Goal: Task Accomplishment & Management: Manage account settings

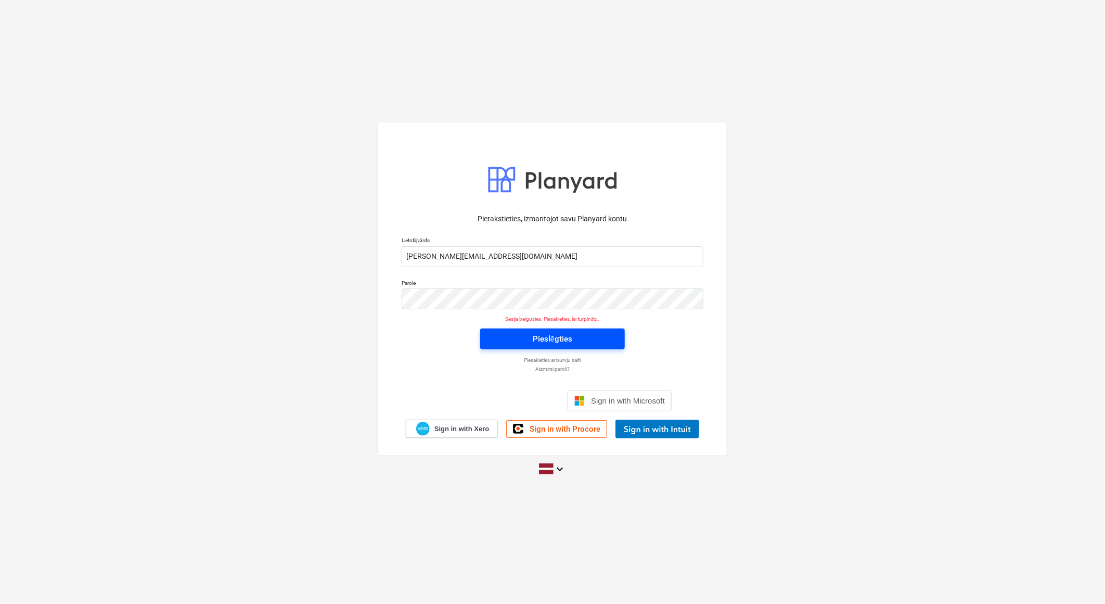
click at [579, 342] on span "Pieslēgties" at bounding box center [553, 339] width 120 height 14
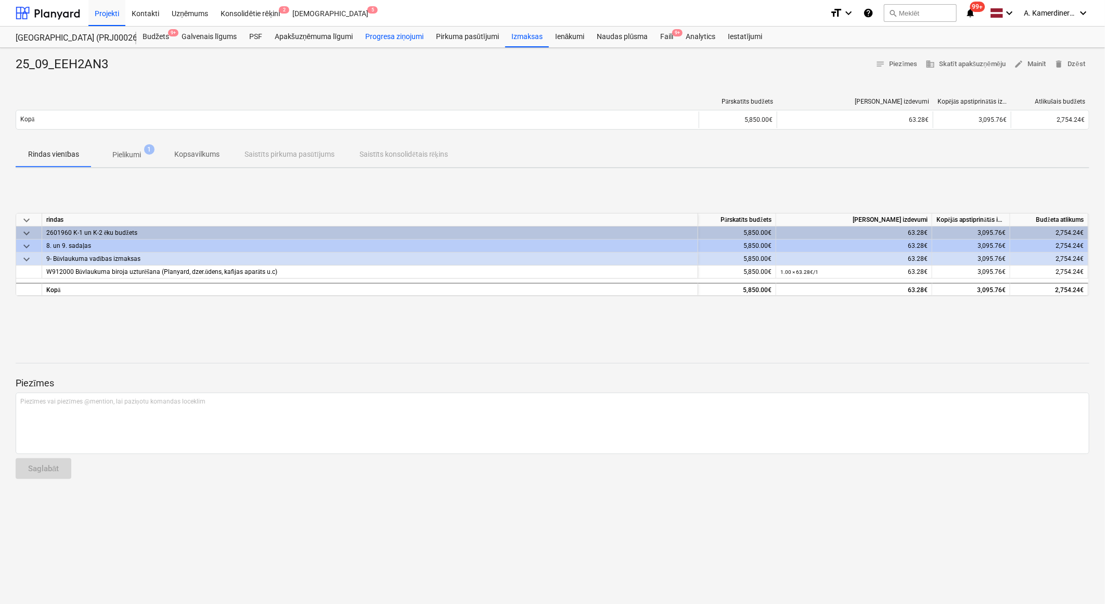
click at [403, 38] on div "Progresa ziņojumi" at bounding box center [394, 37] width 71 height 21
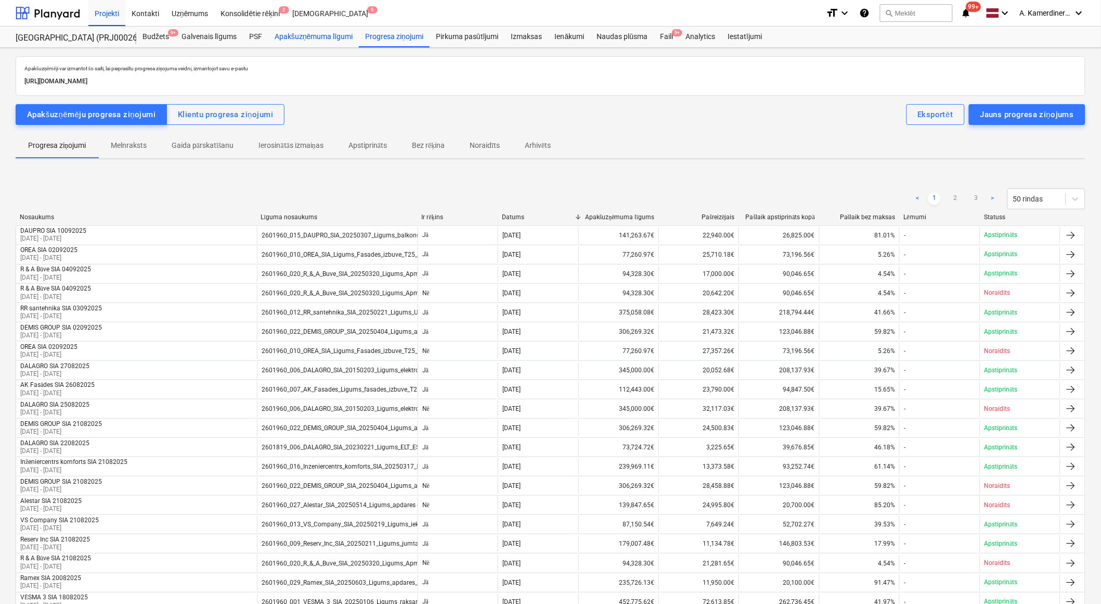
click at [305, 32] on div "Apakšuzņēmuma līgumi" at bounding box center [313, 37] width 91 height 21
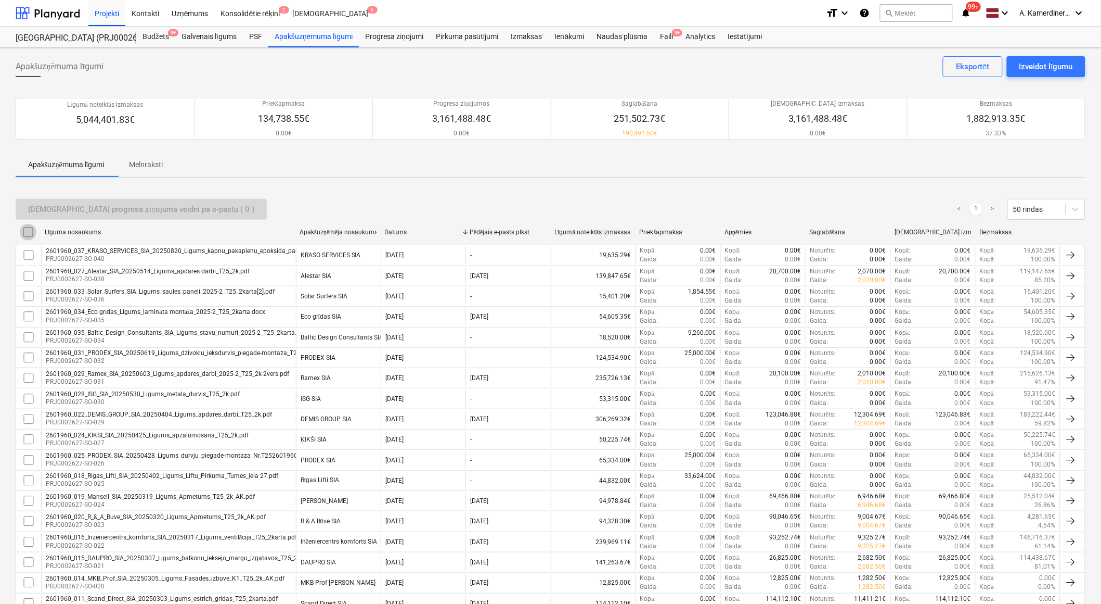
click at [32, 232] on input "checkbox" at bounding box center [28, 232] width 17 height 17
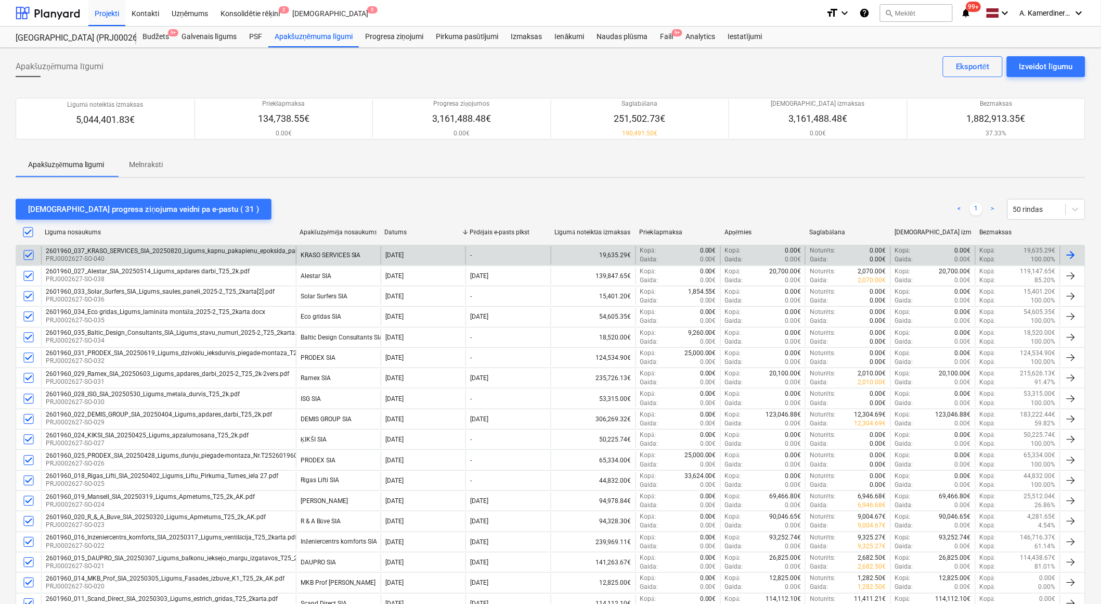
click at [29, 253] on input "checkbox" at bounding box center [28, 255] width 17 height 17
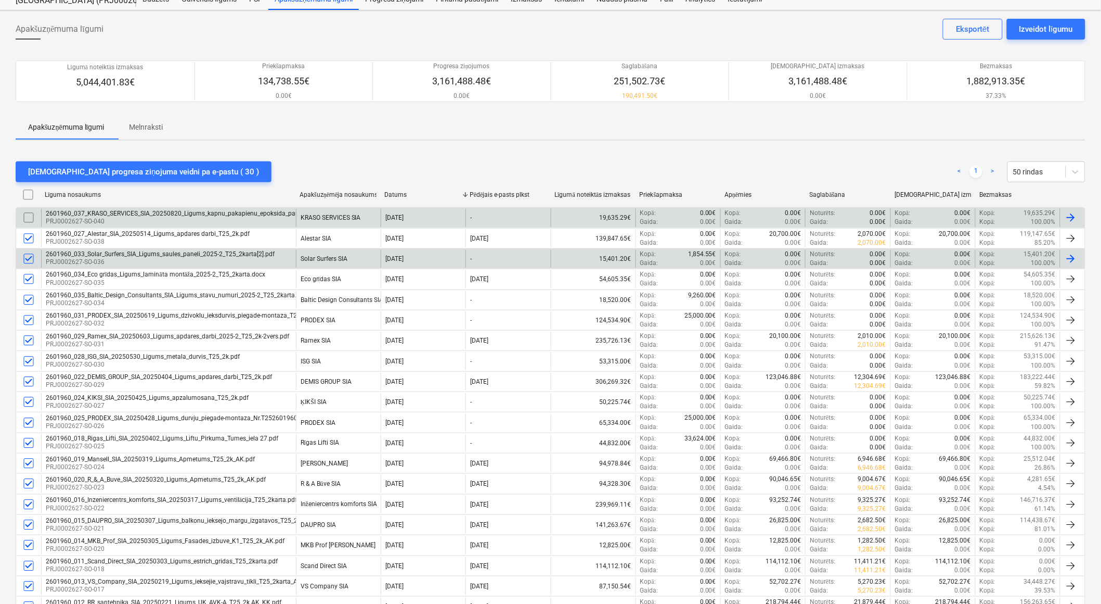
scroll to position [58, 0]
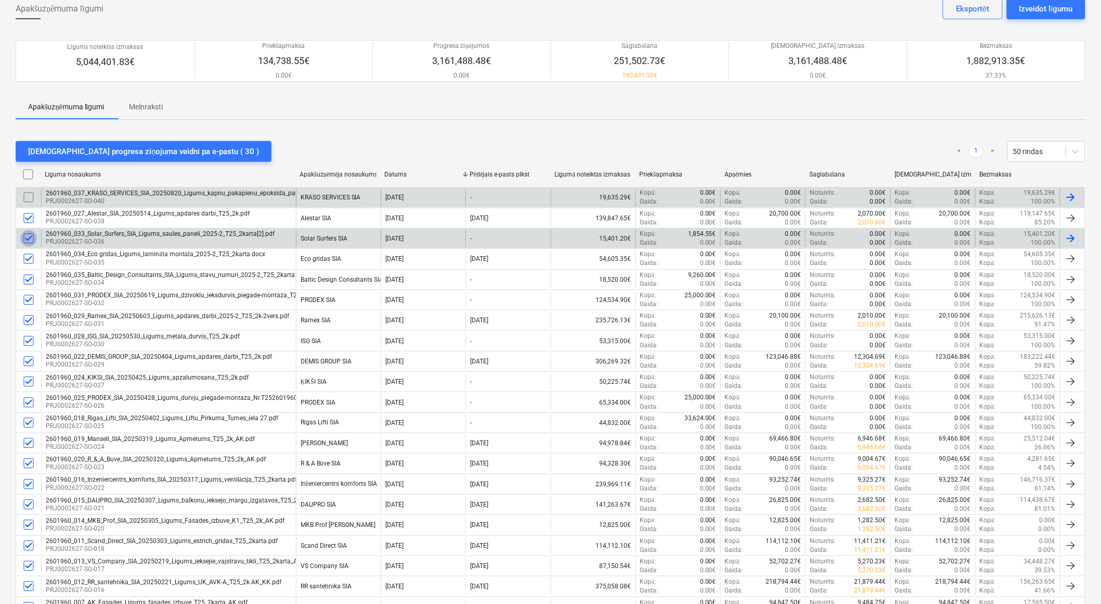
click at [27, 237] on input "checkbox" at bounding box center [28, 238] width 17 height 17
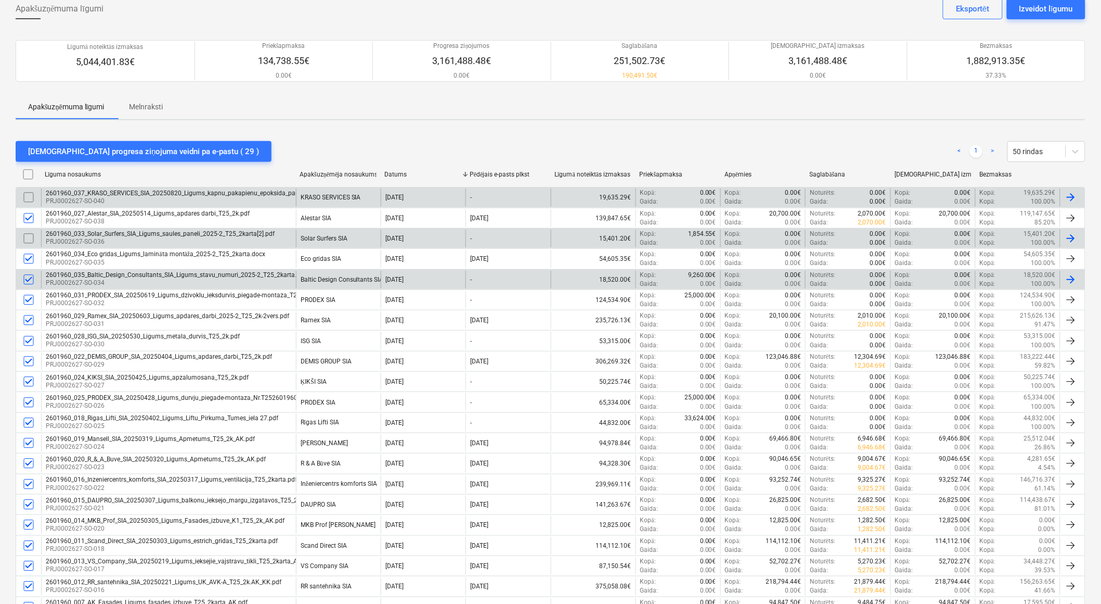
click at [25, 278] on input "checkbox" at bounding box center [28, 279] width 17 height 17
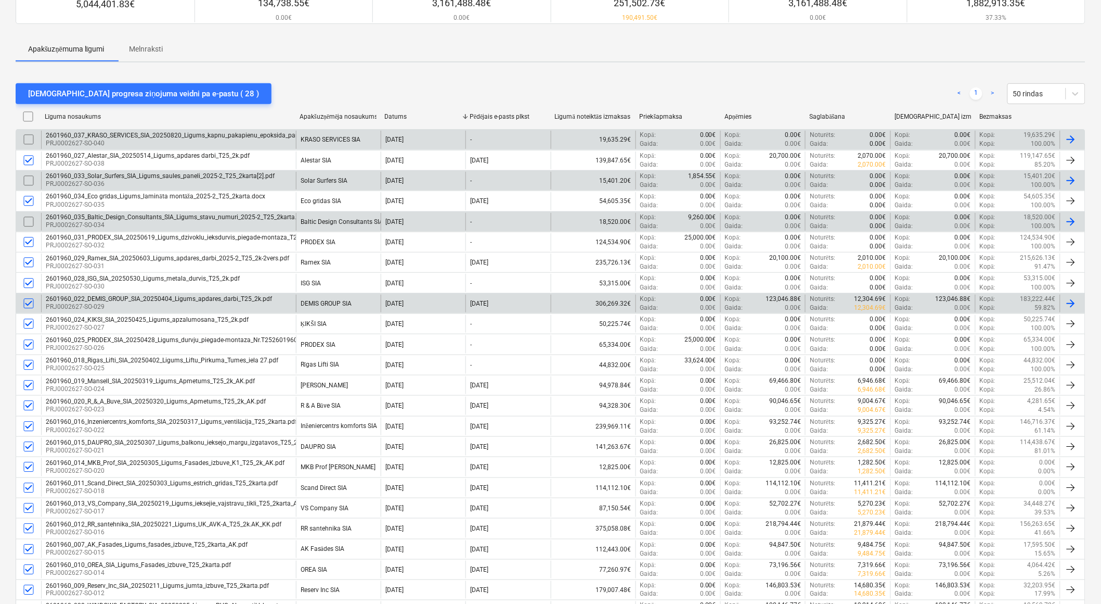
scroll to position [173, 0]
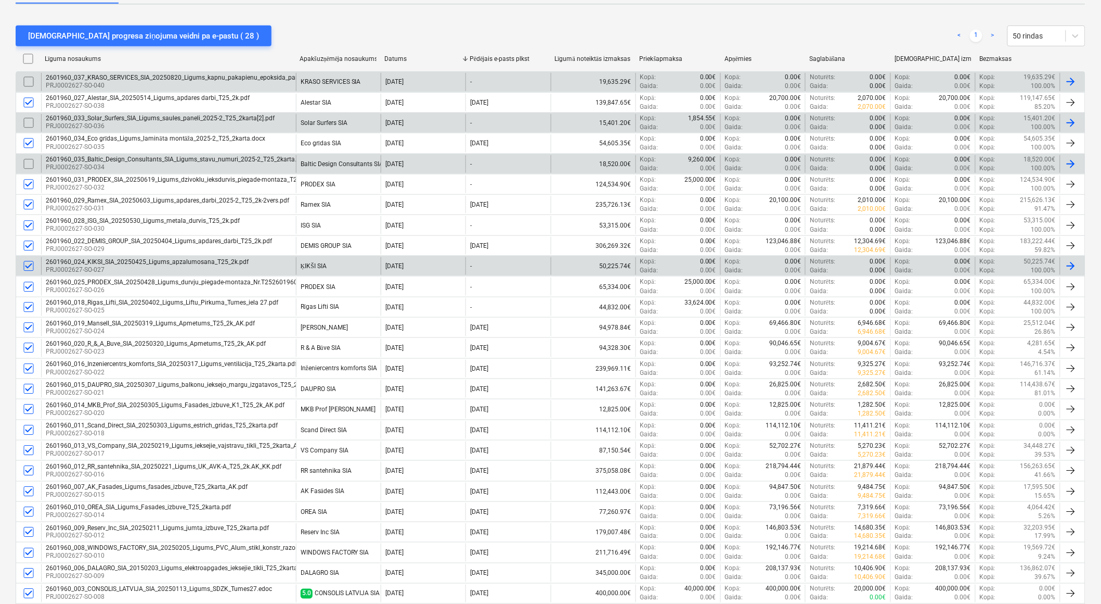
click at [32, 267] on input "checkbox" at bounding box center [28, 266] width 17 height 17
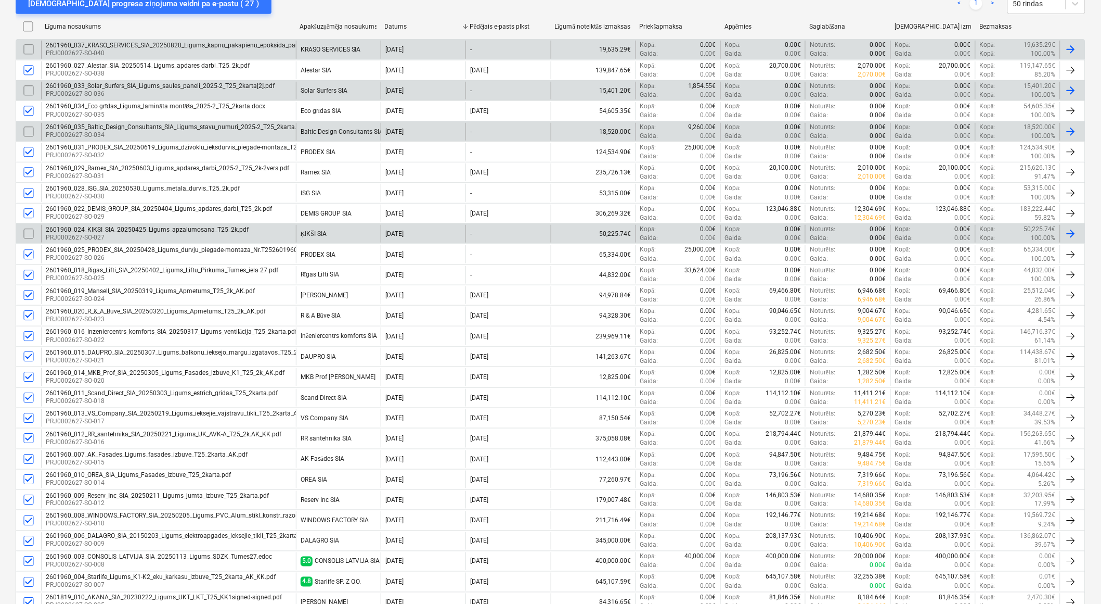
scroll to position [231, 0]
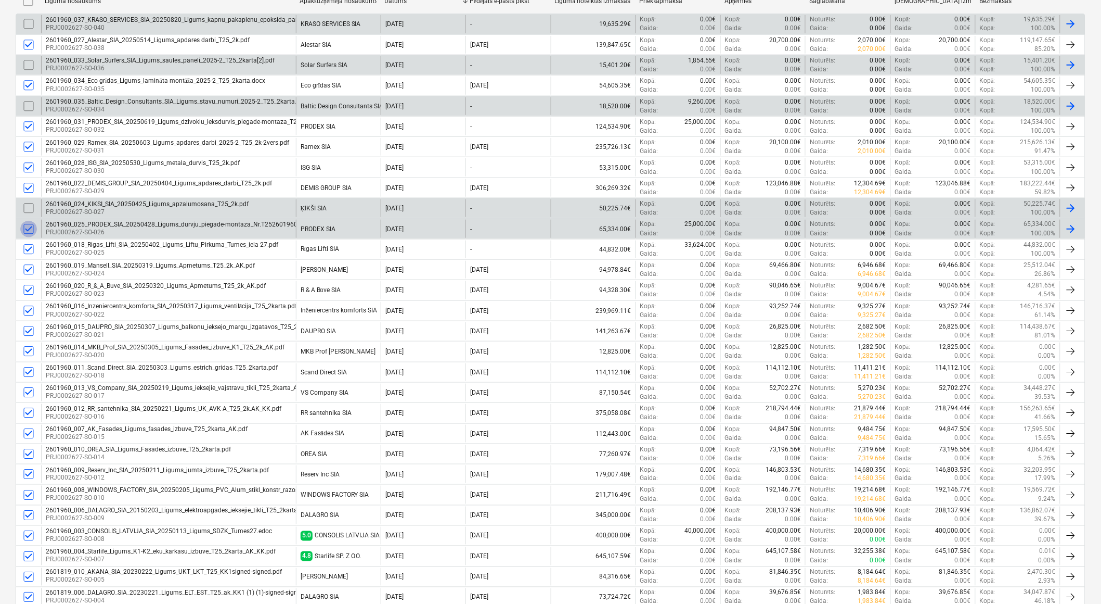
click at [28, 230] on input "checkbox" at bounding box center [28, 229] width 17 height 17
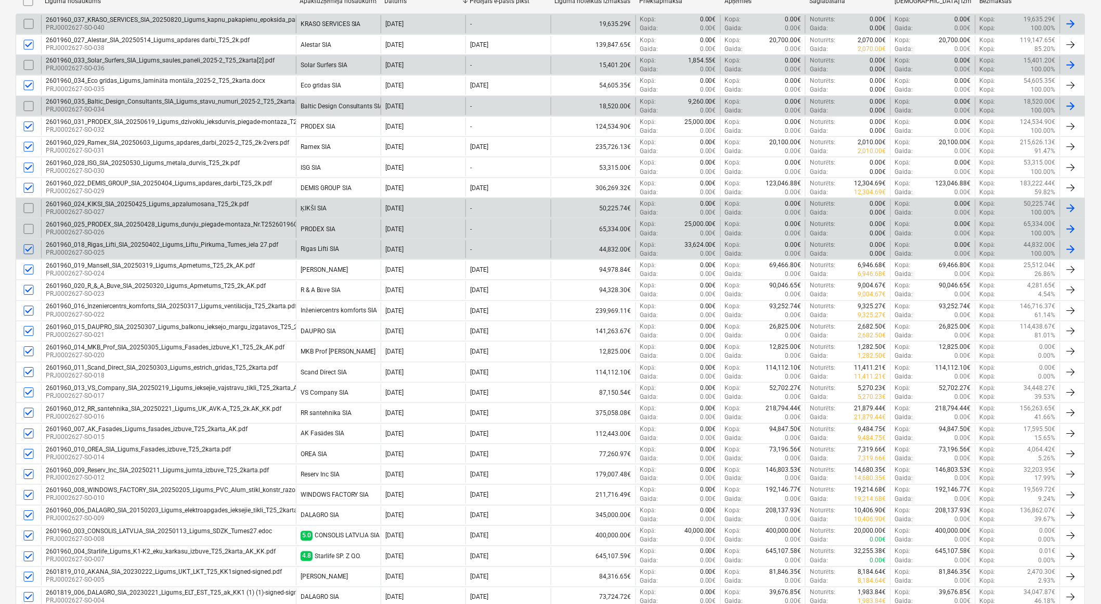
click at [29, 247] on input "checkbox" at bounding box center [28, 249] width 17 height 17
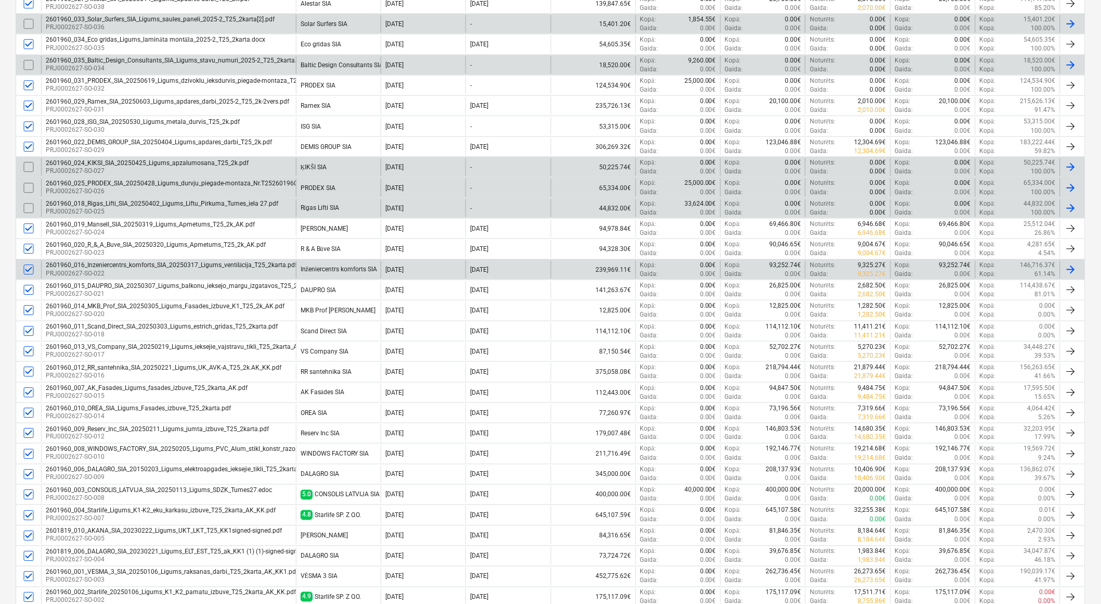
scroll to position [289, 0]
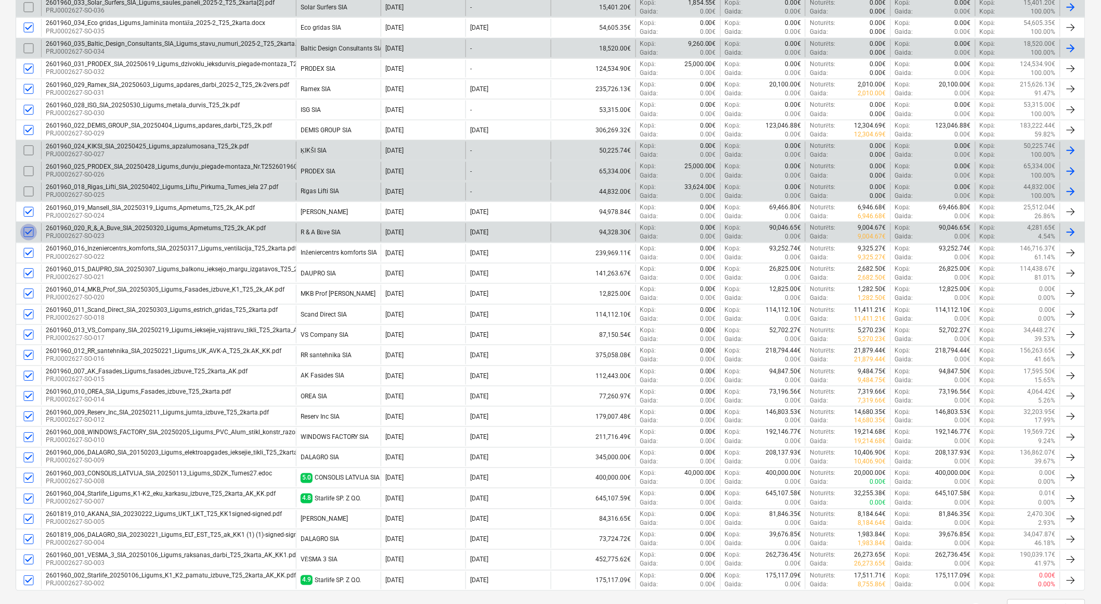
click at [24, 232] on input "checkbox" at bounding box center [28, 232] width 17 height 17
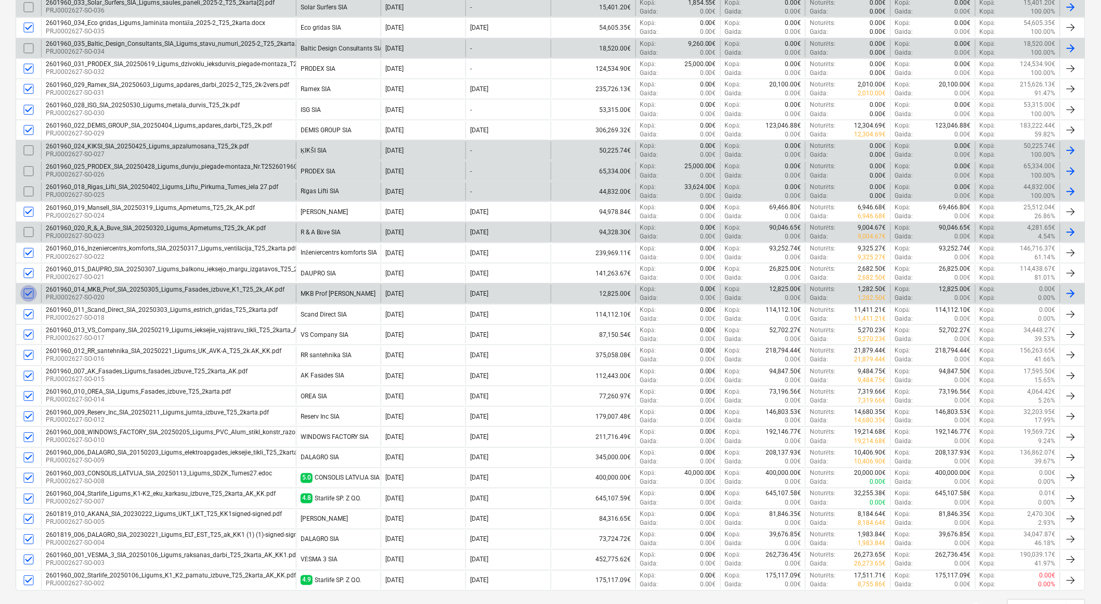
click at [32, 293] on input "checkbox" at bounding box center [28, 293] width 17 height 17
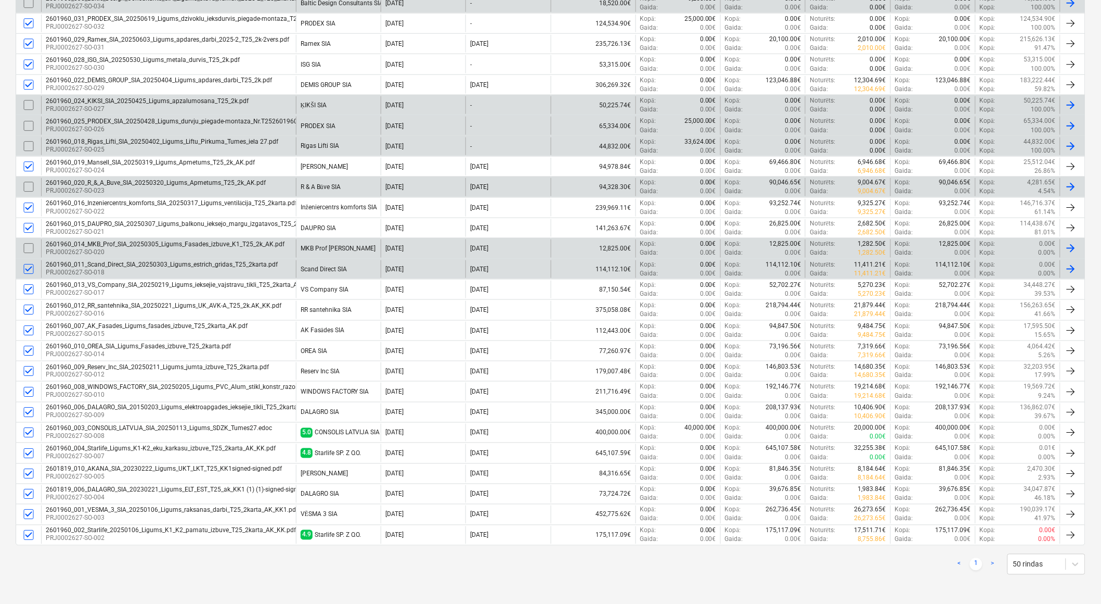
click at [24, 272] on input "checkbox" at bounding box center [28, 269] width 17 height 17
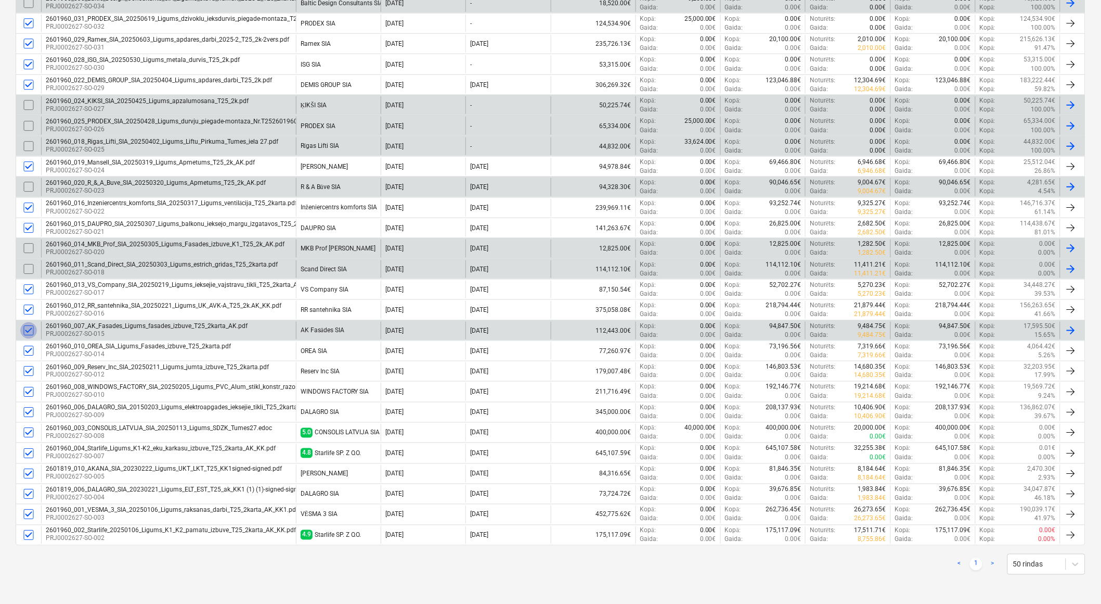
click at [30, 329] on input "checkbox" at bounding box center [28, 330] width 17 height 17
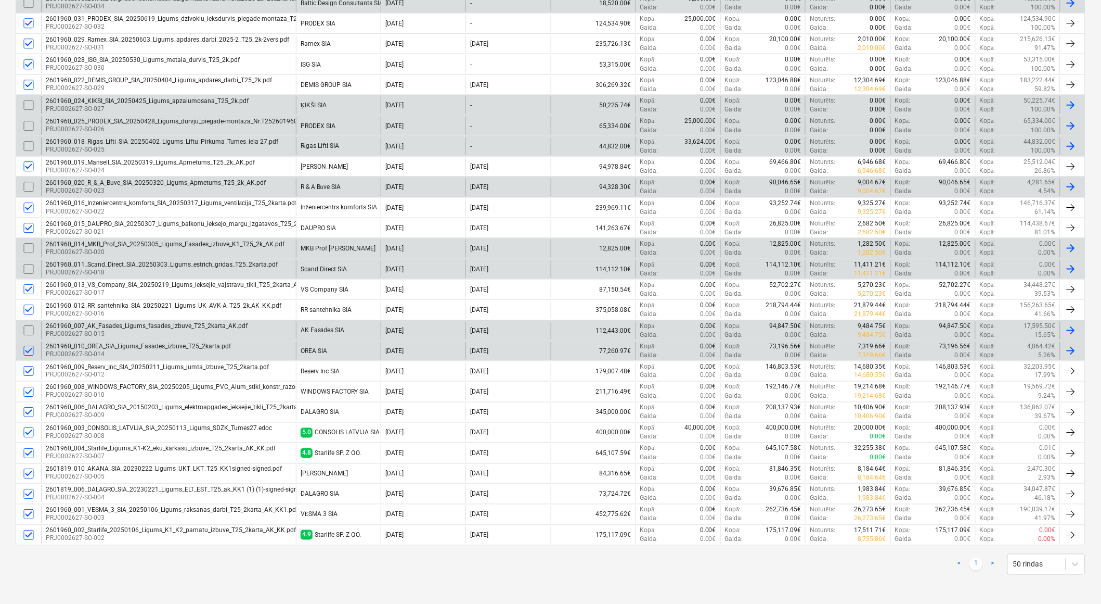
click at [29, 345] on input "checkbox" at bounding box center [28, 350] width 17 height 17
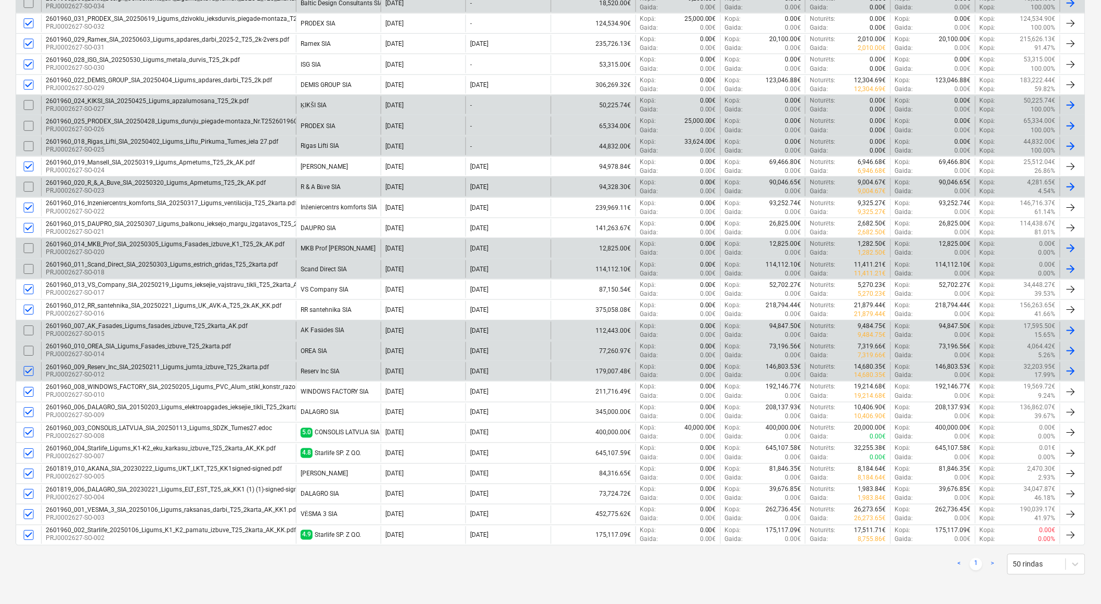
click at [28, 371] on input "checkbox" at bounding box center [28, 371] width 17 height 17
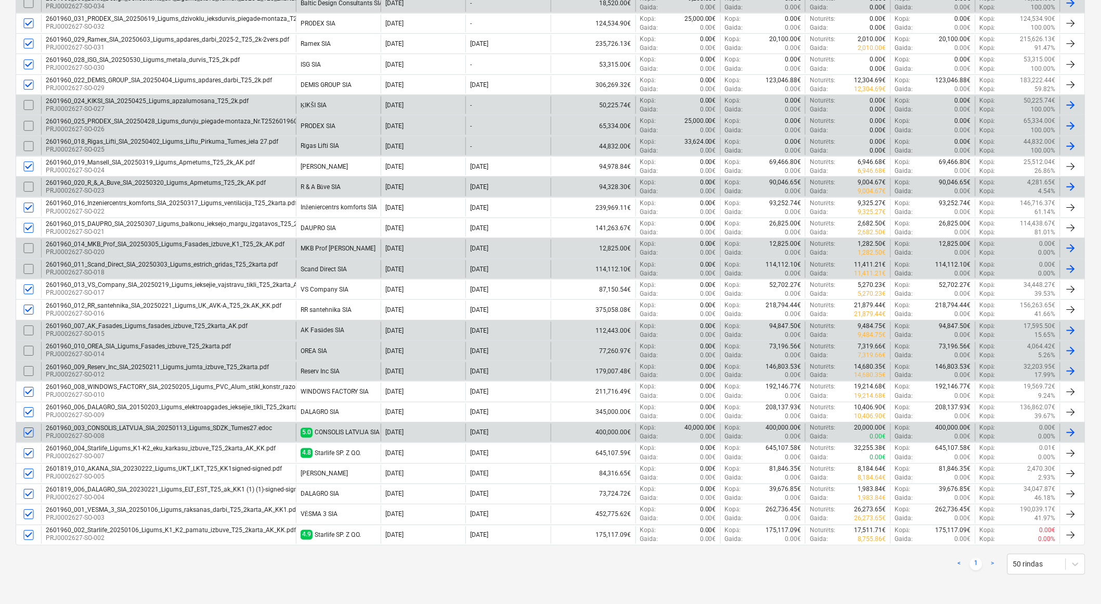
click at [28, 430] on input "checkbox" at bounding box center [28, 432] width 17 height 17
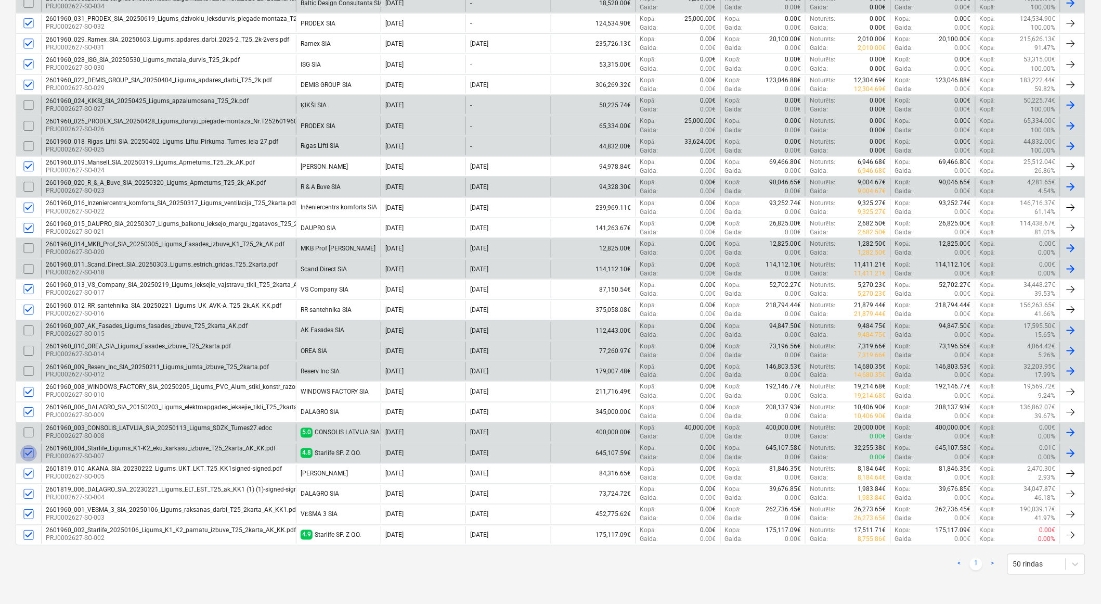
click at [33, 453] on input "checkbox" at bounding box center [28, 453] width 17 height 17
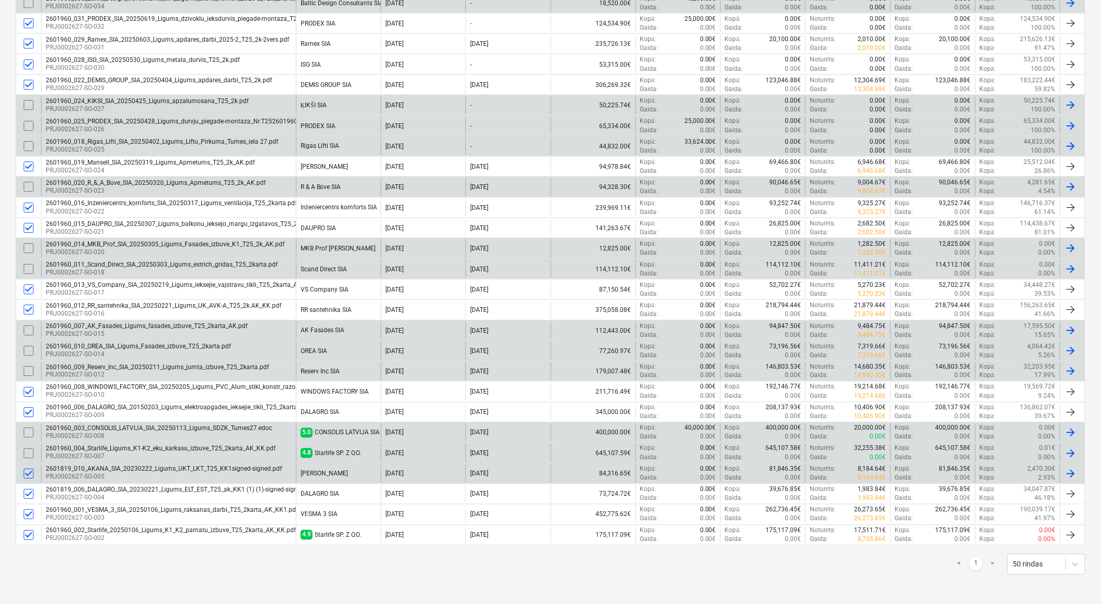
click at [28, 472] on input "checkbox" at bounding box center [28, 473] width 17 height 17
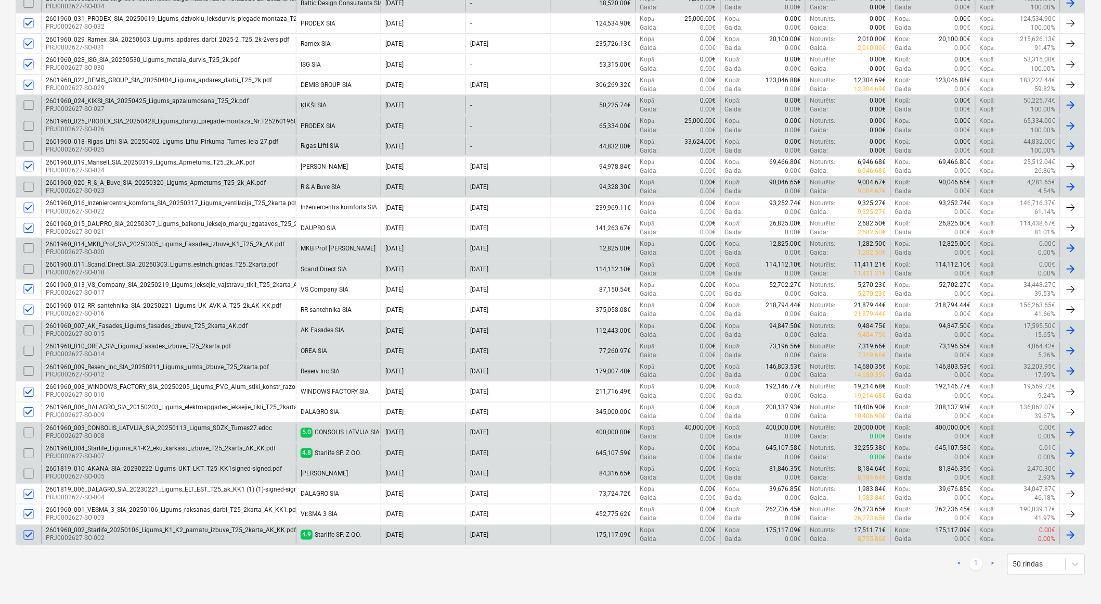
click at [29, 532] on input "checkbox" at bounding box center [28, 535] width 17 height 17
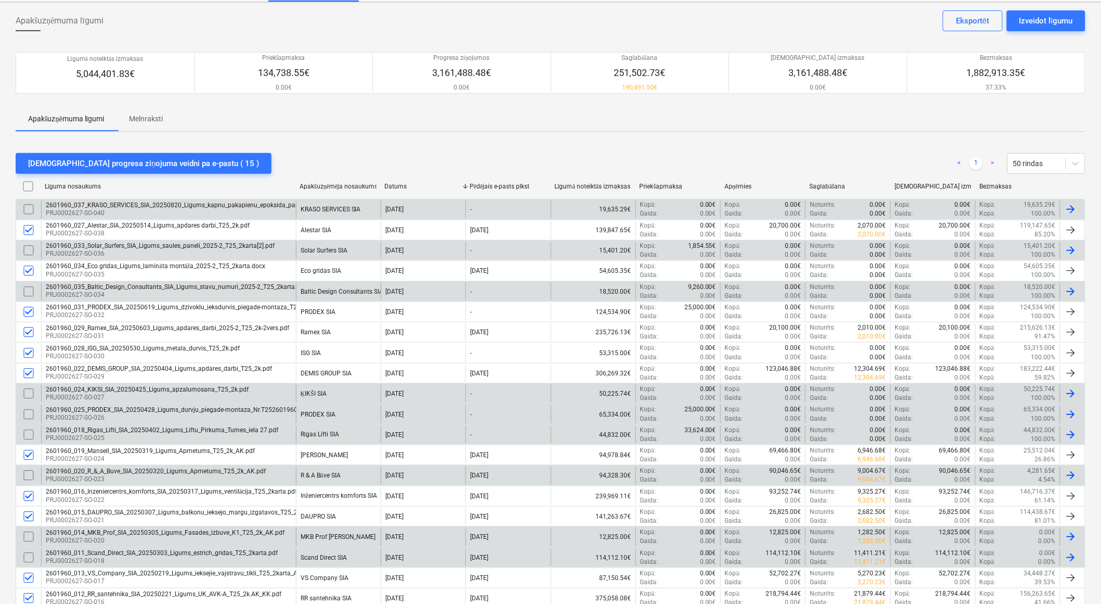
scroll to position [0, 0]
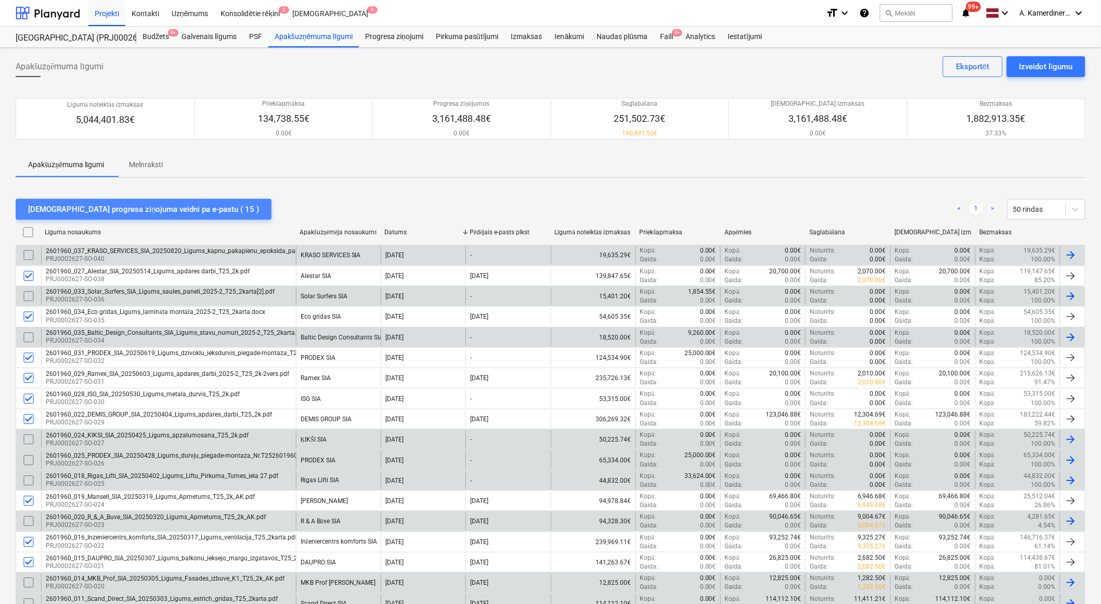
click at [166, 206] on div "[DEMOGRAPHIC_DATA] progresa ziņojuma veidni pa e-pastu ( 15 )" at bounding box center [143, 209] width 231 height 14
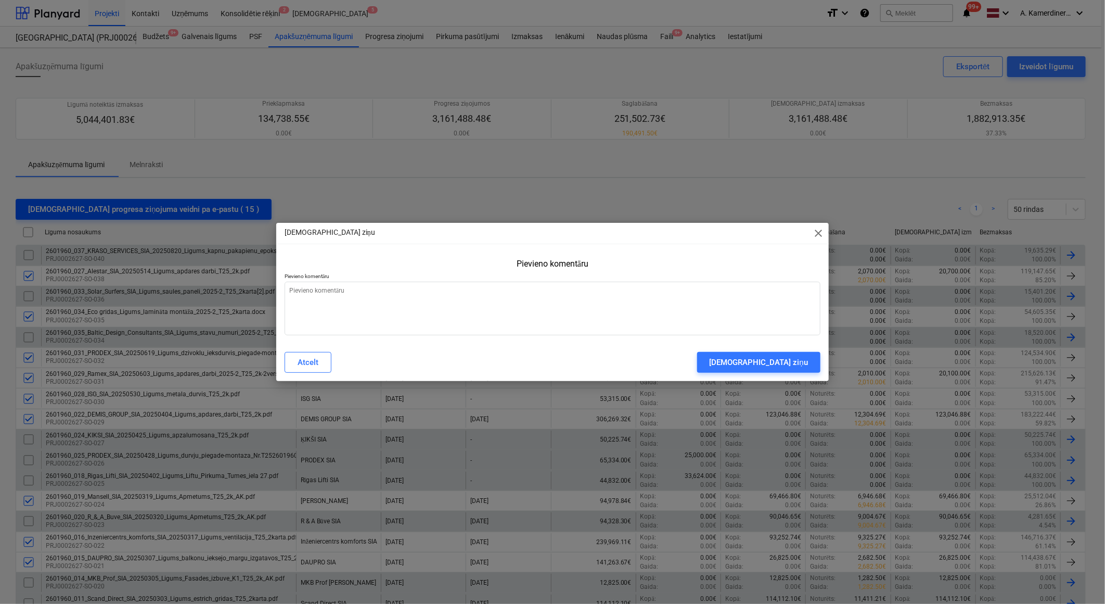
type textarea "x"
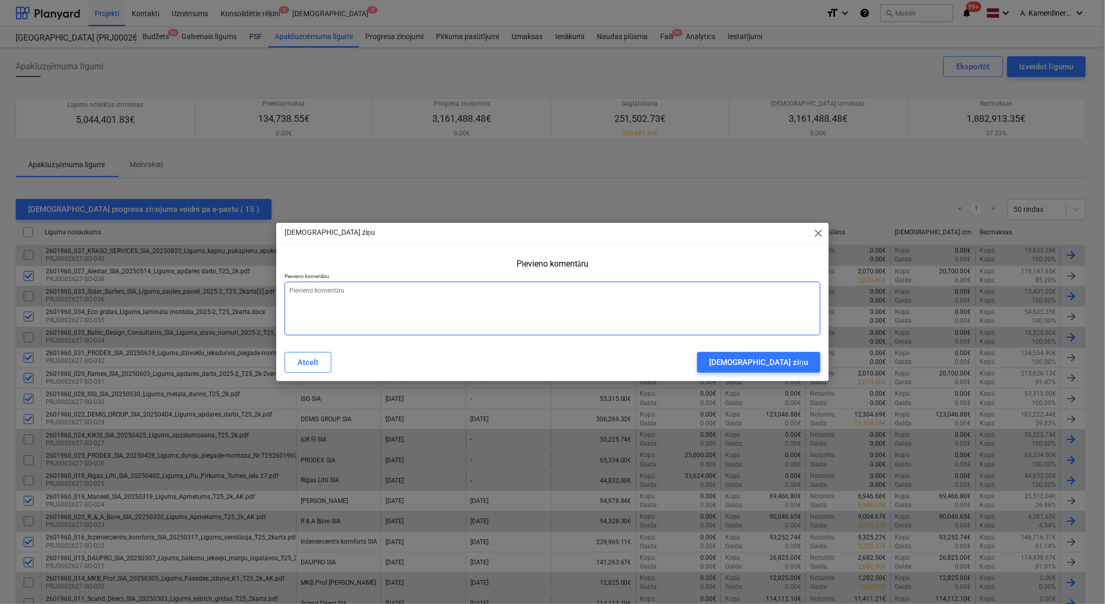
click at [405, 312] on textarea at bounding box center [553, 308] width 536 height 54
type textarea "L"
type textarea "x"
type textarea "Lū"
type textarea "x"
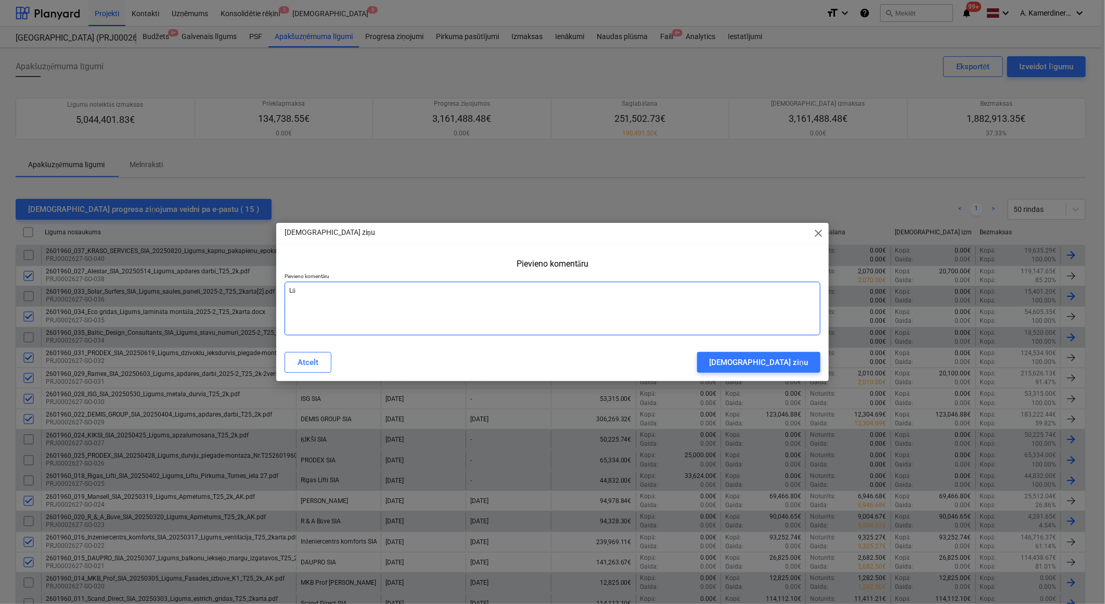
type textarea "Lūd"
type textarea "x"
type textarea "Lūdz"
type textarea "x"
type textarea "Lūdzu"
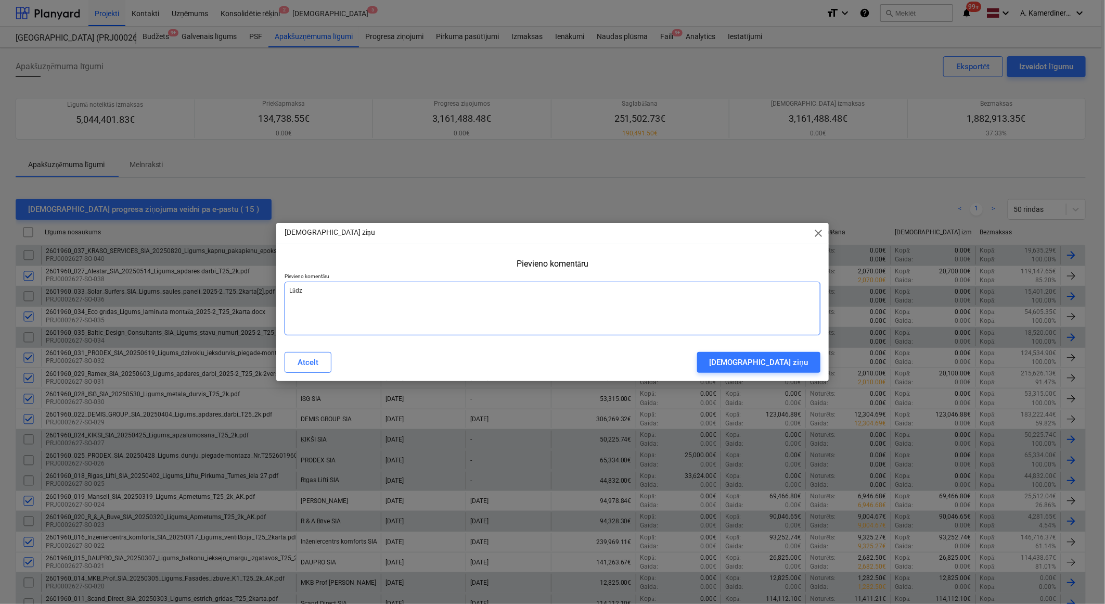
type textarea "x"
type textarea "Lūdzu"
type textarea "x"
type textarea "Lūdzu i"
type textarea "x"
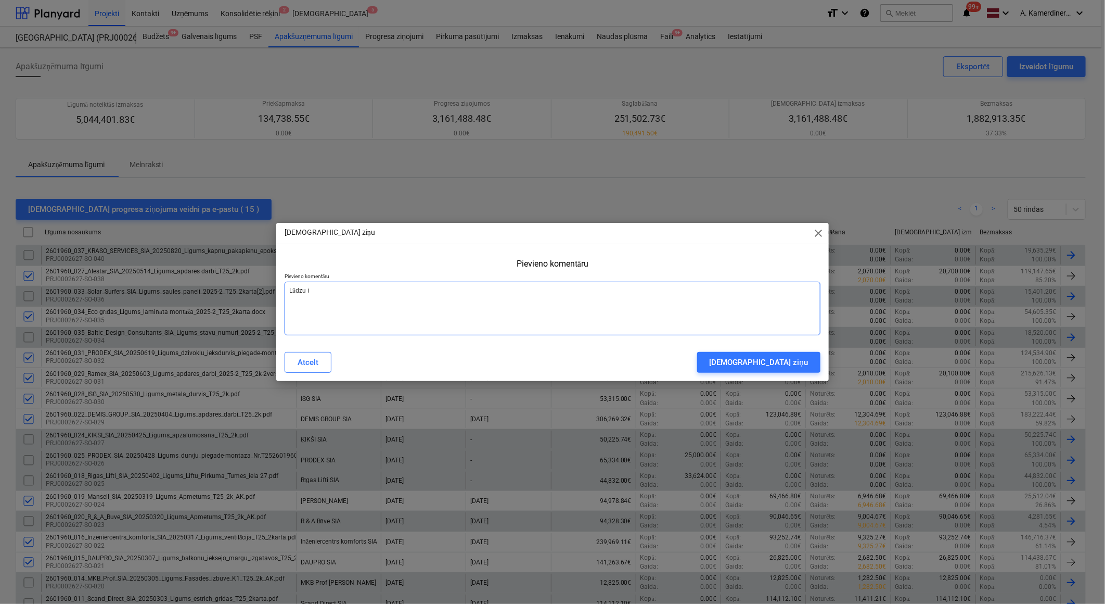
type textarea "Lūdzu ie"
type textarea "x"
type textarea "Lūdzu ies"
type textarea "x"
type textarea "Lūdzu iesn"
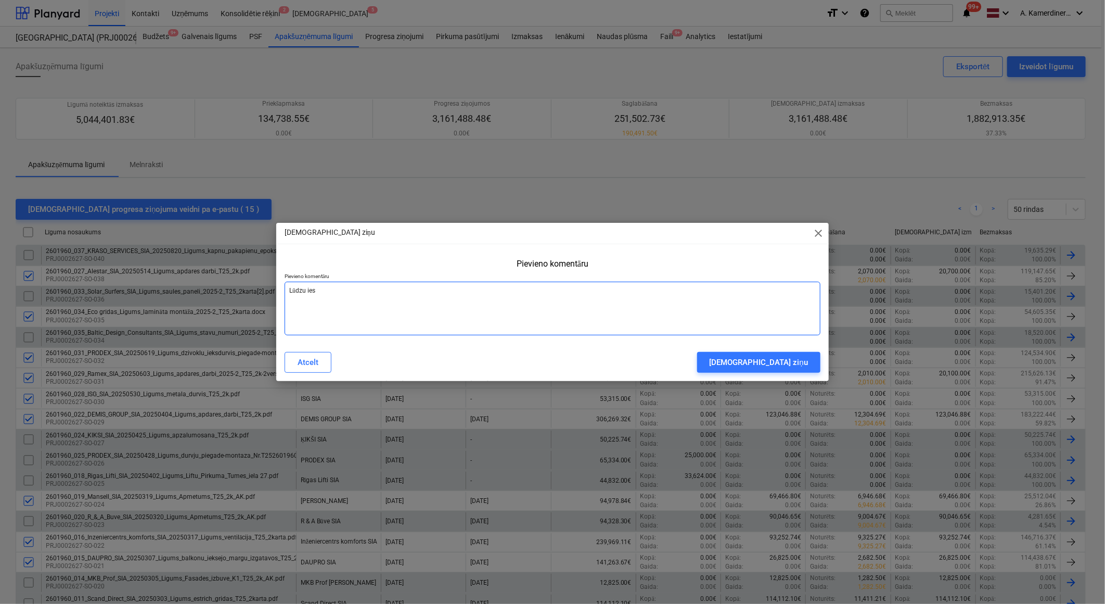
type textarea "x"
type textarea "Lūdzu iesni"
type textarea "x"
type textarea "Lūdzu iesnie"
type textarea "x"
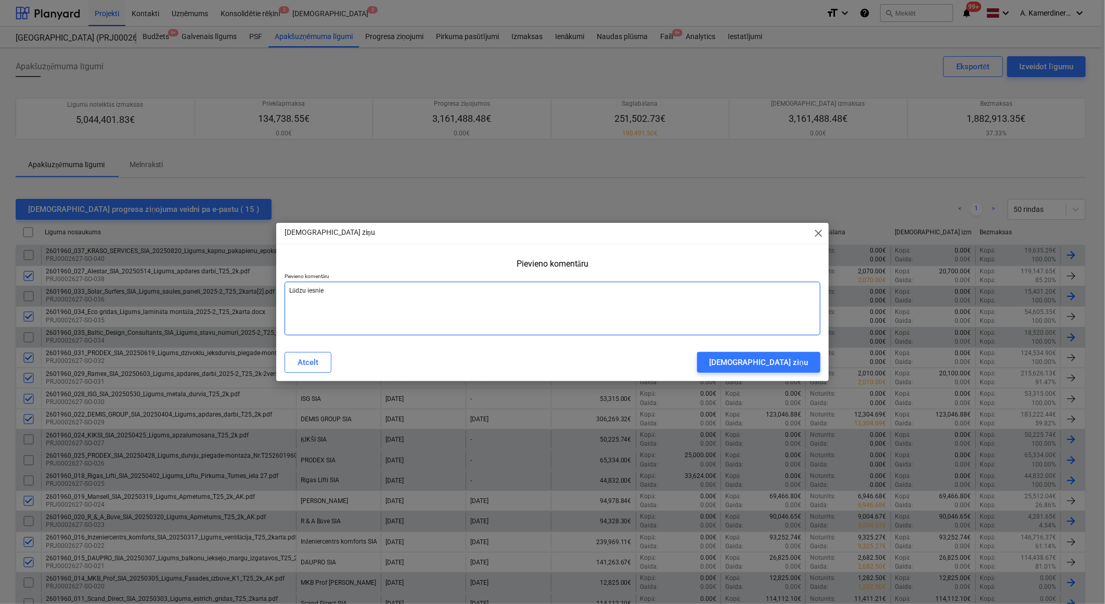
type textarea "Lūdzu iesnieg"
type textarea "x"
type textarea "Lūdzu iesniegt"
type textarea "x"
type textarea "Lūdzu iesniegt"
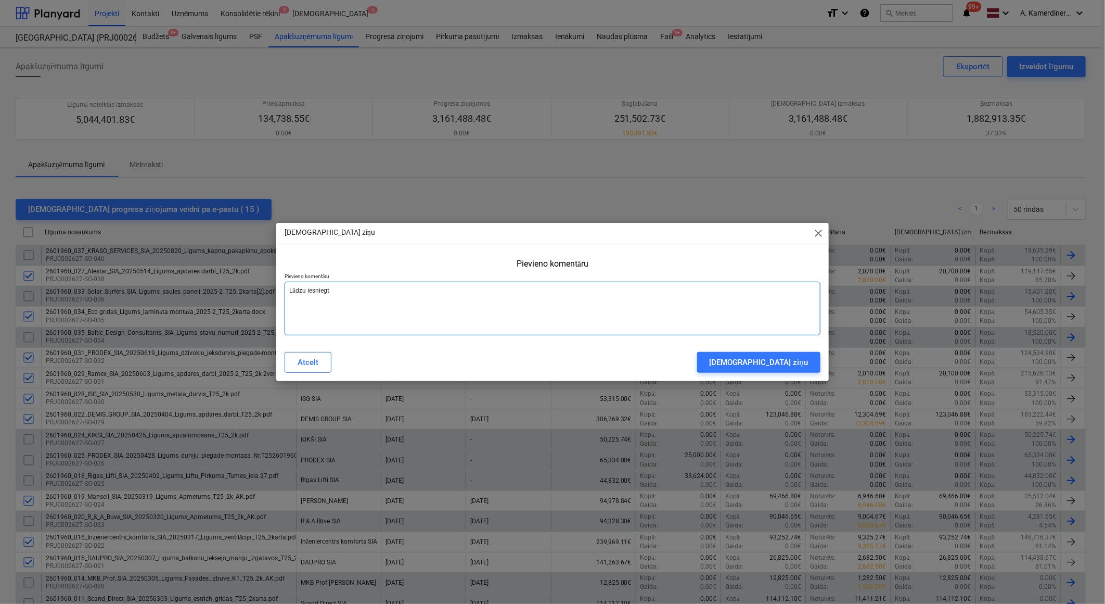
type textarea "x"
type textarea "Lūdzu iesniegt p"
type textarea "x"
type textarea "Lūdzu iesniegt pr"
type textarea "x"
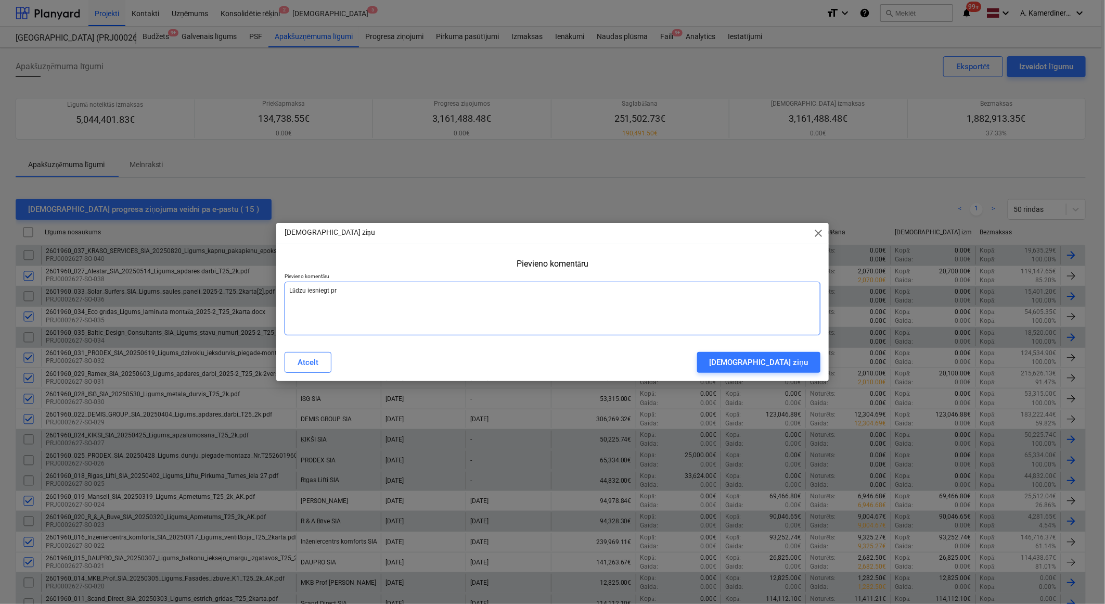
type textarea "Lūdzu iesniegt pro"
type textarea "x"
type textarea "Lūdzu iesniegt prog"
type textarea "x"
type textarea "Lūdzu iesniegt progr"
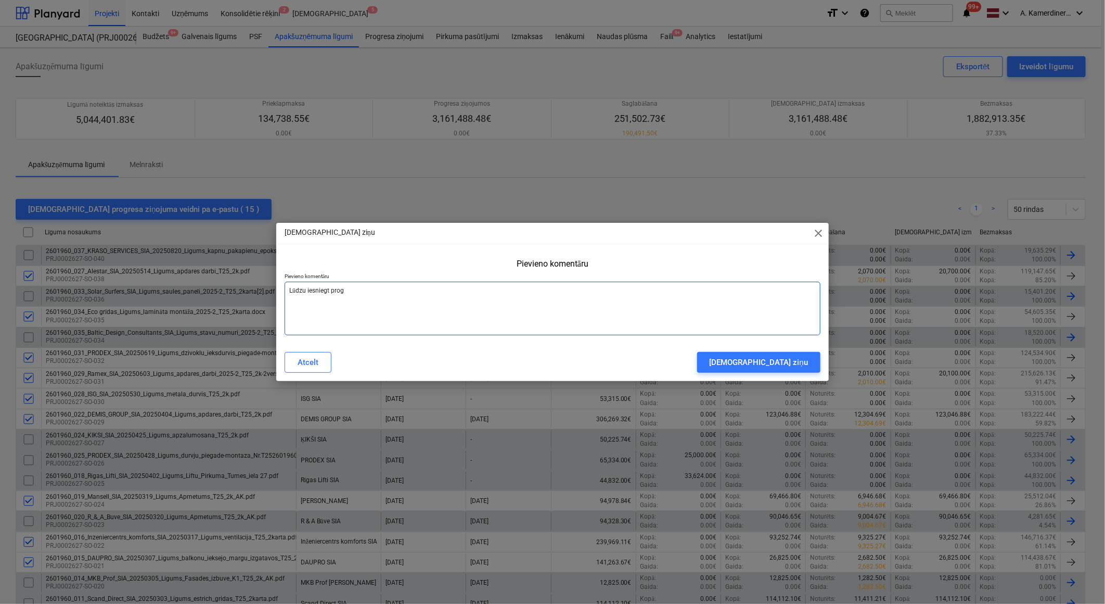
type textarea "x"
type textarea "Lūdzu iesniegt progre"
type textarea "x"
type textarea "Lūdzu iesniegt progres"
type textarea "x"
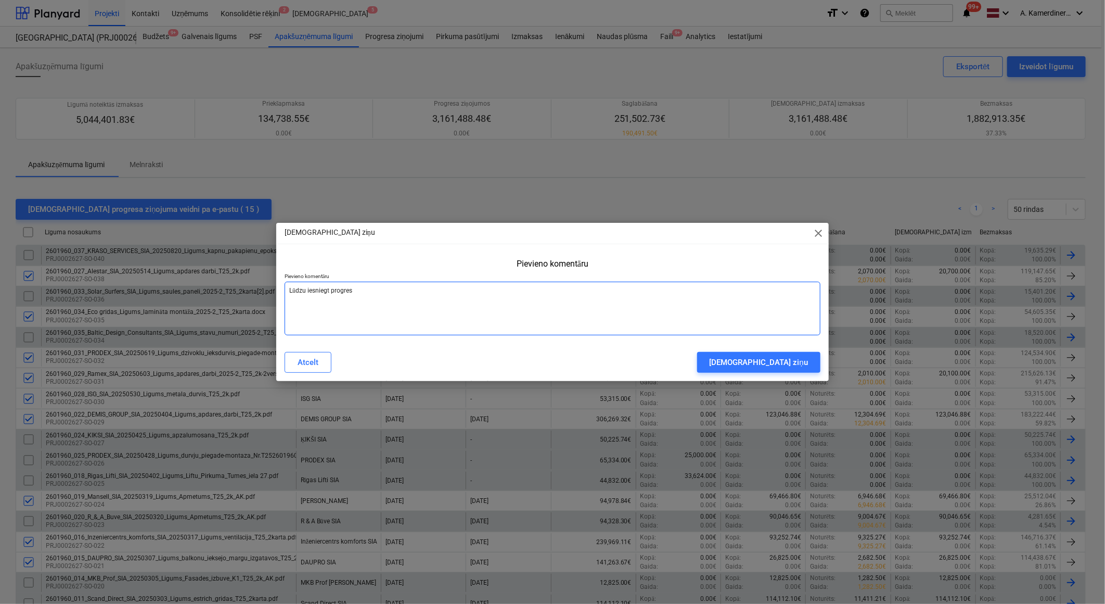
type textarea "Lūdzu iesniegt progresa"
type textarea "x"
type textarea "Lūdzu iesniegt progresa"
type textarea "x"
type textarea "Lūdzu iesniegt progresa z"
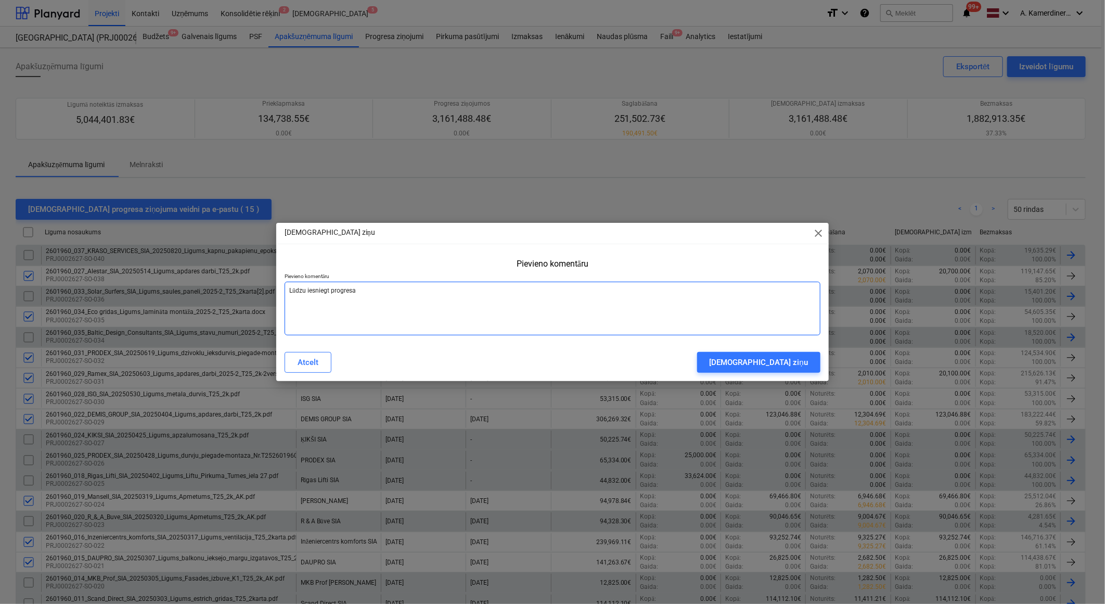
type textarea "x"
type textarea "Lūdzu iesniegt progresa zi"
type textarea "x"
type textarea "Lūdzu iesniegt progresa ziņ"
type textarea "x"
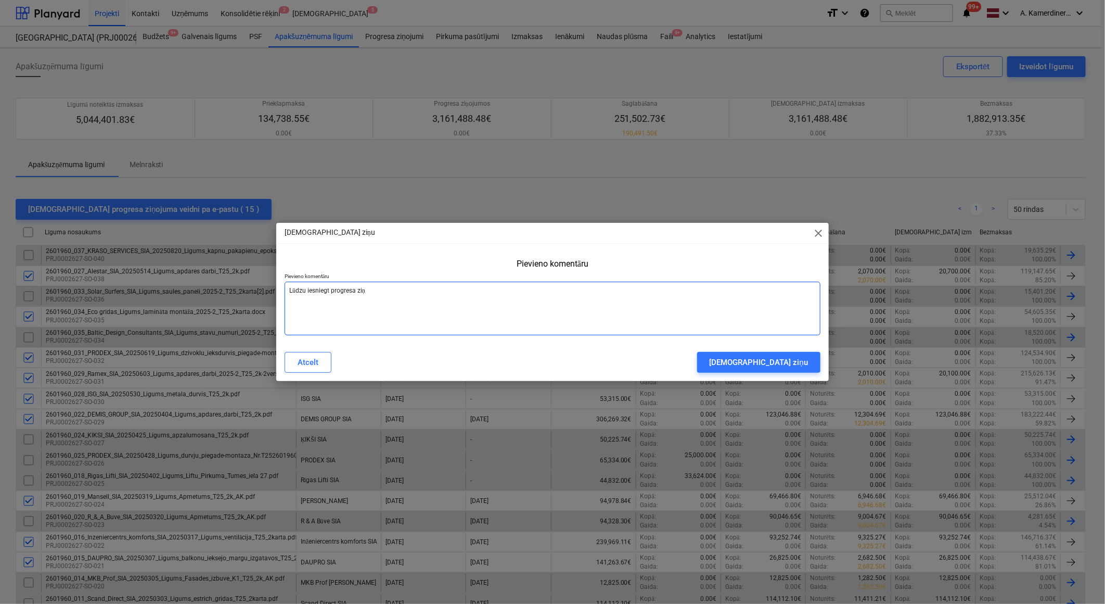
type textarea "Lūdzu iesniegt progresa ziņo"
type textarea "x"
type textarea "Lūdzu iesniegt progresa ziņoj"
type textarea "x"
type textarea "Lūdzu iesniegt progresa ziņoju"
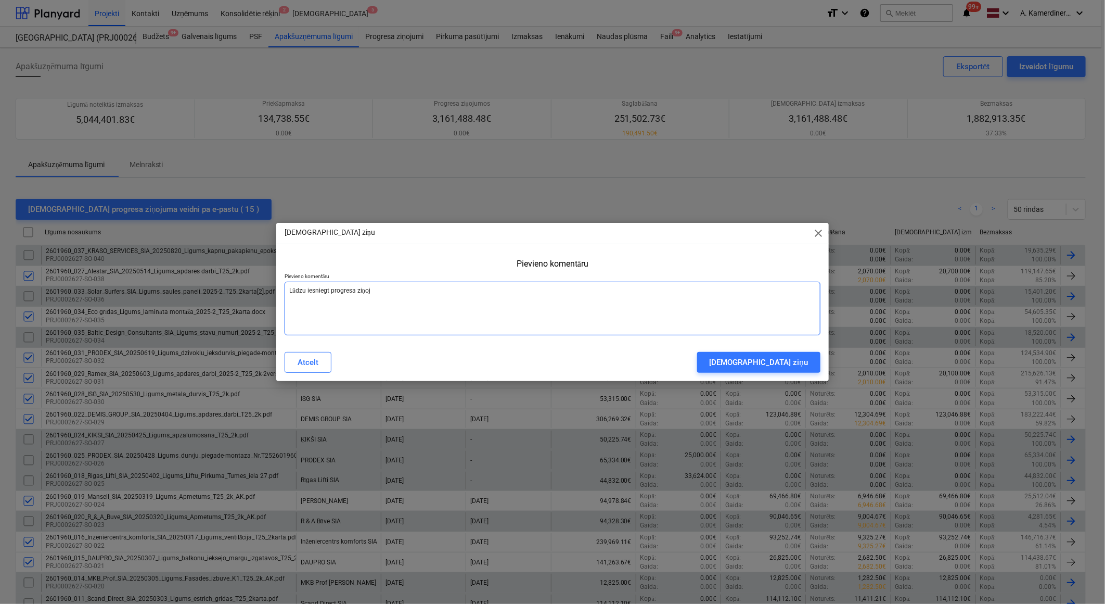
type textarea "x"
type textarea "Lūdzu iesniegt progresa ziņojum"
type textarea "x"
type textarea "Lūdzu iesniegt progresa ziņojumu"
type textarea "x"
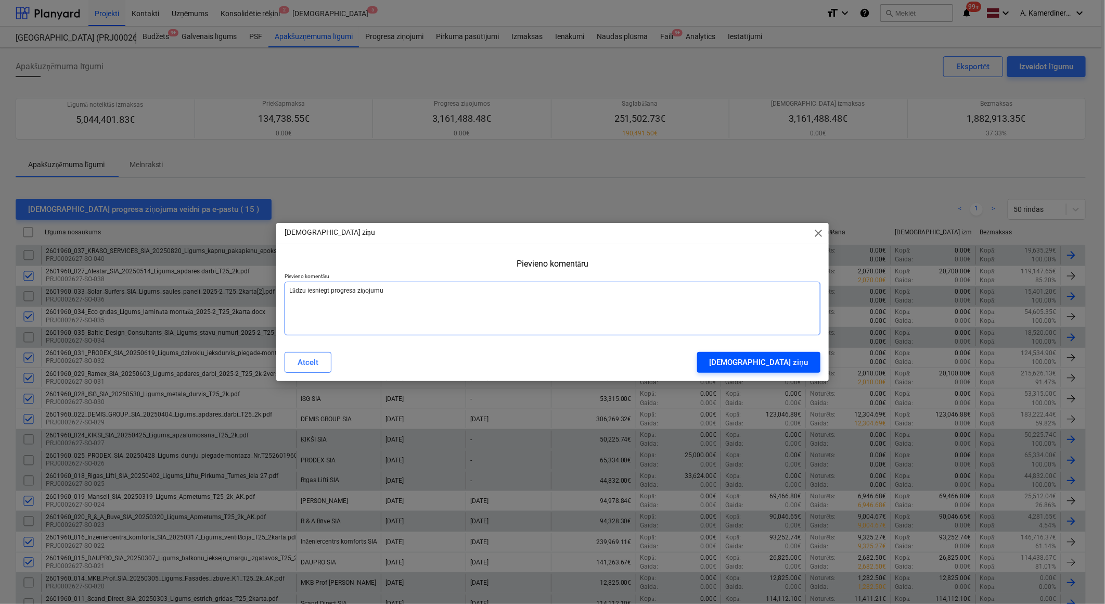
type textarea "Lūdzu iesniegt progresa ziņojumu"
click at [793, 358] on div "[DEMOGRAPHIC_DATA] ziņu" at bounding box center [759, 362] width 98 height 14
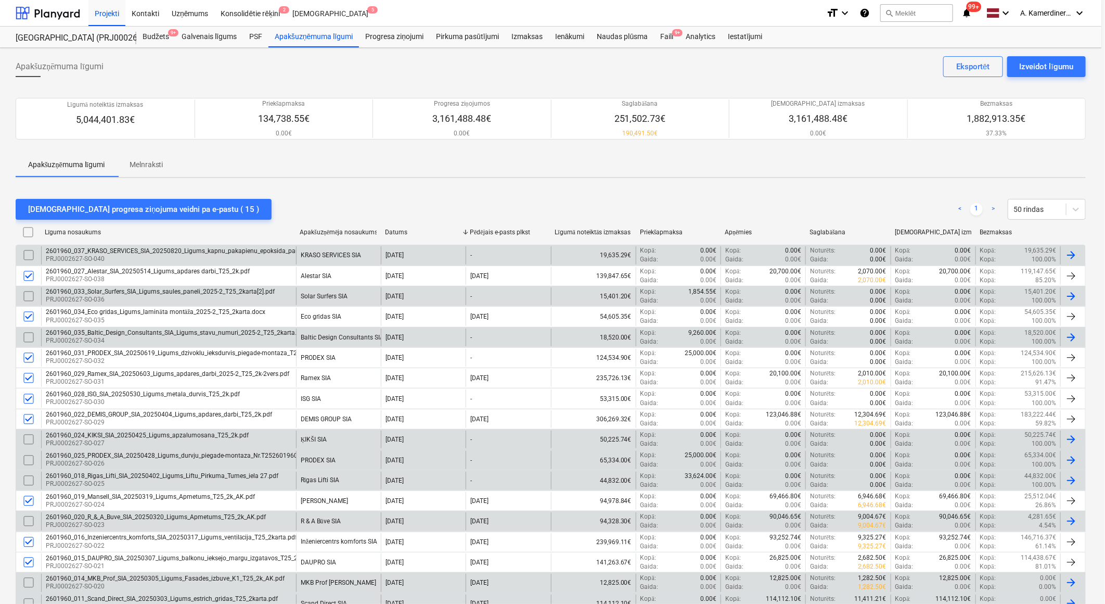
type textarea "x"
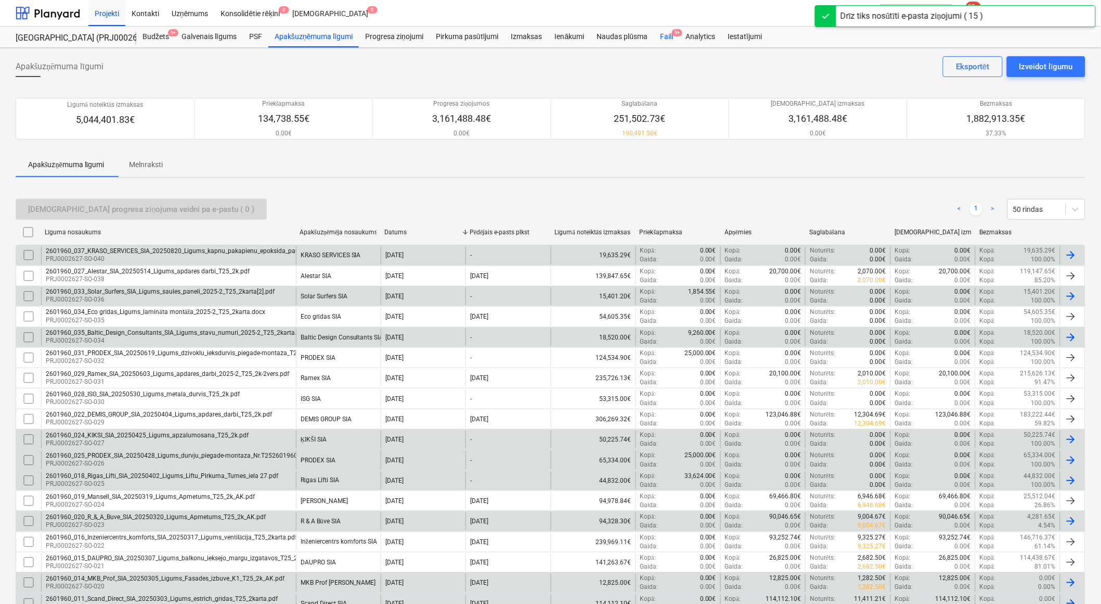
click at [669, 40] on div "Faili 9+" at bounding box center [666, 37] width 25 height 21
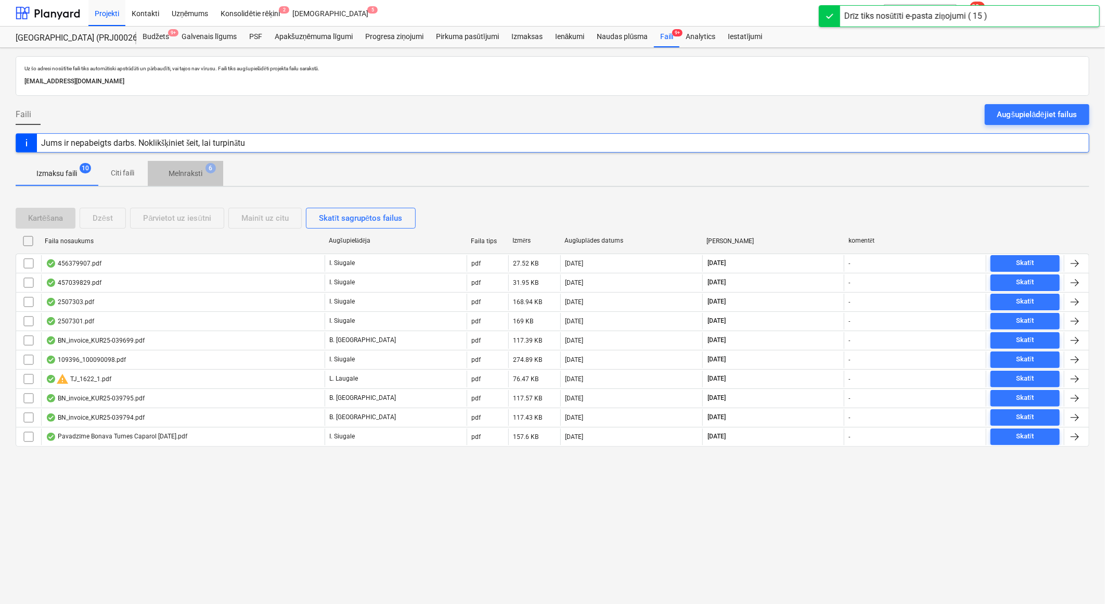
click at [201, 173] on p "Melnraksti" at bounding box center [186, 173] width 34 height 11
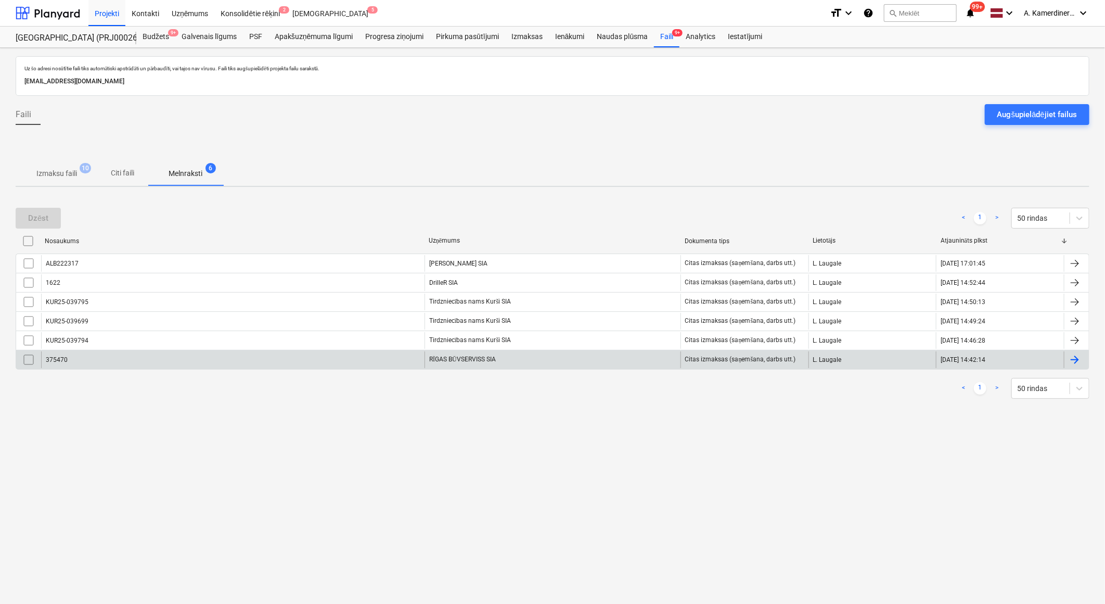
click at [485, 363] on div "RĪGAS BŪVSERVISS SIA" at bounding box center [553, 359] width 256 height 17
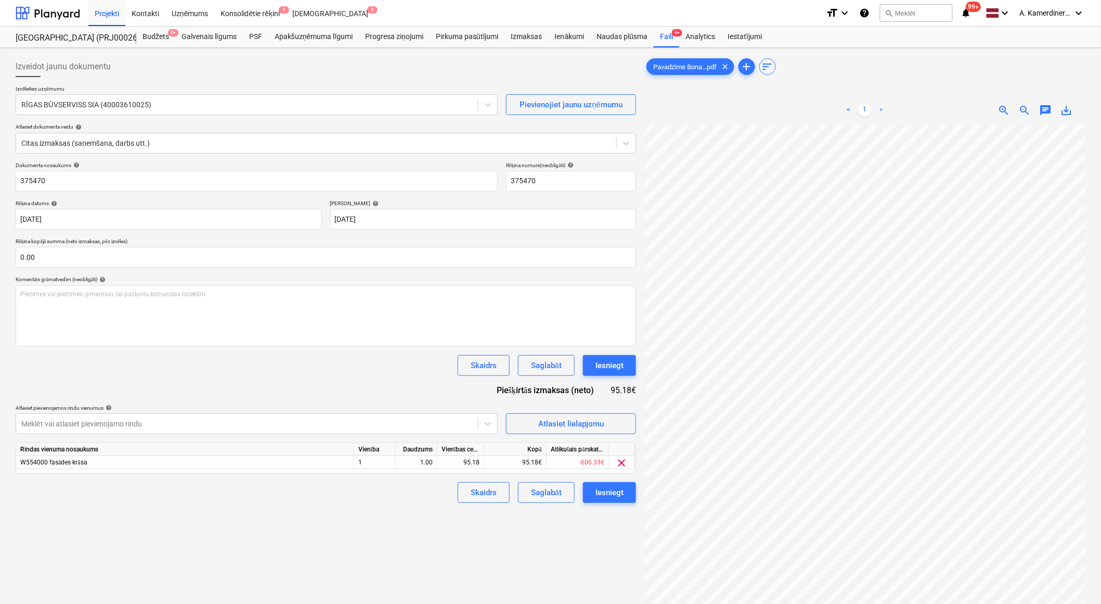
scroll to position [17, 28]
click at [623, 367] on div "Iesniegt" at bounding box center [610, 365] width 28 height 14
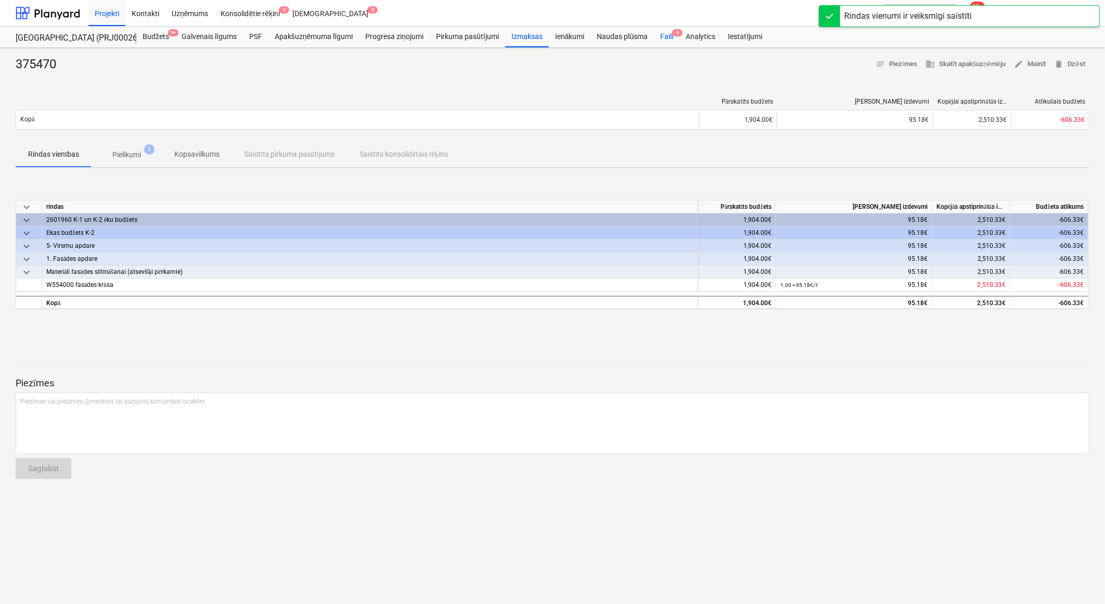
click at [669, 35] on div "Faili 9" at bounding box center [666, 37] width 25 height 21
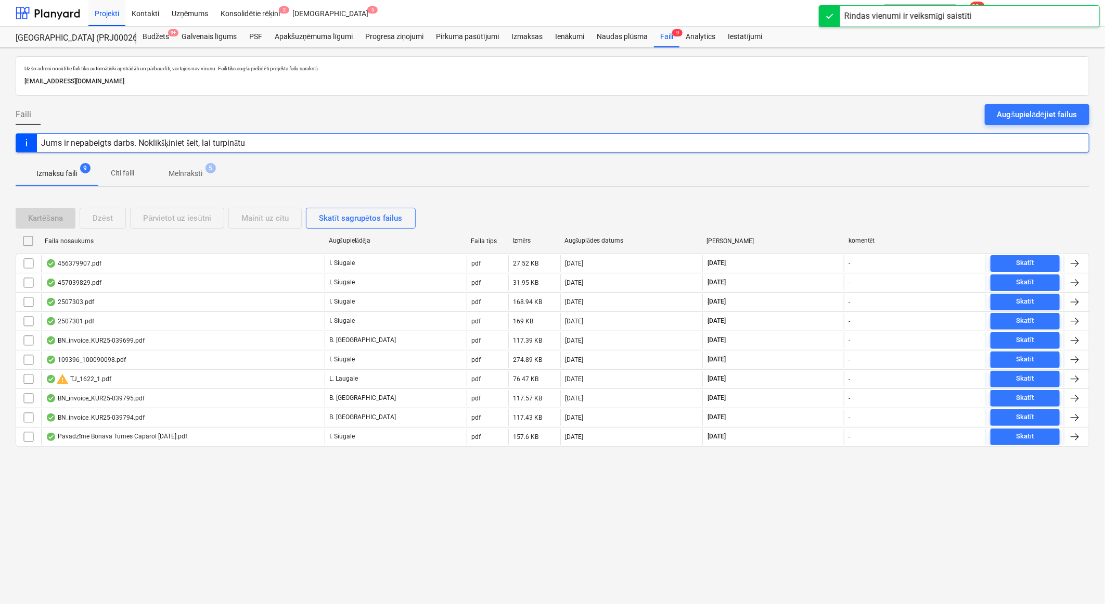
click at [209, 178] on span "Melnraksti 5" at bounding box center [185, 173] width 50 height 11
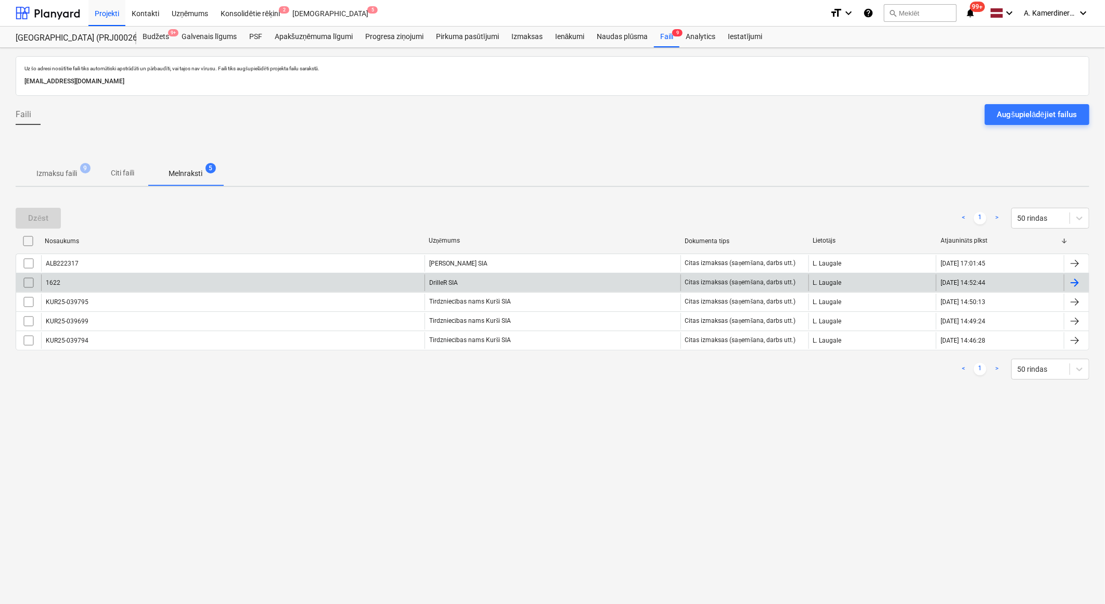
click at [495, 285] on div "DrilleR SIA" at bounding box center [553, 282] width 256 height 17
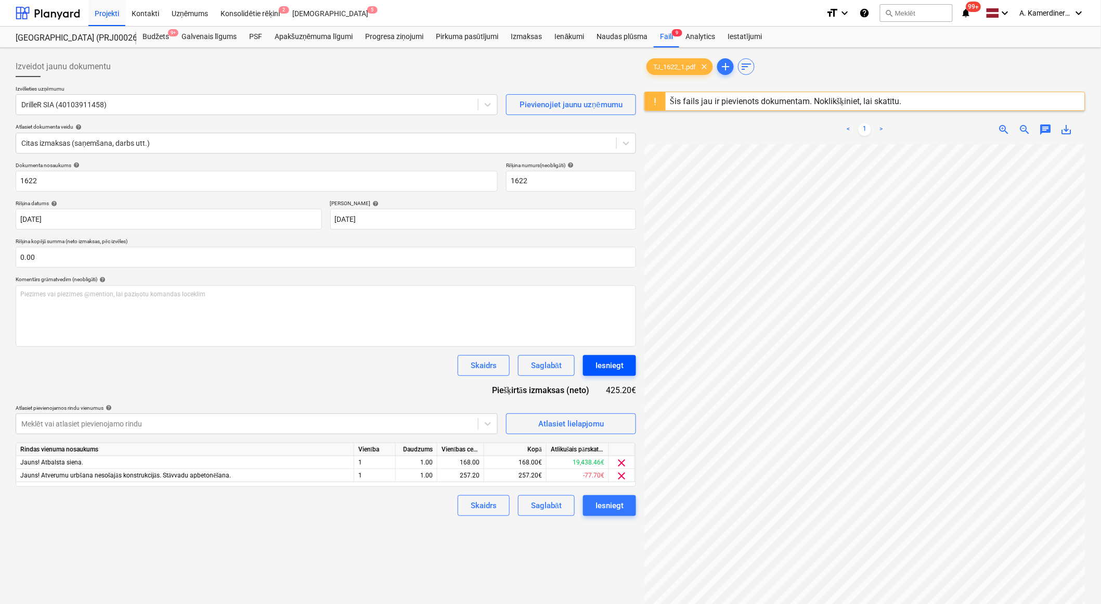
scroll to position [61, 29]
click at [465, 461] on div "168.00" at bounding box center [461, 462] width 38 height 13
type input "425.2"
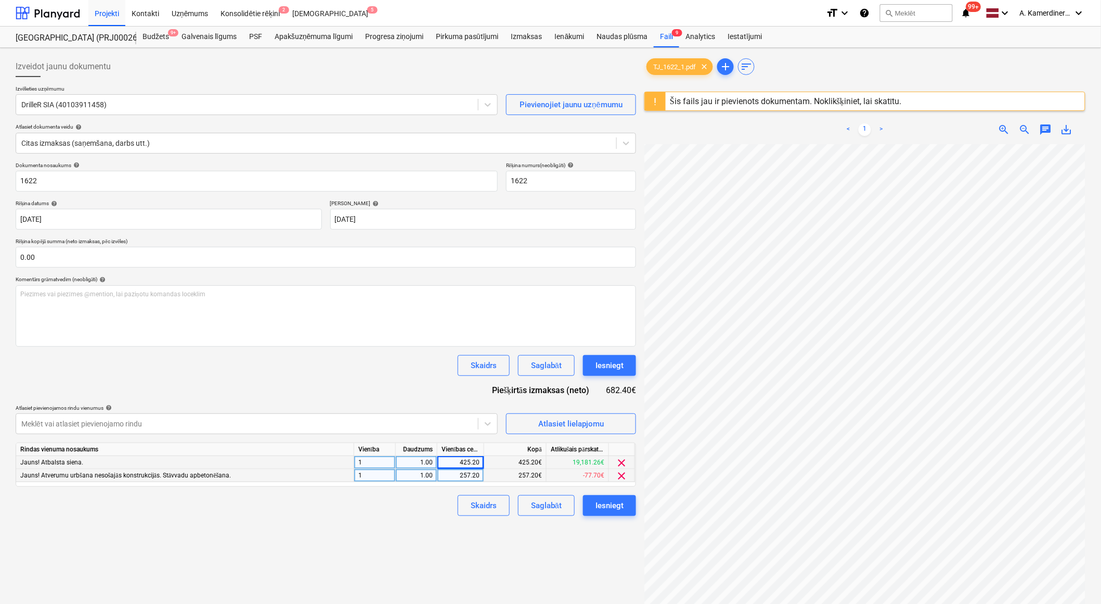
click at [459, 475] on div "257.20" at bounding box center [461, 475] width 38 height 13
click at [621, 472] on span "clear" at bounding box center [622, 475] width 12 height 12
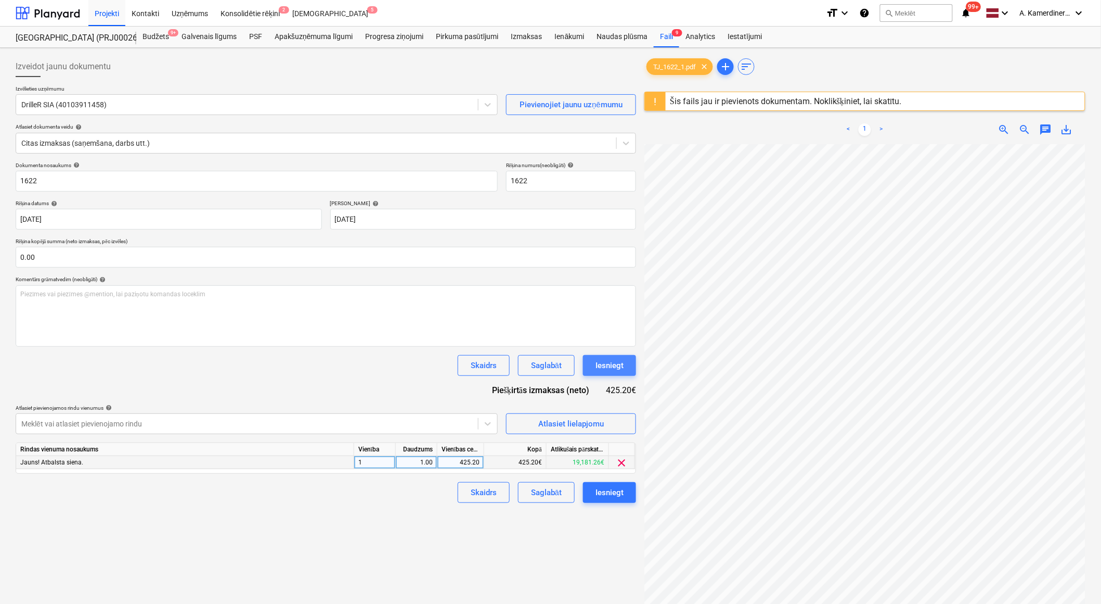
click at [614, 360] on div "Iesniegt" at bounding box center [610, 365] width 28 height 14
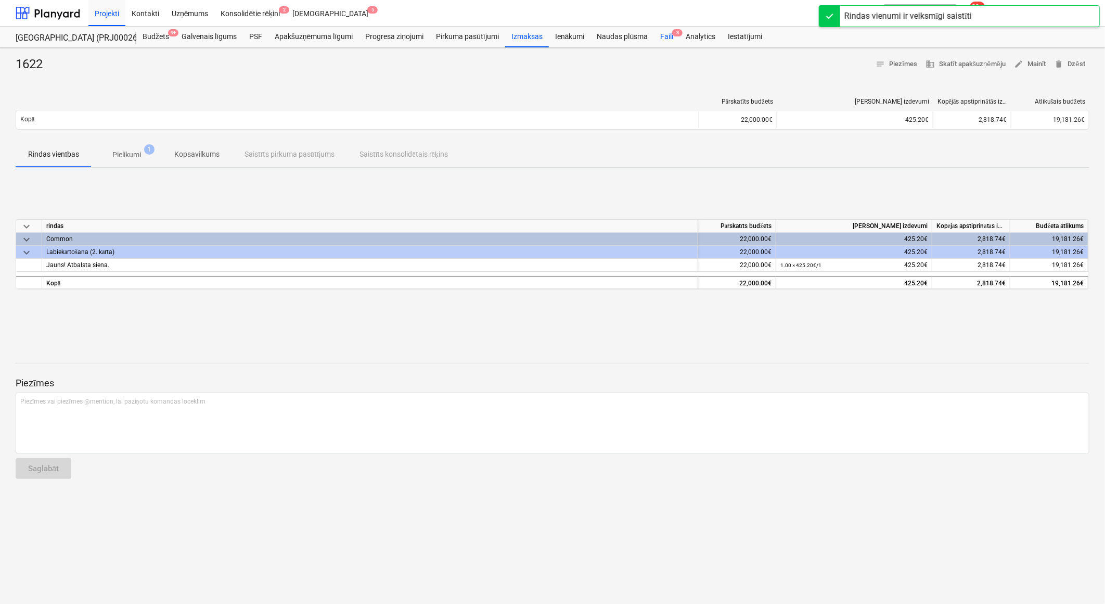
click at [667, 40] on div "Faili 8" at bounding box center [666, 37] width 25 height 21
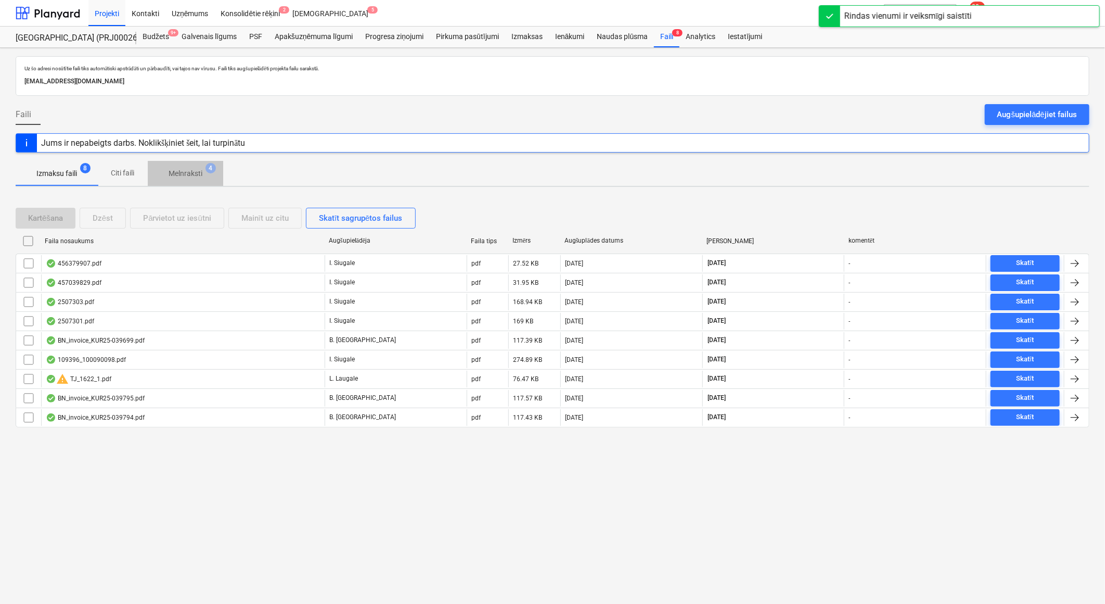
click at [195, 175] on p "Melnraksti" at bounding box center [186, 173] width 34 height 11
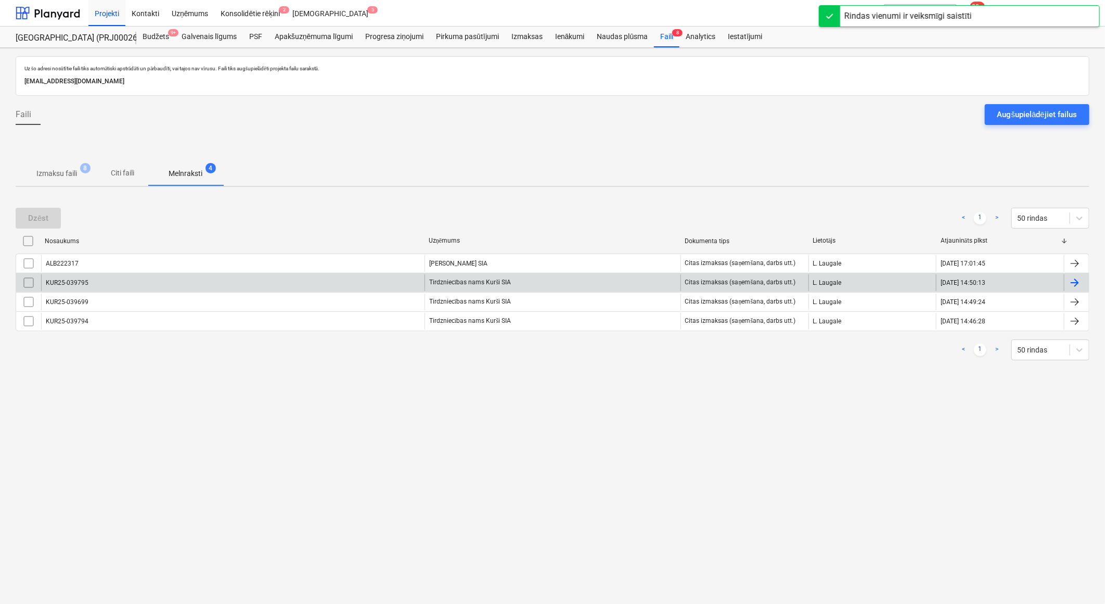
click at [464, 284] on div "Tirdzniecības nams Kurši SIA" at bounding box center [553, 282] width 256 height 17
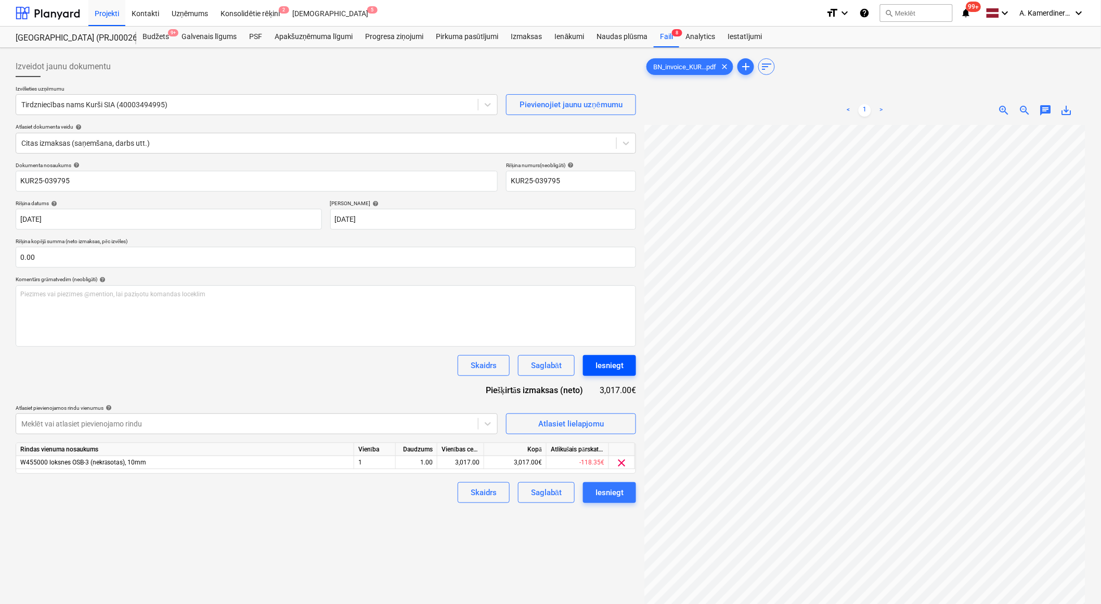
scroll to position [68, 55]
click at [618, 366] on div "Iesniegt" at bounding box center [610, 365] width 28 height 14
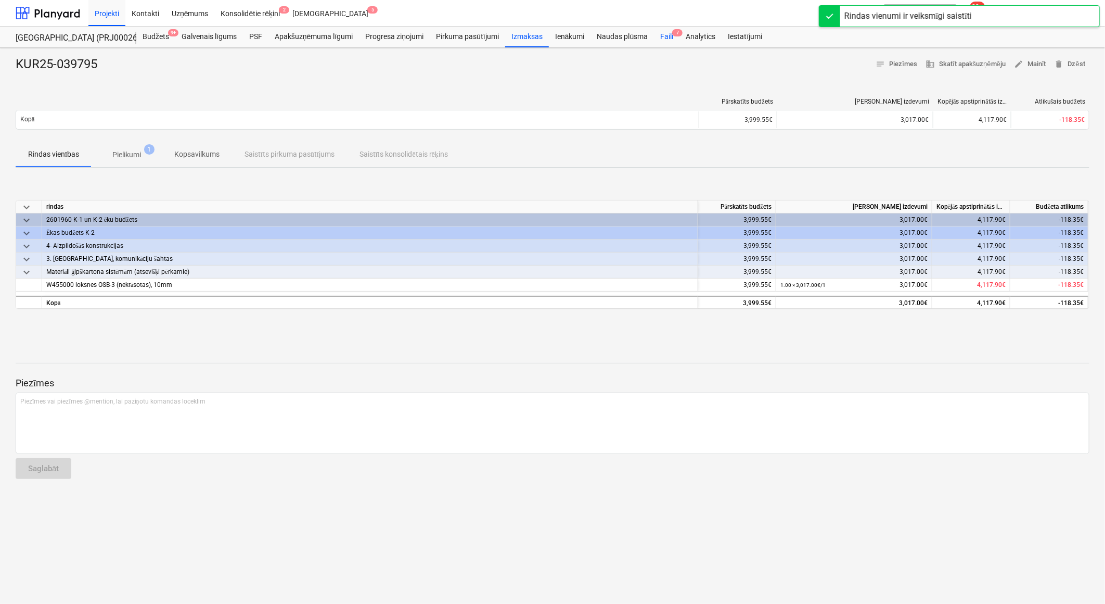
click at [666, 41] on div "Faili 7" at bounding box center [666, 37] width 25 height 21
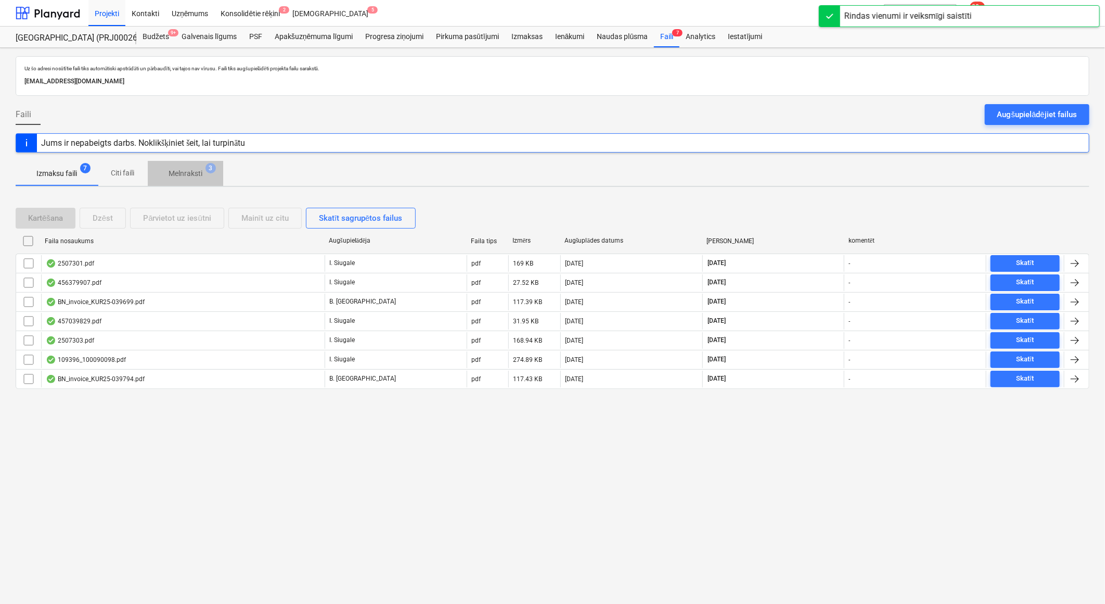
click at [205, 174] on span "Melnraksti 3" at bounding box center [185, 173] width 50 height 11
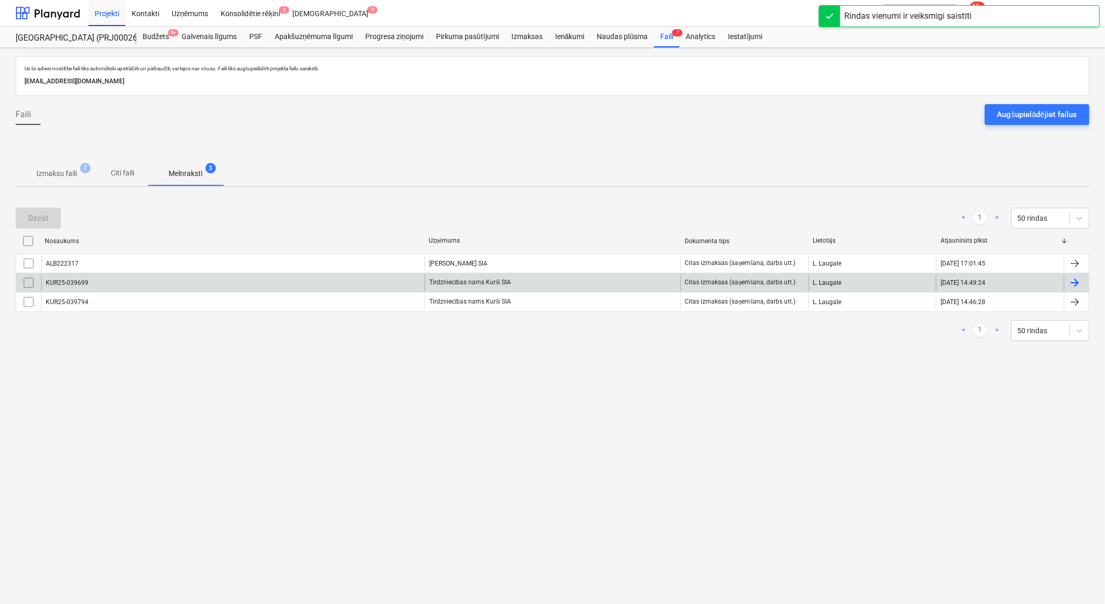
click at [493, 280] on div "Tirdzniecības nams Kurši SIA" at bounding box center [553, 282] width 256 height 17
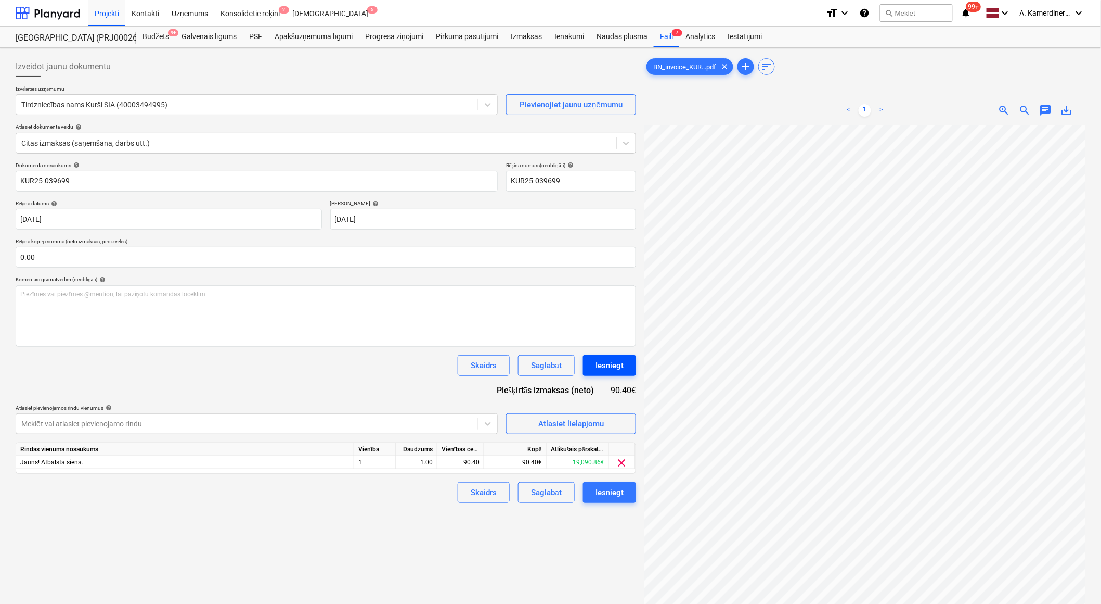
scroll to position [38, 55]
click at [606, 363] on div "Iesniegt" at bounding box center [610, 365] width 28 height 14
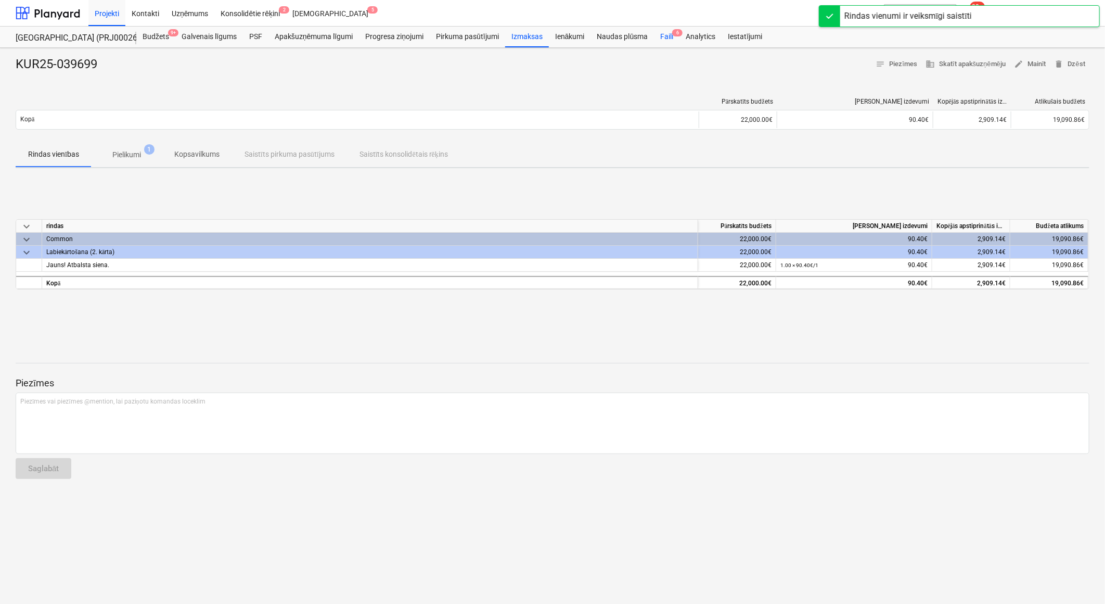
click at [662, 38] on div "Faili 6" at bounding box center [666, 37] width 25 height 21
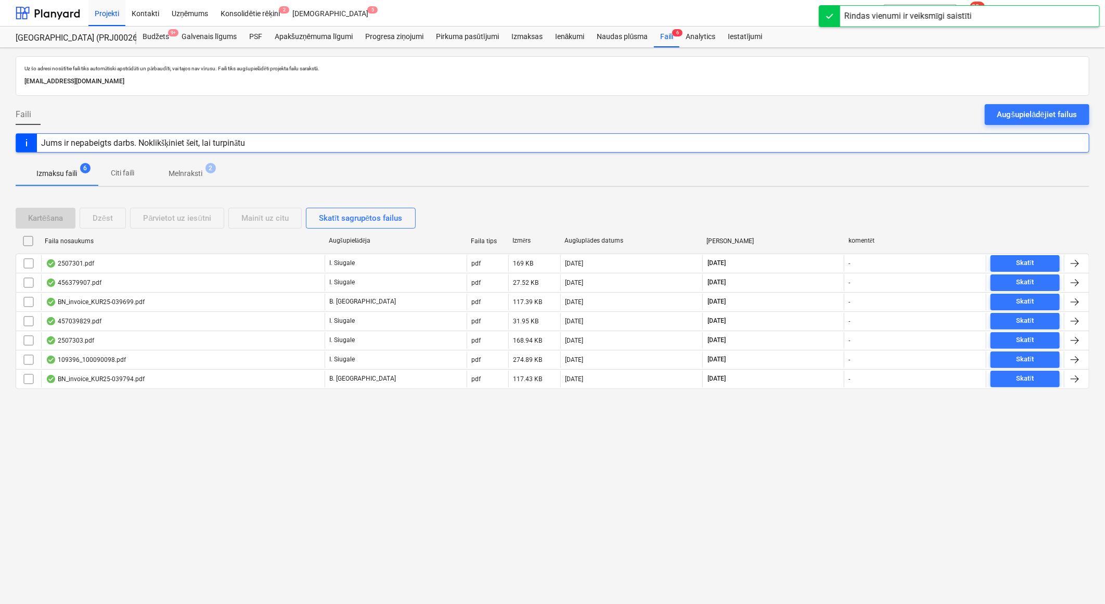
click at [185, 175] on p "Melnraksti" at bounding box center [186, 173] width 34 height 11
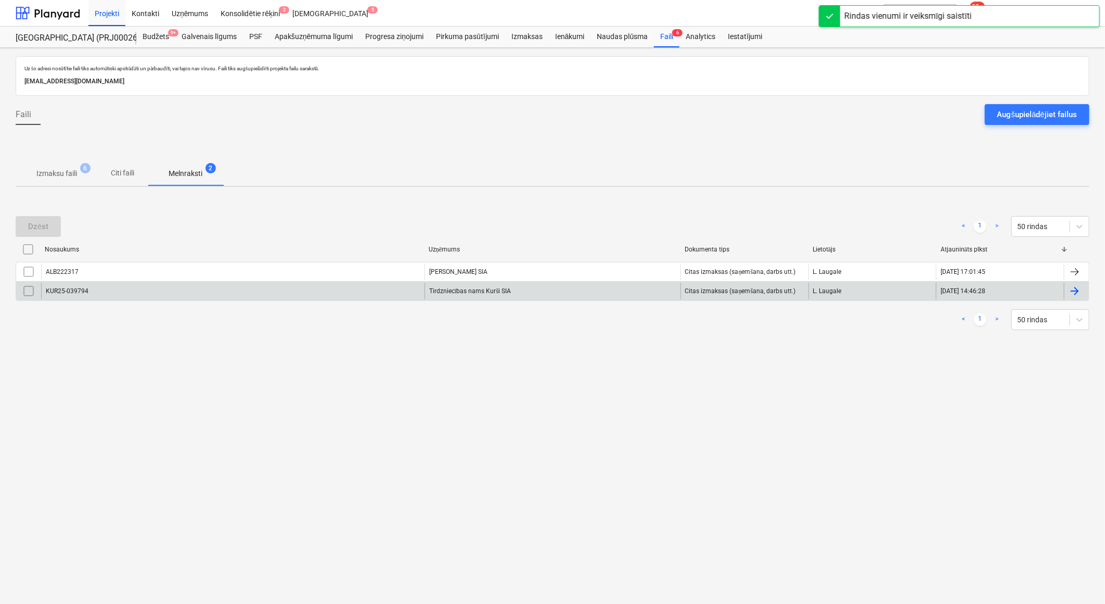
click at [451, 298] on div "Tirdzniecības nams Kurši SIA" at bounding box center [553, 291] width 256 height 17
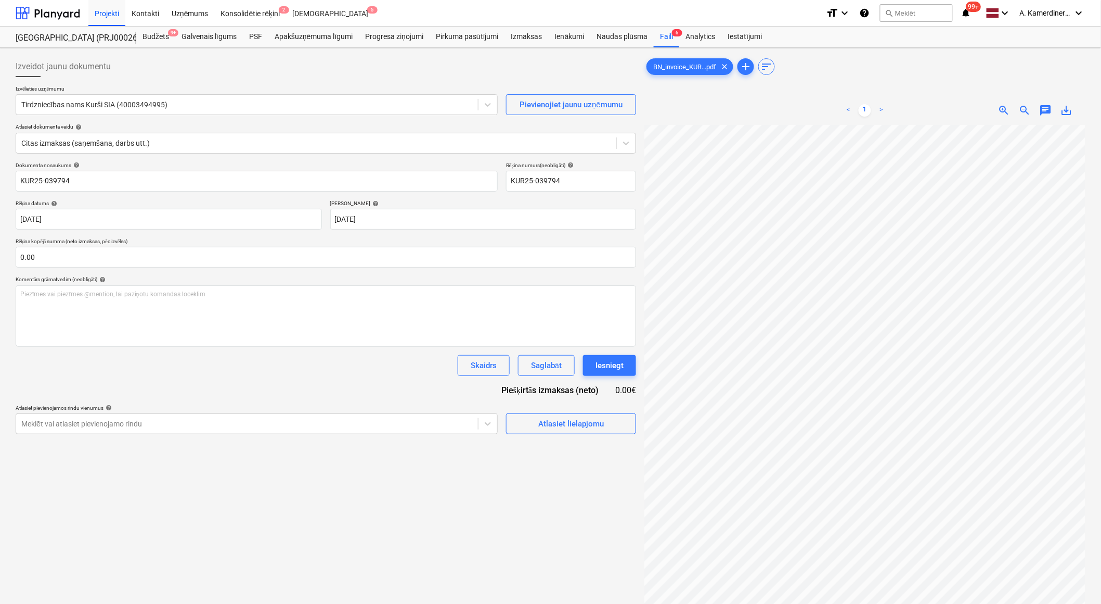
scroll to position [68, 55]
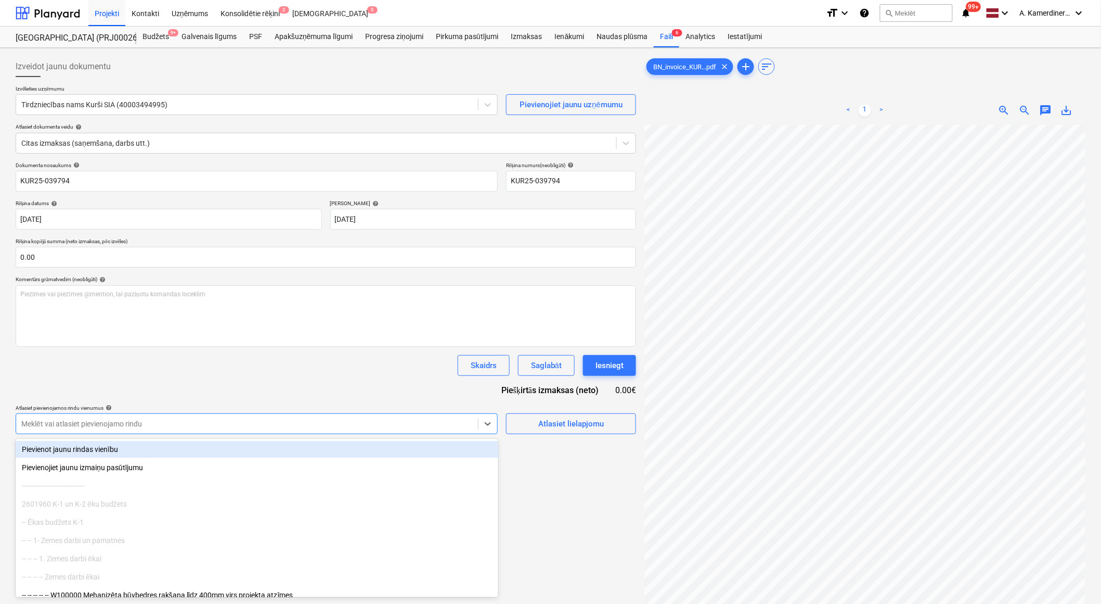
click at [118, 427] on div at bounding box center [247, 423] width 452 height 10
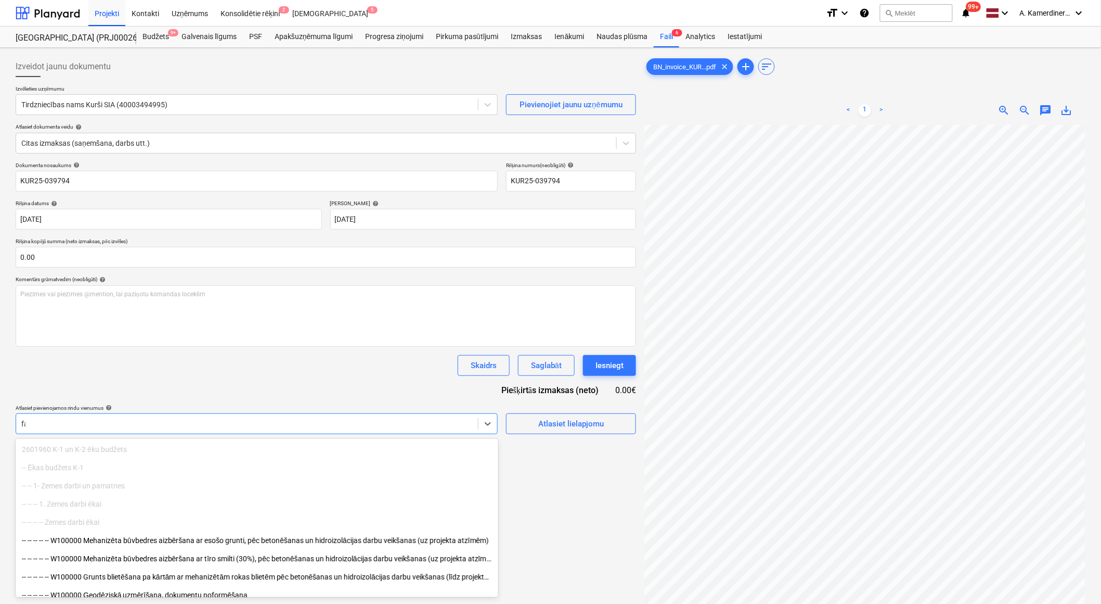
type input "f"
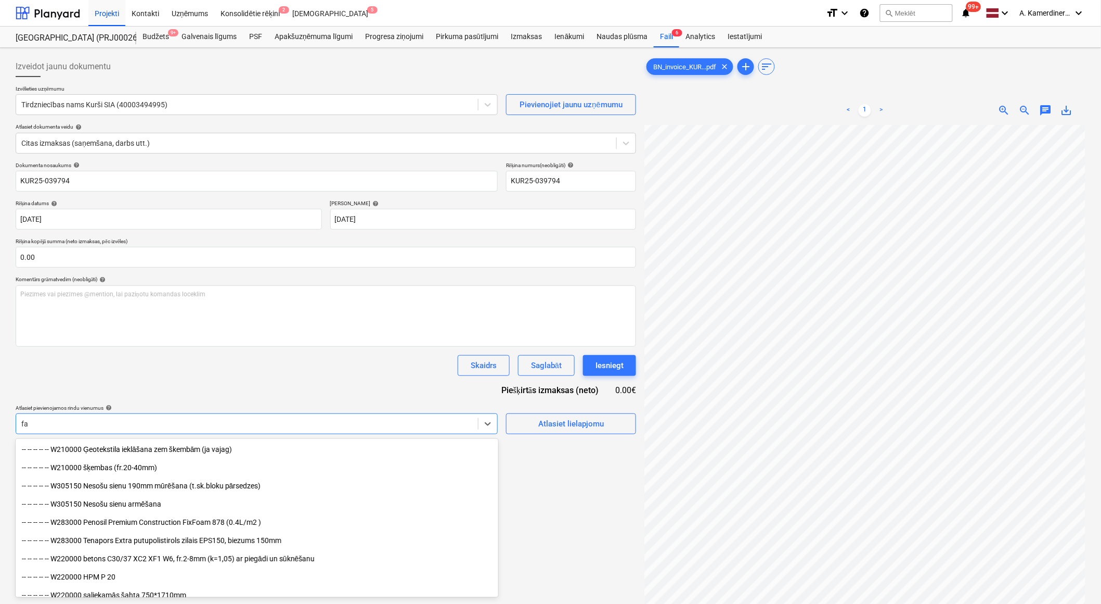
type input "f"
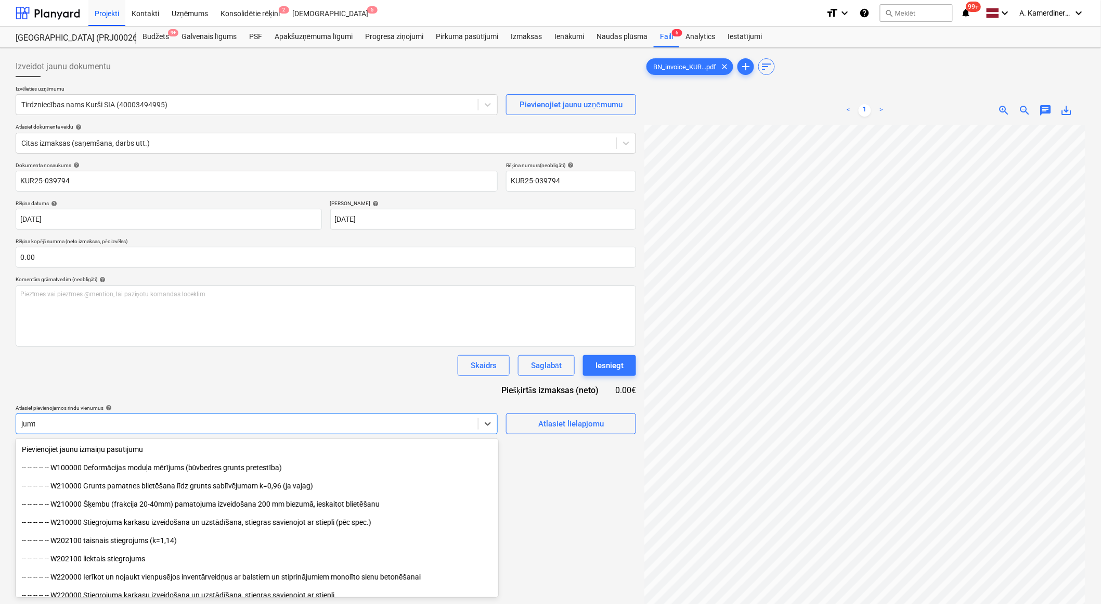
type input "jumta"
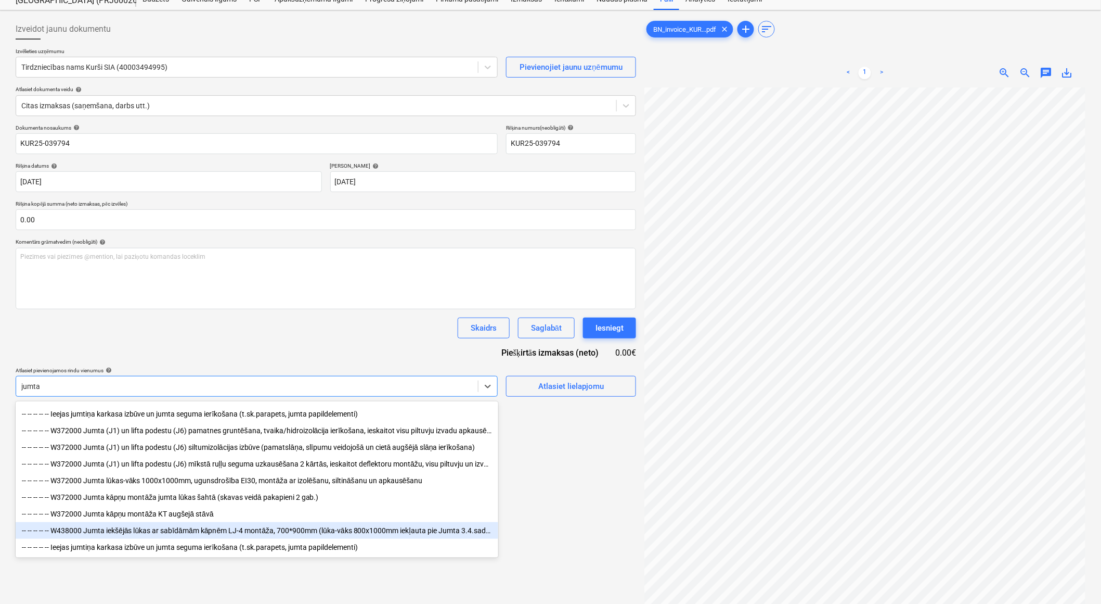
scroll to position [58, 0]
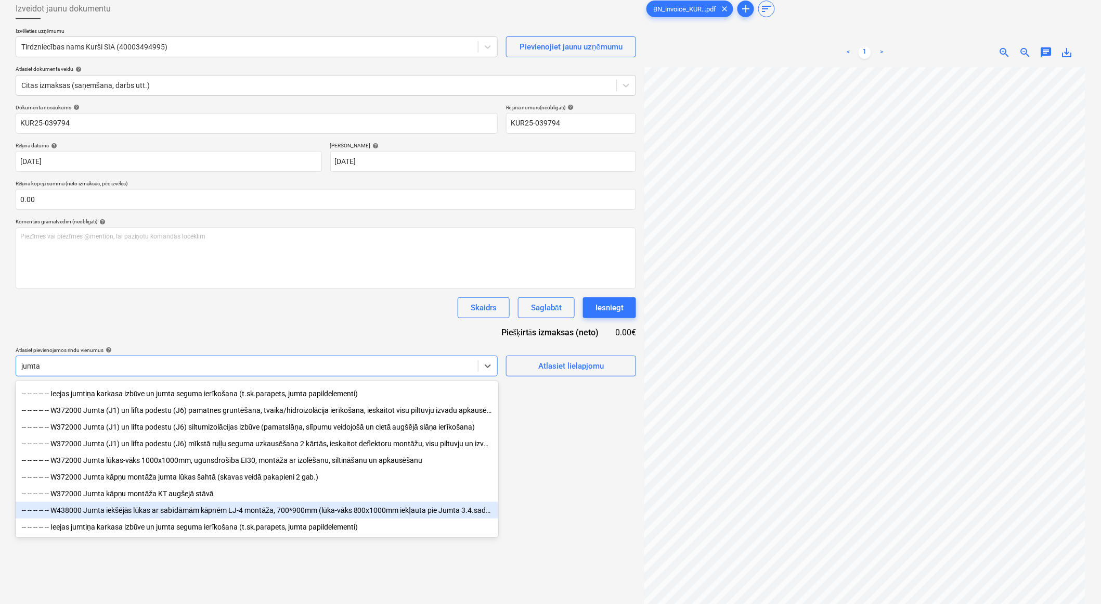
click at [149, 508] on div "-- -- -- -- -- W438000 Jumta iekšējās lūkas ar sabīdāmām kāpnēm LJ-4 montāža, 7…" at bounding box center [257, 510] width 483 height 17
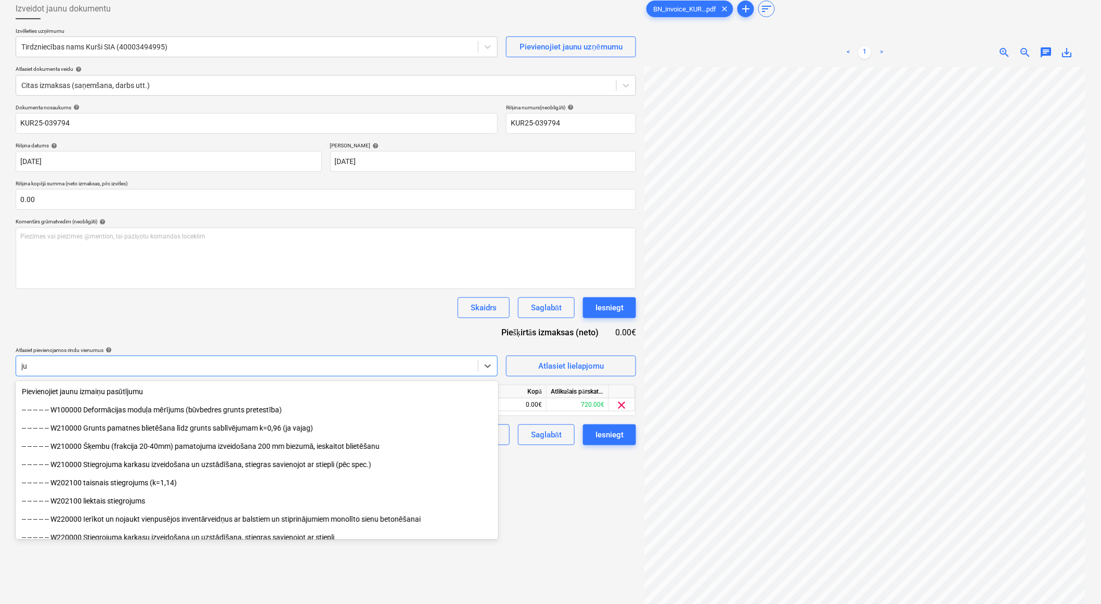
type input "j"
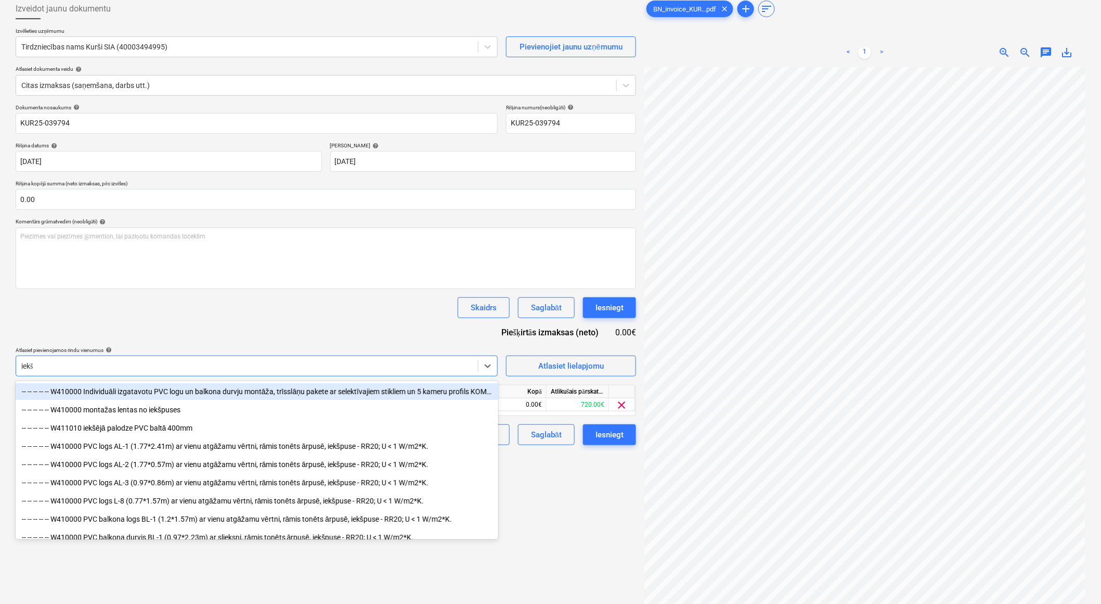
type input "iekšē"
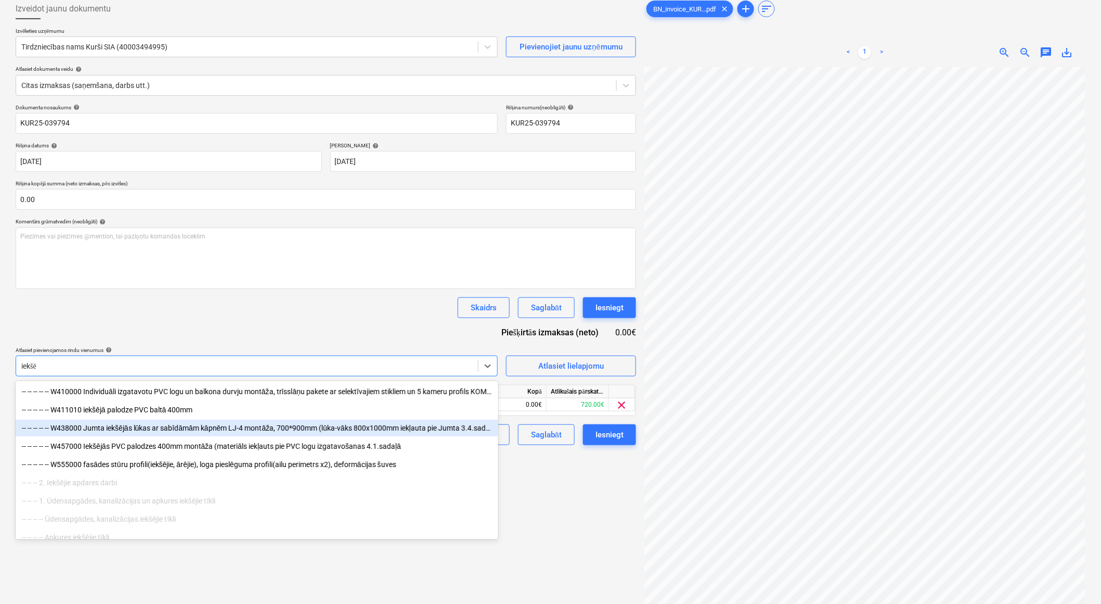
click at [229, 428] on div "-- -- -- -- -- W438000 Jumta iekšējās lūkas ar sabīdāmām kāpnēm LJ-4 montāža, 7…" at bounding box center [257, 427] width 483 height 17
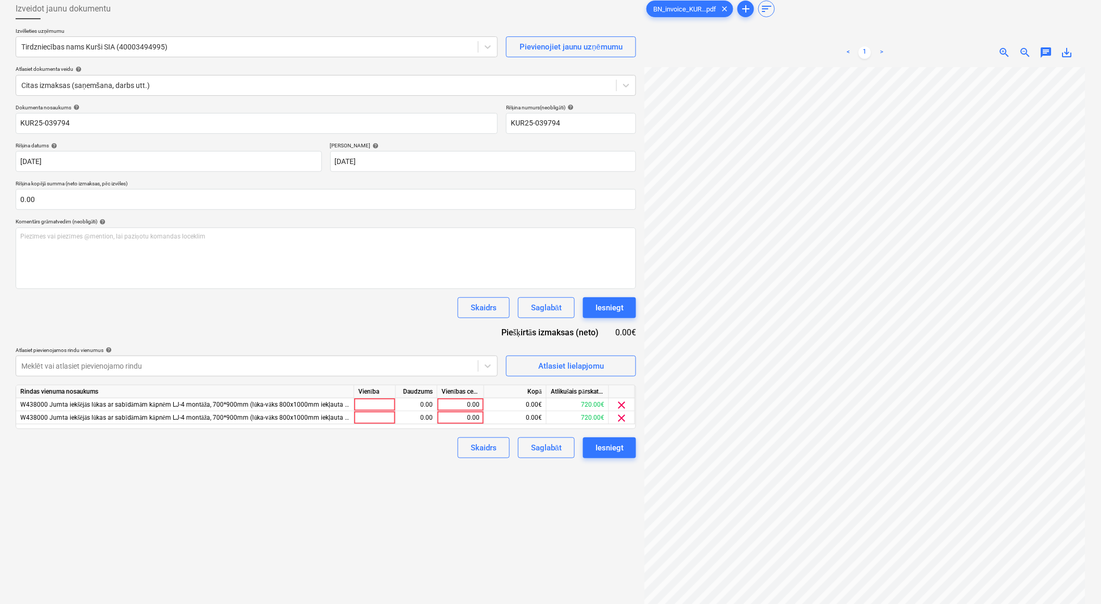
click at [571, 525] on div "Izveidot jaunu dokumentu Izvēlieties uzņēmumu Tirdzniecības nams Kurši SIA (400…" at bounding box center [325, 319] width 629 height 651
click at [48, 360] on div "Meklēt vai atlasiet pievienojamo rindu" at bounding box center [247, 365] width 462 height 15
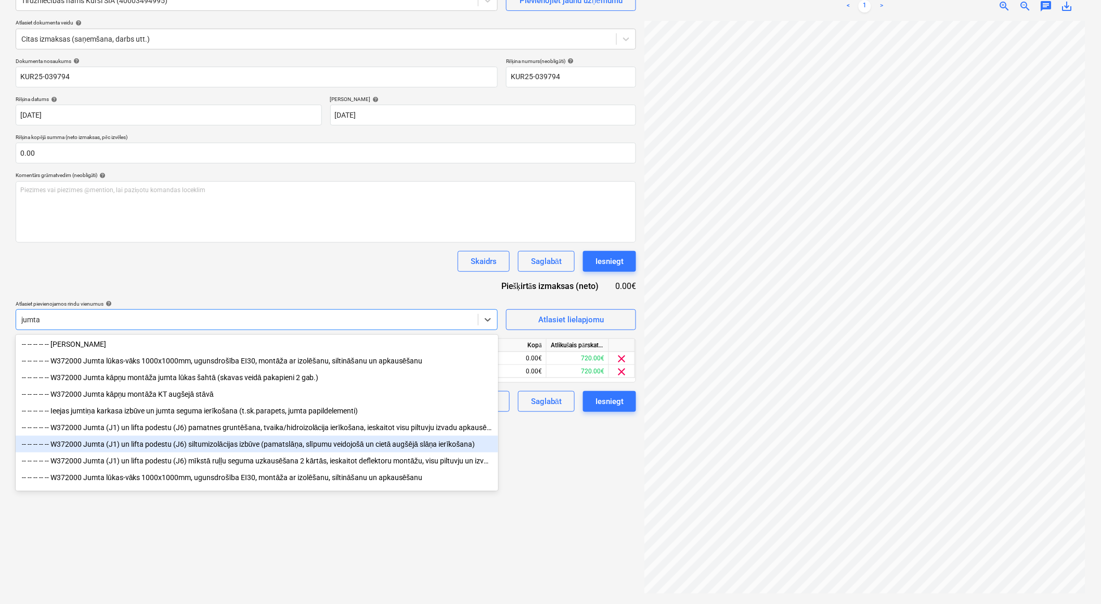
scroll to position [102, 0]
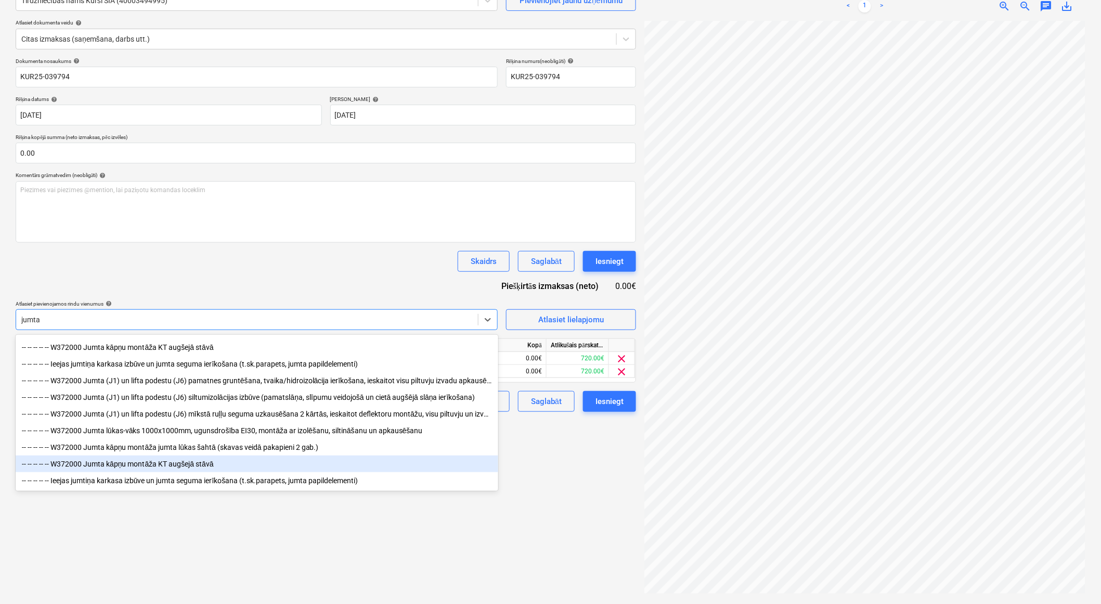
type input "jumta"
click at [565, 505] on div "Izveidot jaunu dokumentu Izvēlieties uzņēmumu Tirdzniecības nams Kurši SIA (400…" at bounding box center [325, 273] width 629 height 651
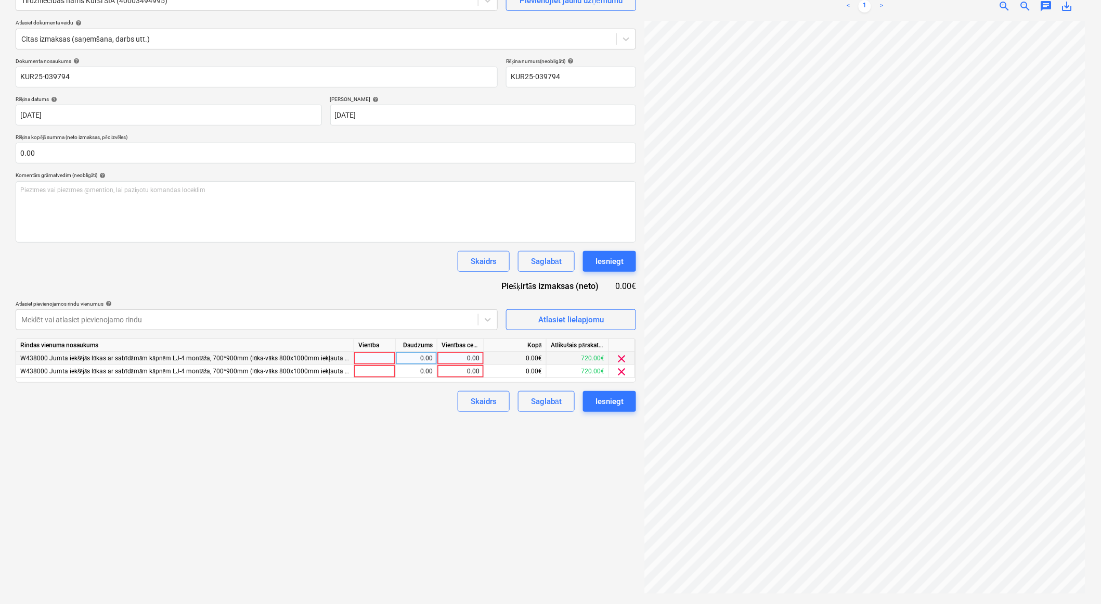
click at [424, 362] on div "0.00" at bounding box center [416, 358] width 33 height 13
type input "2"
click at [427, 376] on div "0.00" at bounding box center [416, 371] width 33 height 13
click at [459, 361] on div "0.00" at bounding box center [461, 358] width 38 height 13
type input "5"
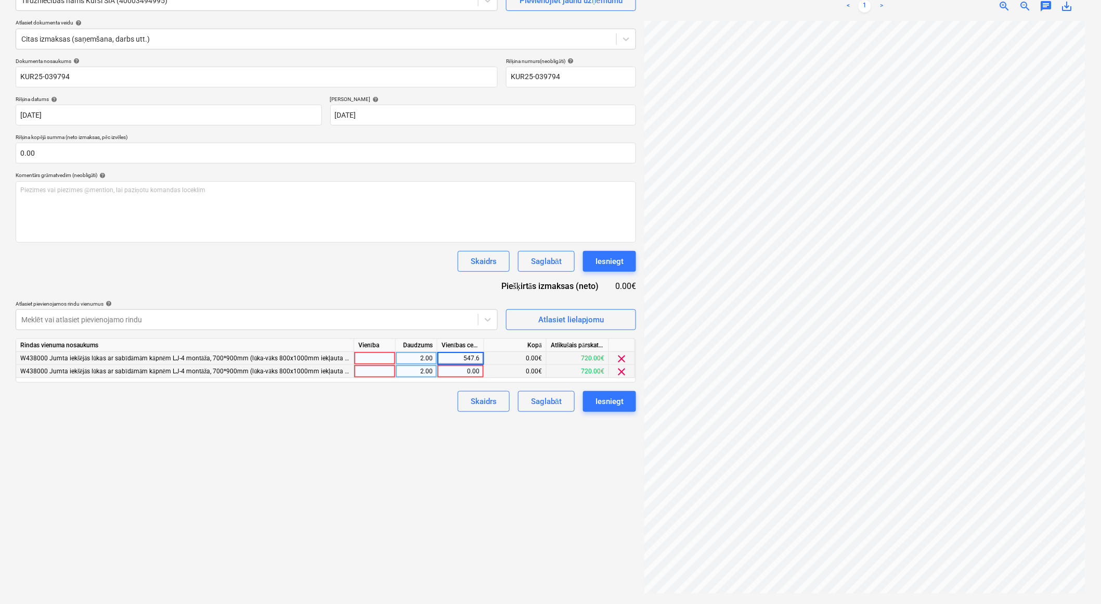
type input "547.67"
click at [459, 370] on div "0.00" at bounding box center [461, 371] width 38 height 13
type input "547.67"
click at [433, 359] on div "2.00" at bounding box center [417, 358] width 42 height 13
click at [467, 366] on div "547.67" at bounding box center [461, 371] width 38 height 13
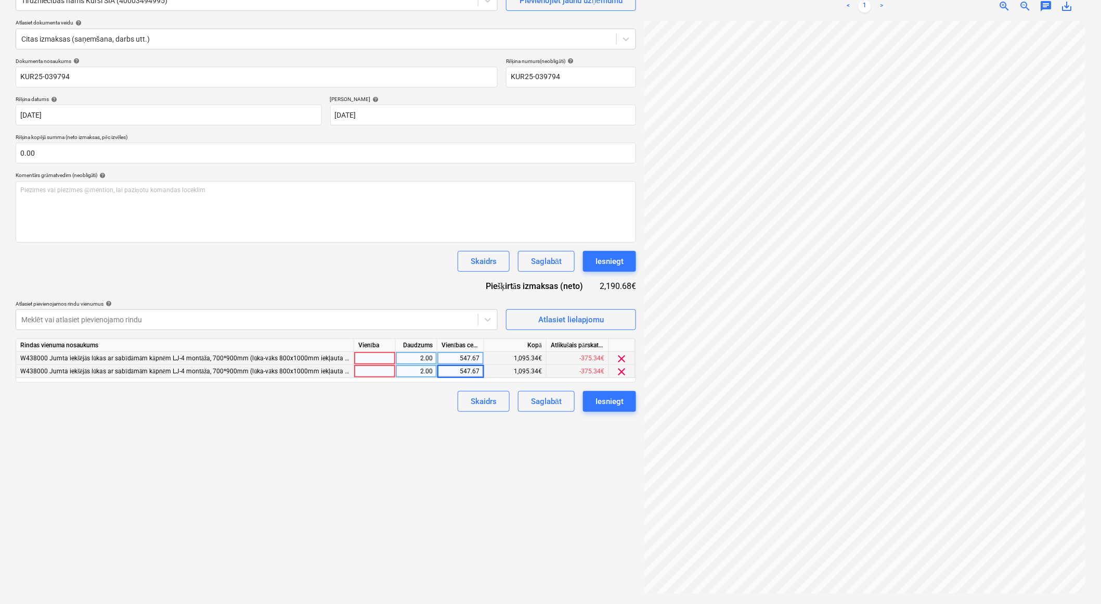
click at [480, 370] on input "547.67" at bounding box center [461, 371] width 46 height 12
type input "547.68"
click at [424, 376] on div "2.00" at bounding box center [416, 371] width 33 height 13
click at [378, 360] on div at bounding box center [375, 358] width 42 height 13
type input "gb"
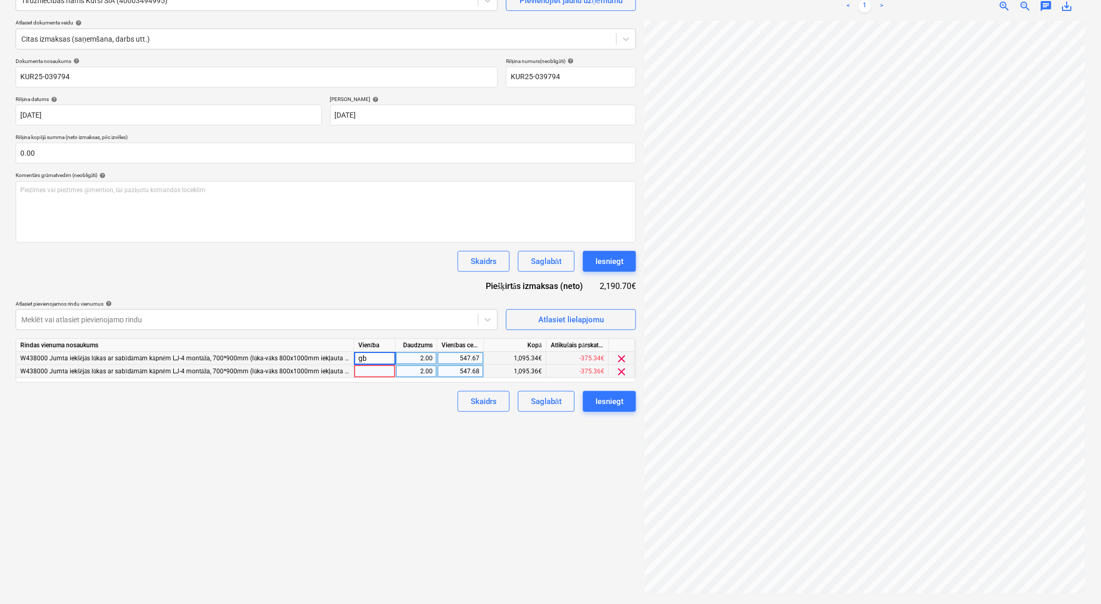
click at [378, 374] on div at bounding box center [375, 371] width 42 height 13
type input "gb"
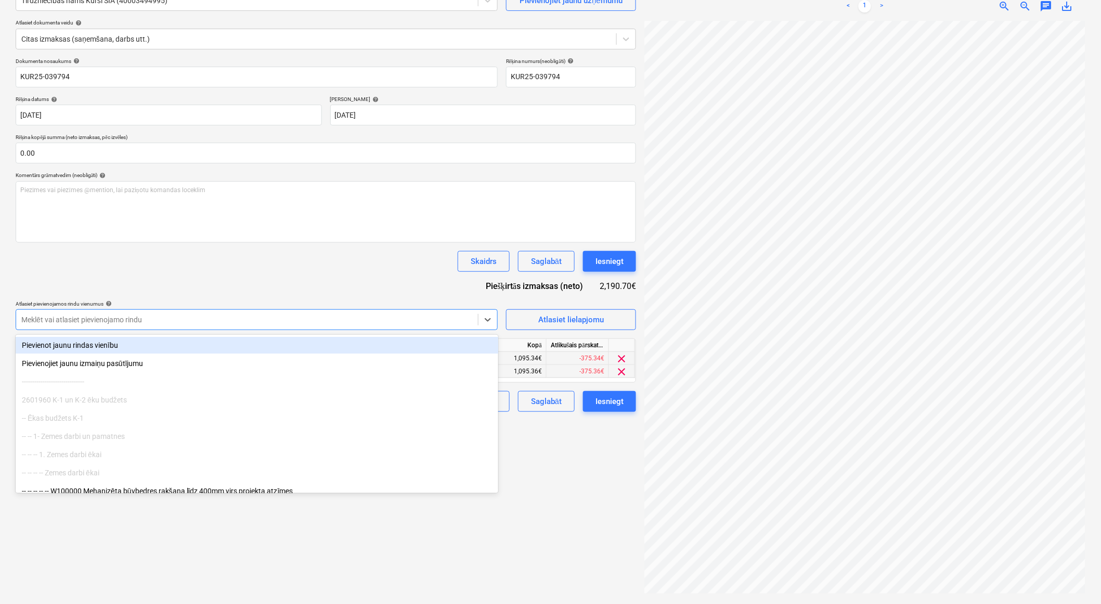
click at [266, 314] on div "Meklēt vai atlasiet pievienojamo rindu" at bounding box center [247, 319] width 462 height 15
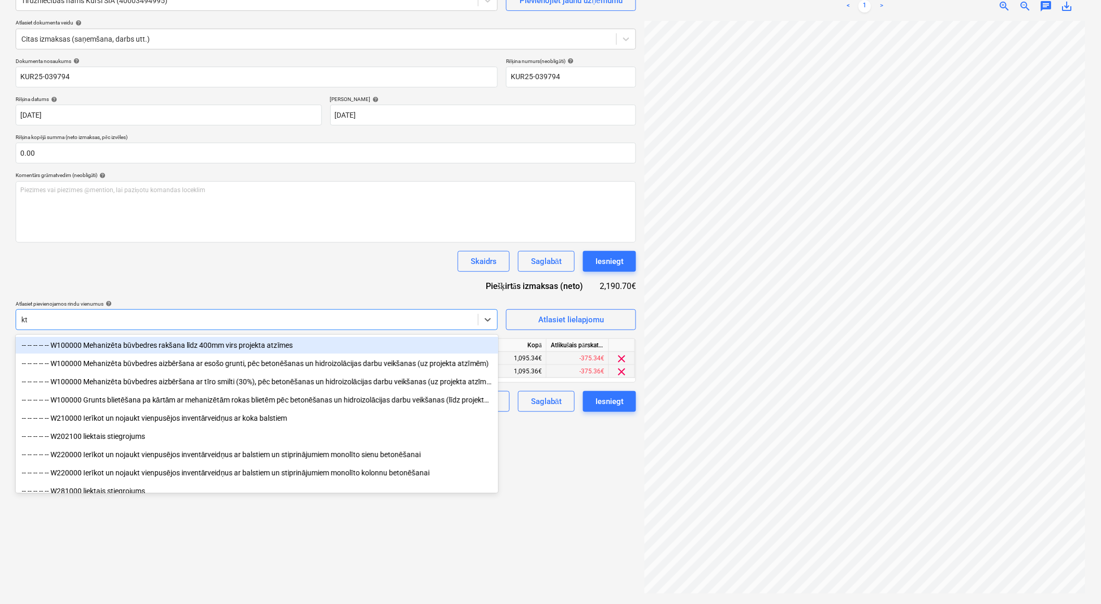
type input "k"
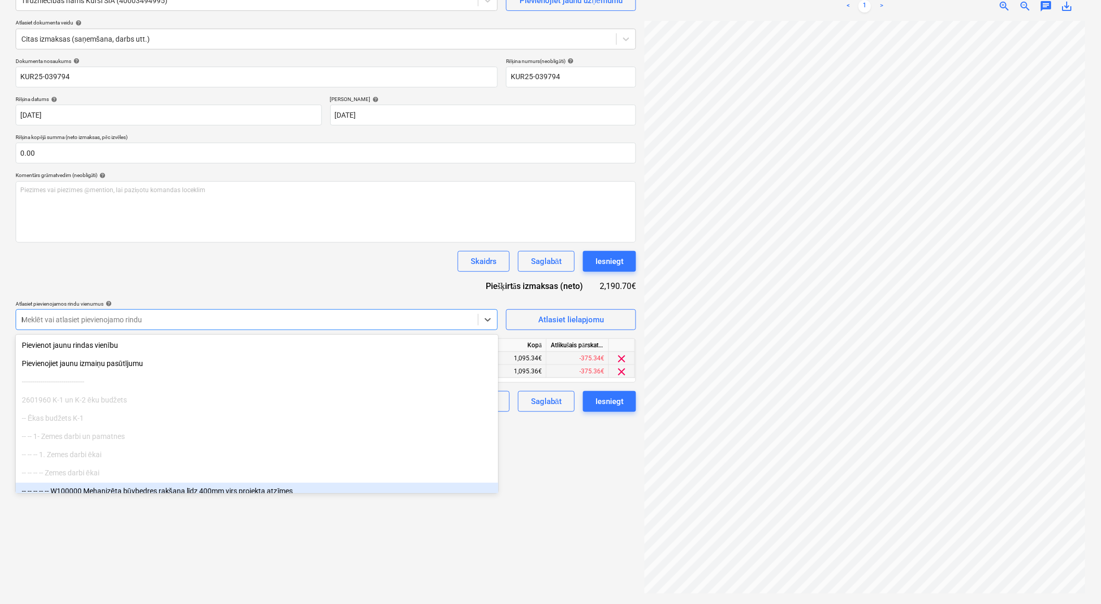
type input "KT"
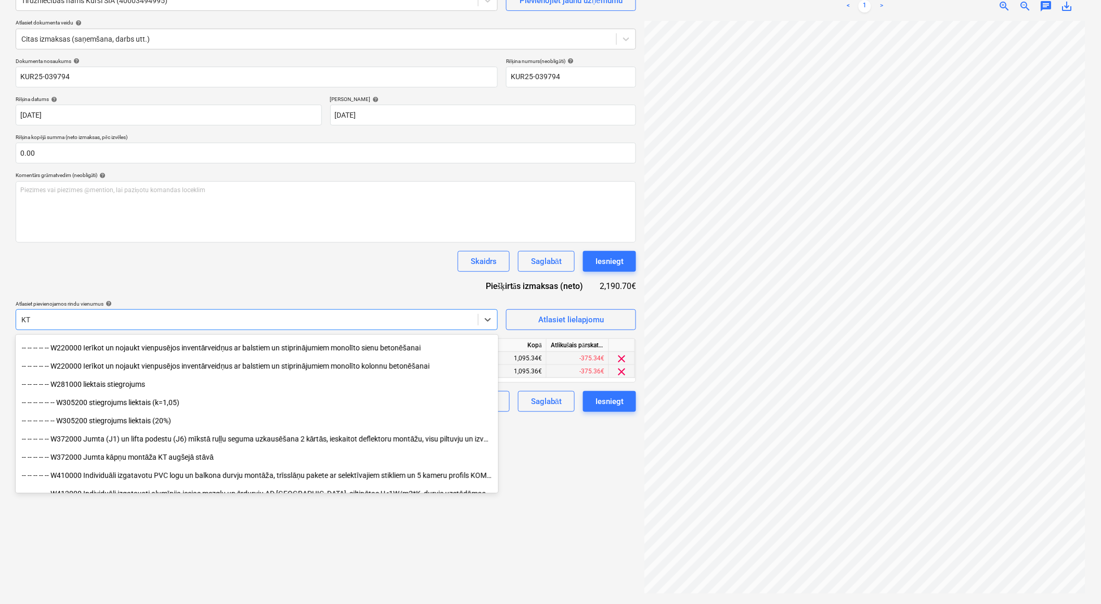
scroll to position [116, 0]
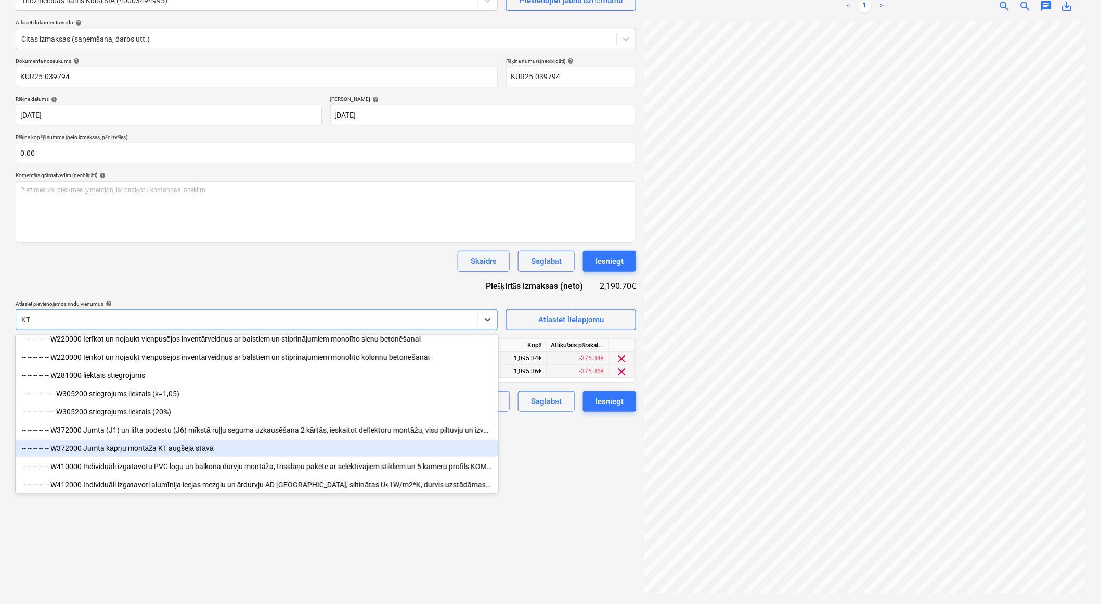
click at [182, 452] on div "-- -- -- -- -- W372000 Jumta kāpņu montāža KT augšejā stāvā" at bounding box center [257, 448] width 483 height 17
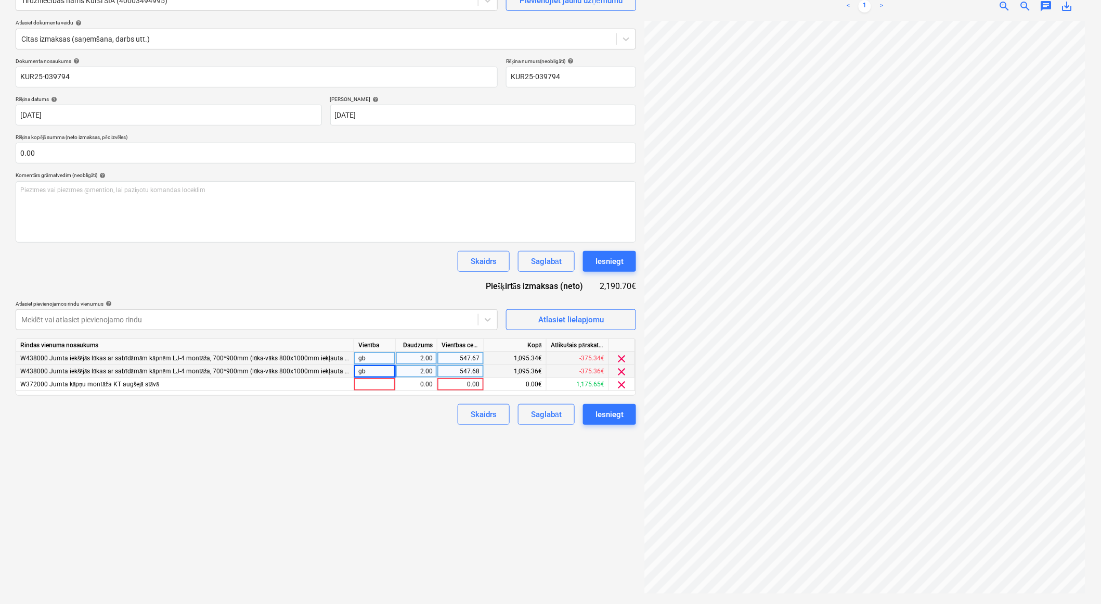
click at [591, 494] on div "Izveidot jaunu dokumentu Izvēlieties uzņēmumu Tirdzniecības nams Kurši SIA (400…" at bounding box center [325, 273] width 629 height 651
click at [314, 316] on div at bounding box center [247, 319] width 452 height 10
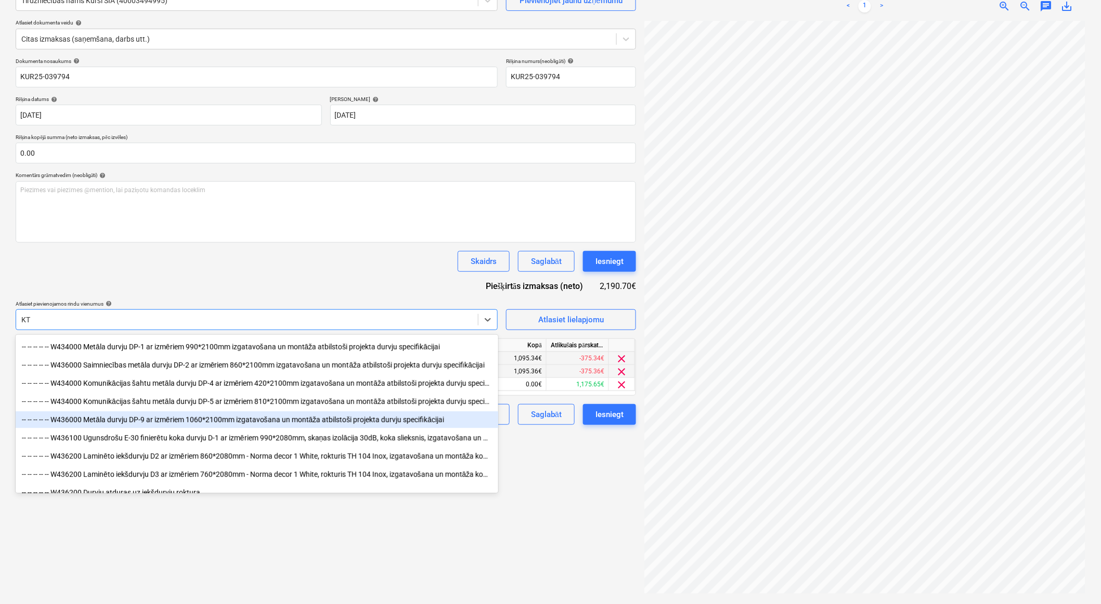
type input "KT"
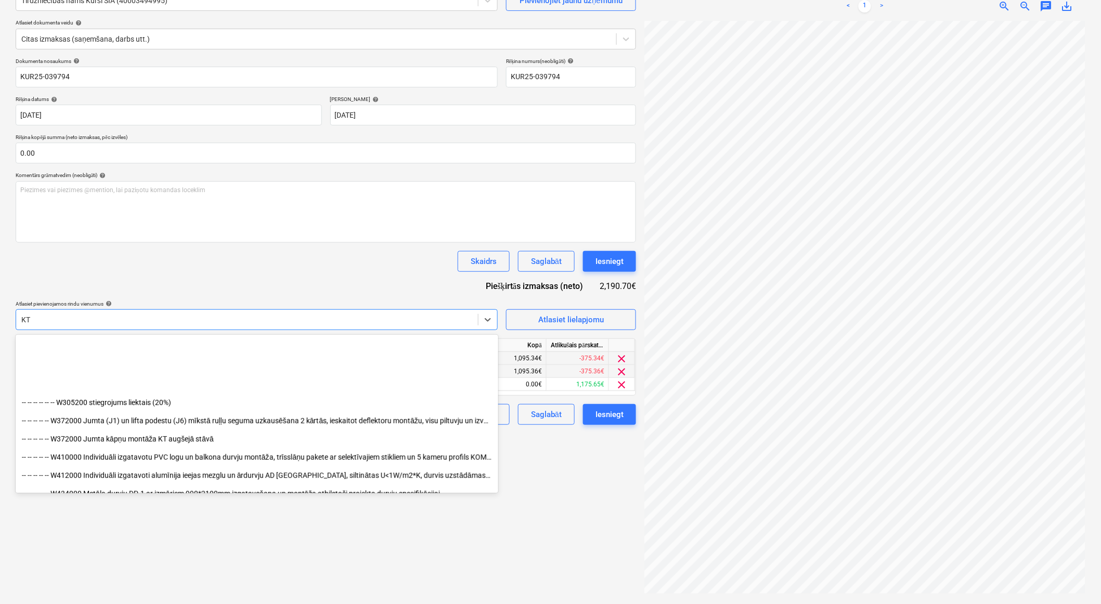
scroll to position [1734, 0]
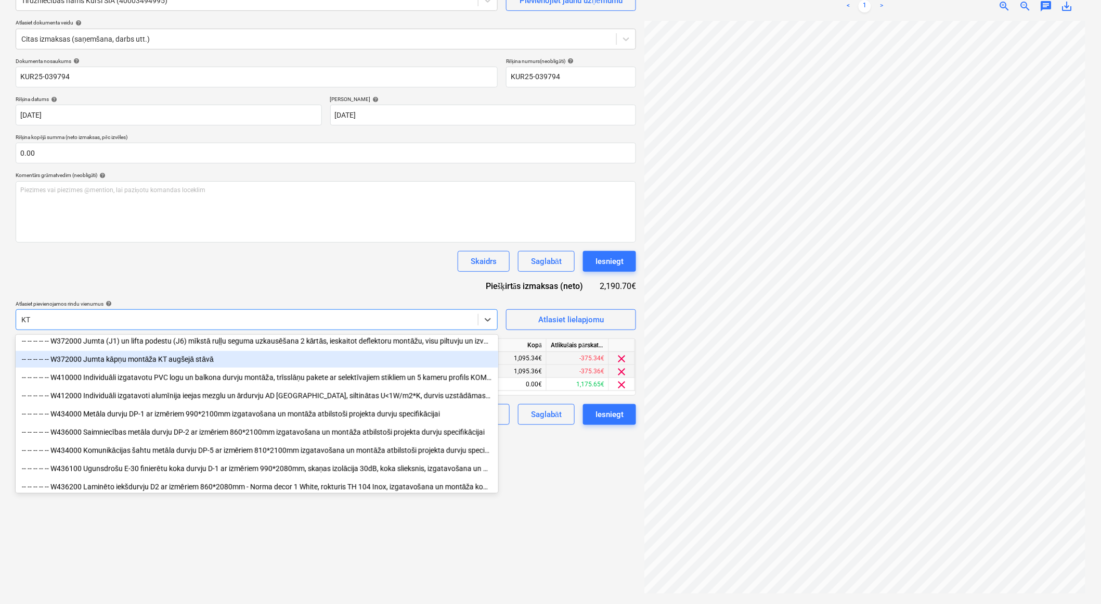
click at [146, 359] on div "-- -- -- -- -- W372000 Jumta kāpņu montāža KT augšejā stāvā" at bounding box center [257, 359] width 483 height 17
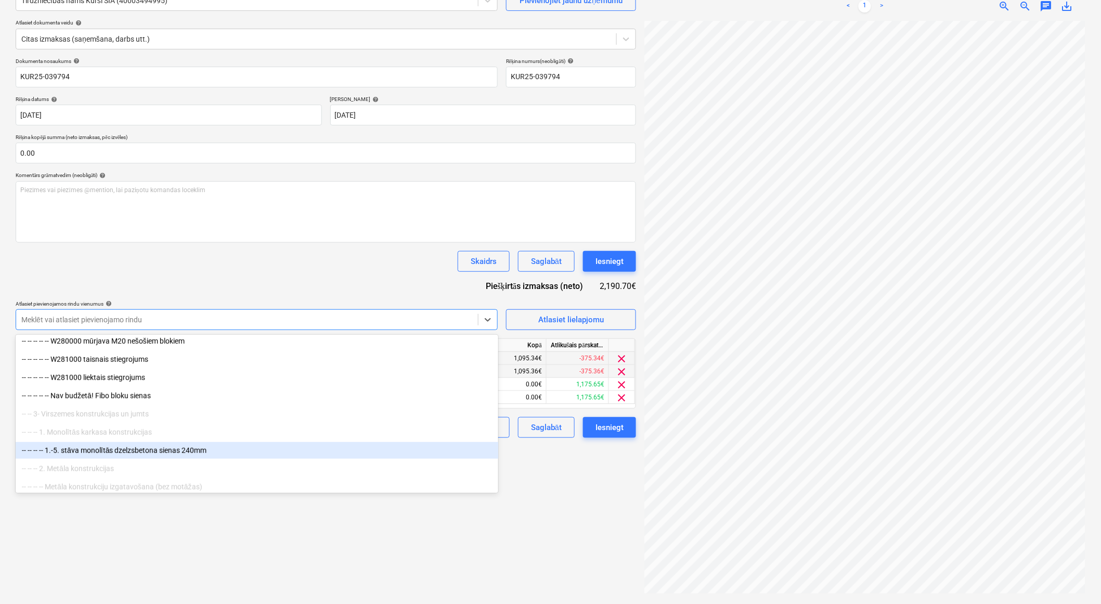
click at [575, 490] on div "Izveidot jaunu dokumentu Izvēlieties uzņēmumu Tirdzniecības nams Kurši SIA (400…" at bounding box center [325, 273] width 629 height 651
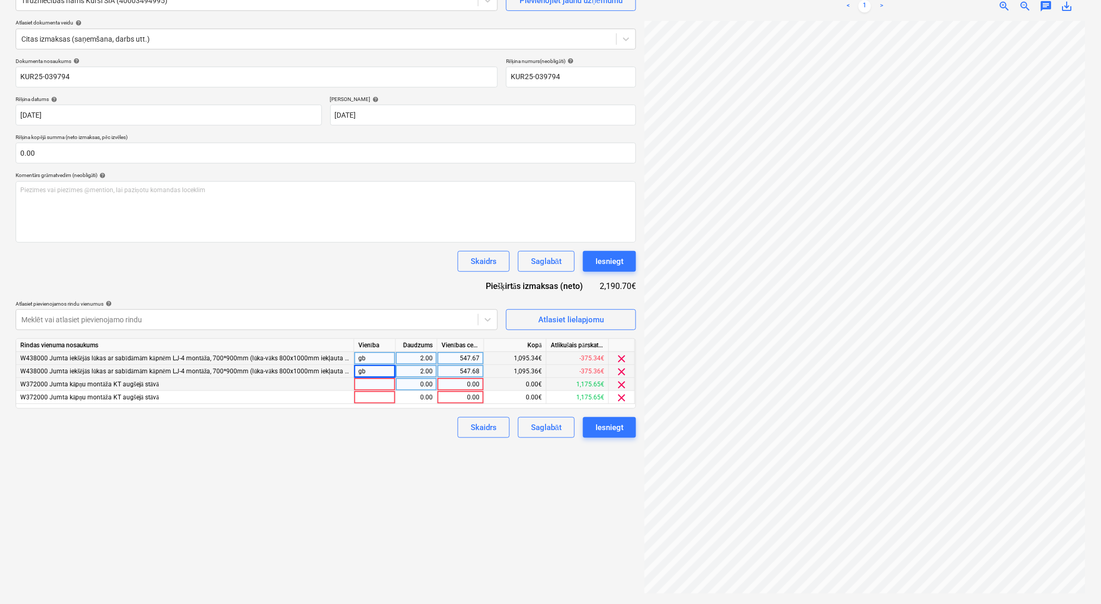
click at [450, 382] on div "0.00" at bounding box center [461, 384] width 38 height 13
type input "547.67"
click at [460, 400] on div "0.00" at bounding box center [461, 397] width 38 height 13
type input "547.68"
click at [429, 384] on div "1.00" at bounding box center [416, 384] width 33 height 13
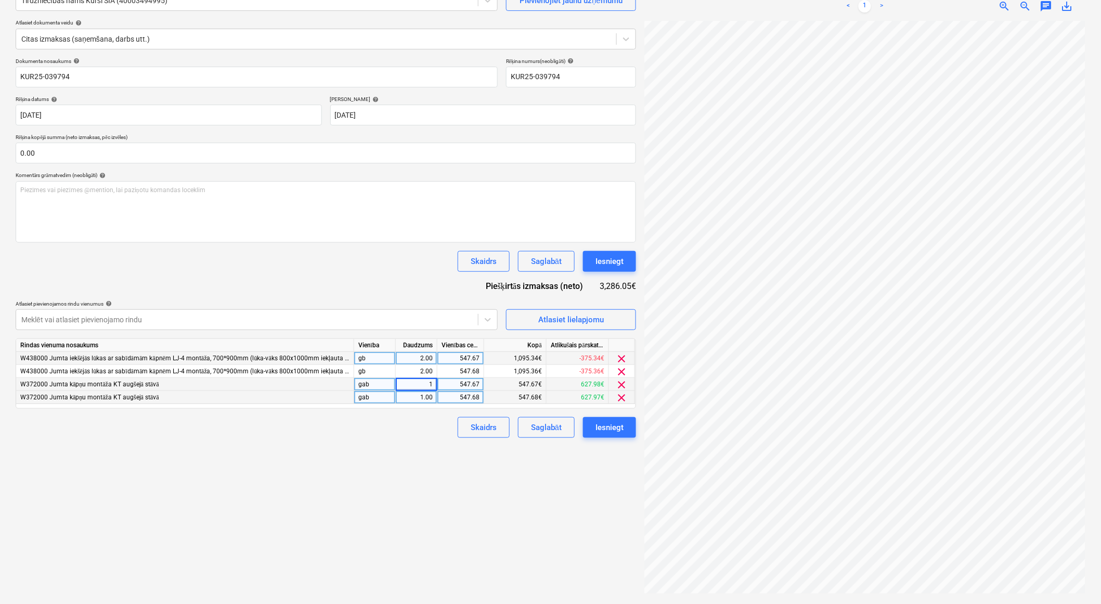
type input "2"
click at [429, 401] on div "1.00" at bounding box center [416, 397] width 33 height 13
click at [418, 384] on div "2.00" at bounding box center [416, 384] width 33 height 13
click at [623, 355] on span "clear" at bounding box center [622, 358] width 12 height 12
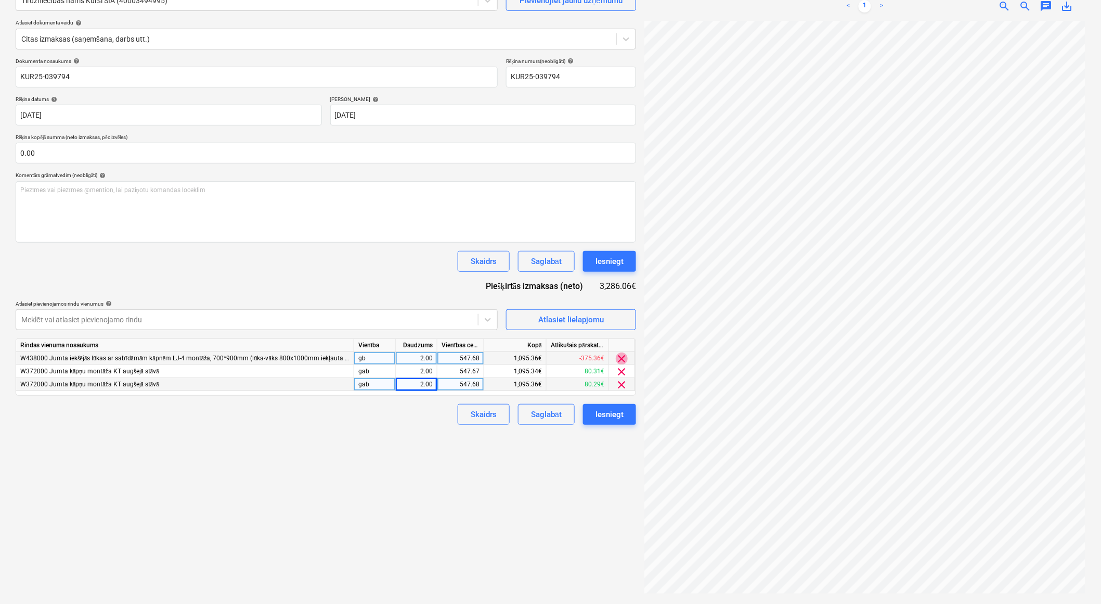
click at [623, 355] on span "clear" at bounding box center [622, 358] width 12 height 12
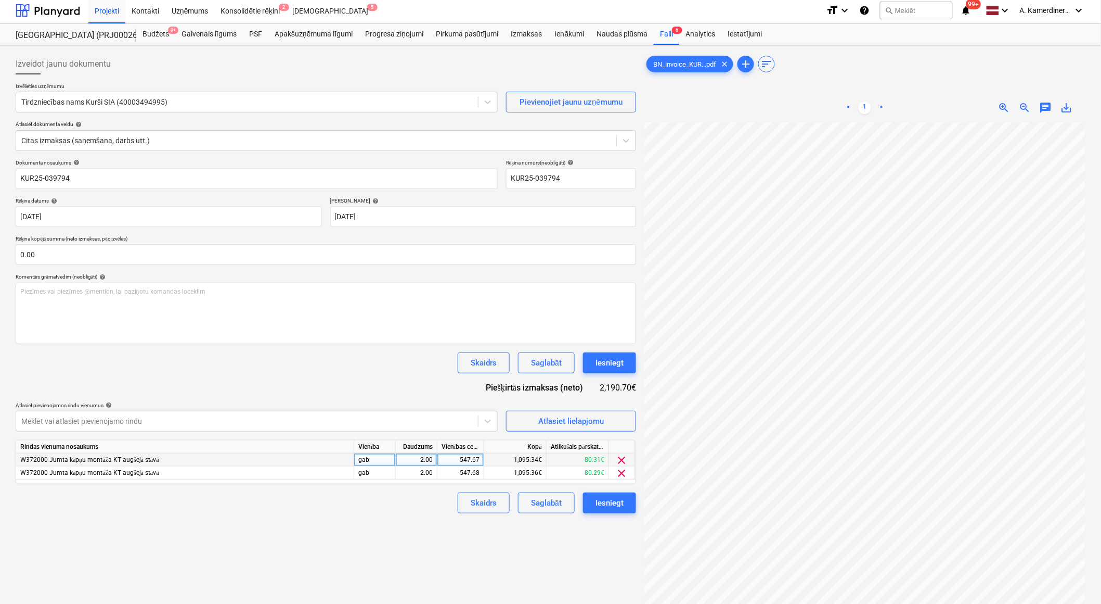
scroll to position [0, 0]
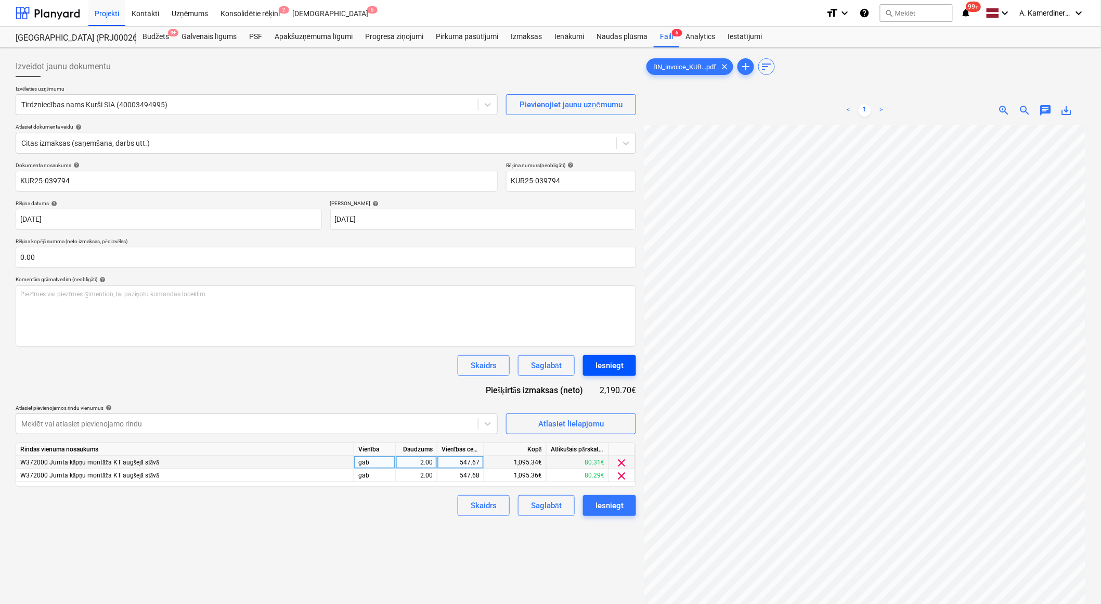
click at [632, 356] on button "Iesniegt" at bounding box center [609, 365] width 53 height 21
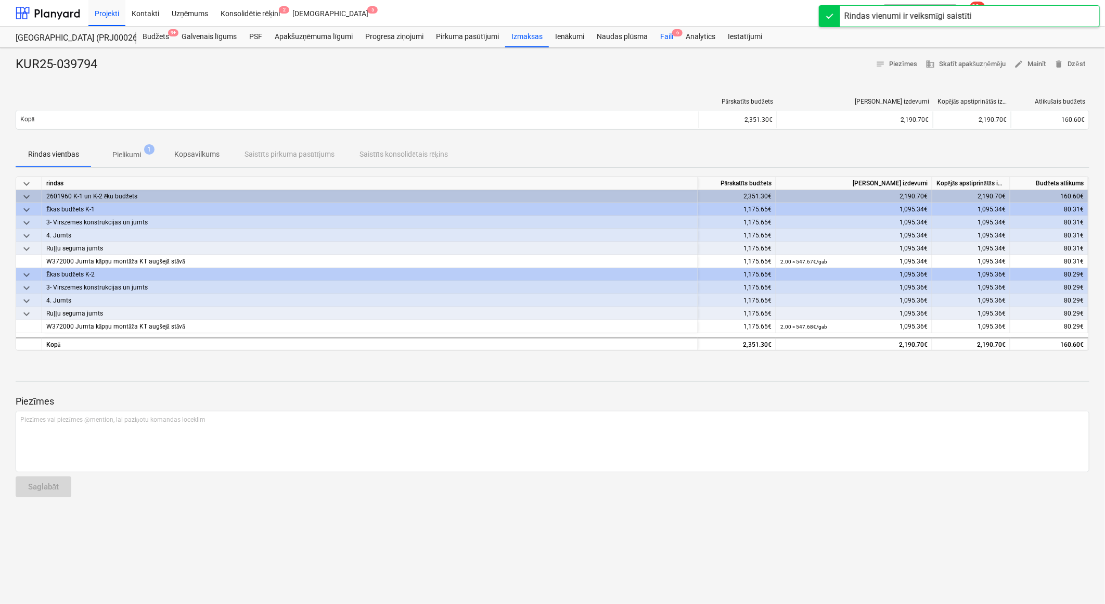
click at [669, 39] on div "Faili 6" at bounding box center [666, 37] width 25 height 21
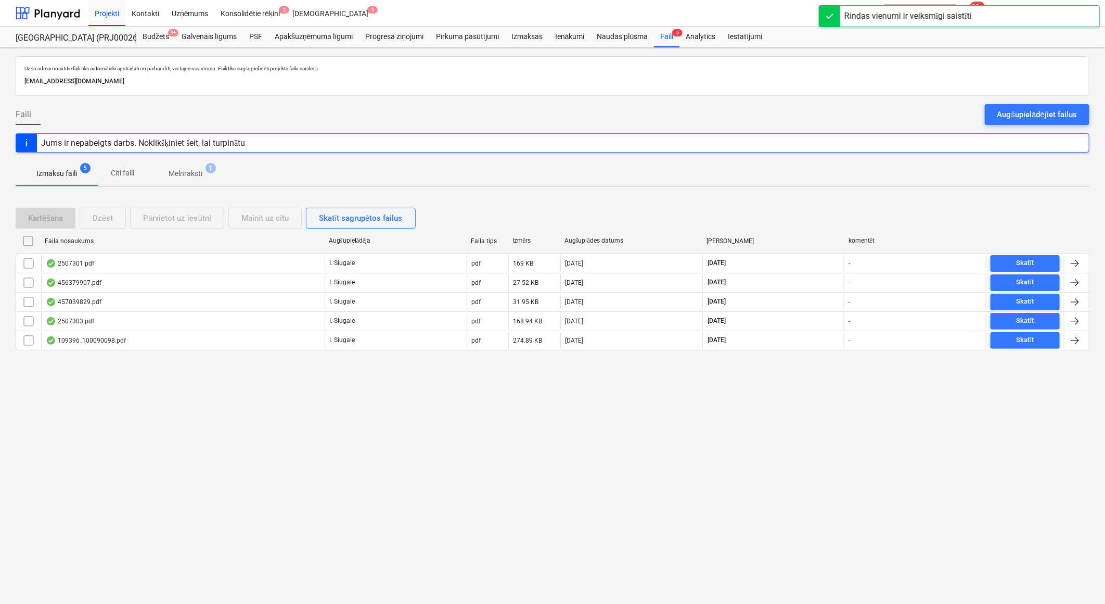
click at [206, 175] on span "Melnraksti 1" at bounding box center [185, 173] width 50 height 11
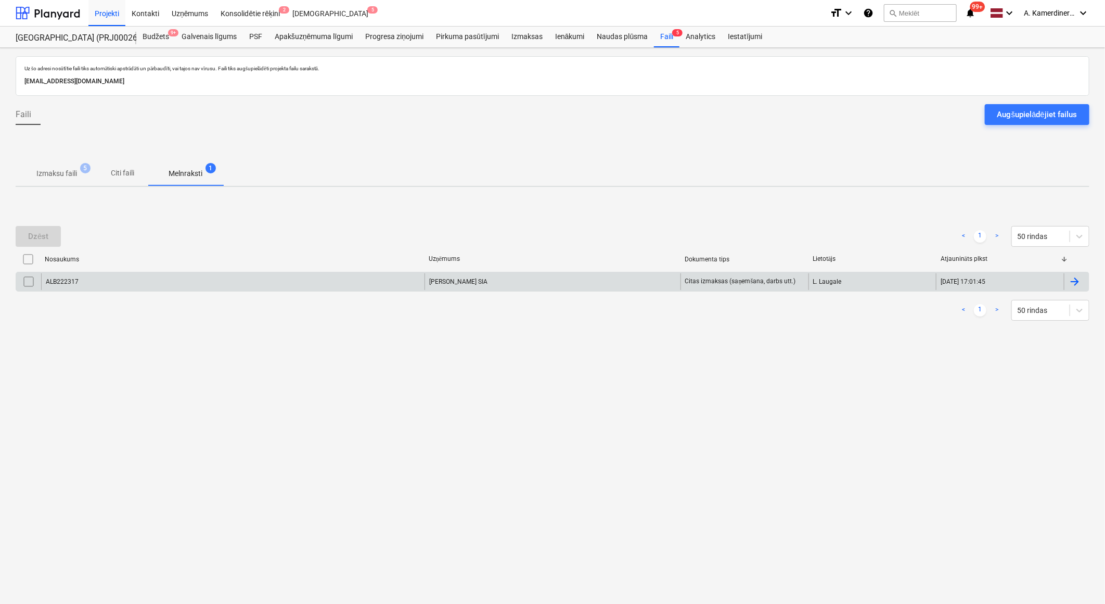
click at [462, 288] on div "[PERSON_NAME] SIA" at bounding box center [553, 281] width 256 height 17
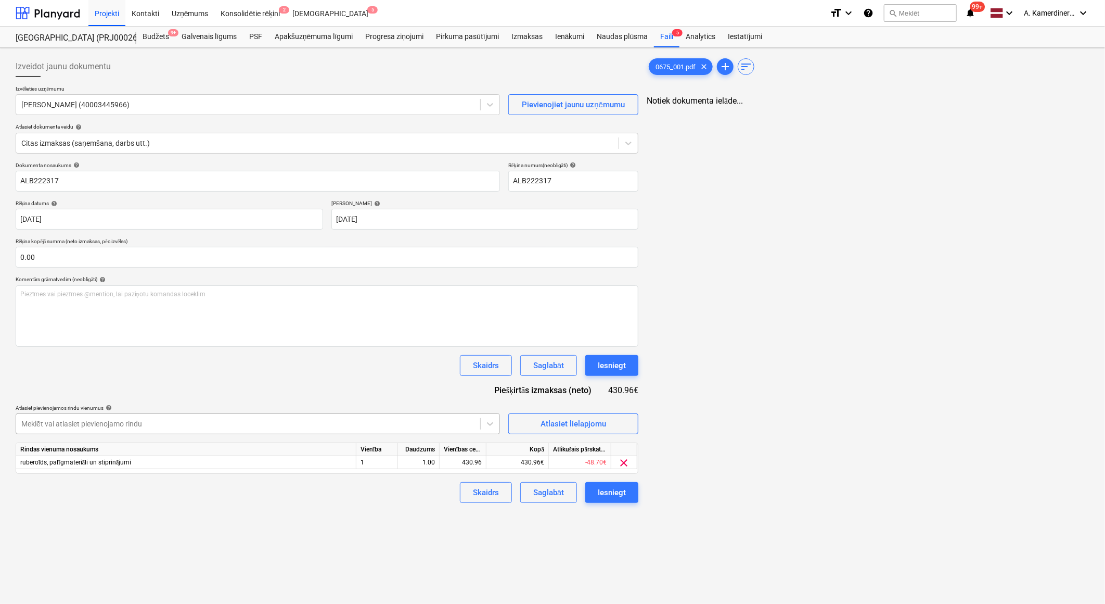
click at [193, 421] on div at bounding box center [248, 423] width 454 height 10
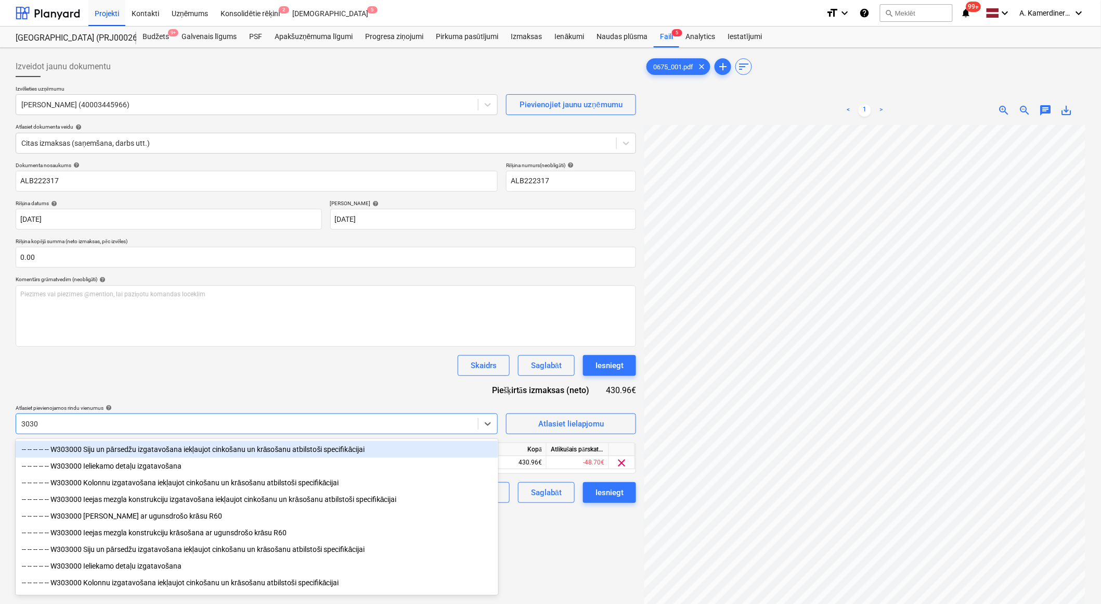
type input "30300"
click at [194, 448] on div "-- -- -- -- -- W303000 Siju un pārsedžu izgatavošana iekļaujot cinkošanu un krā…" at bounding box center [257, 449] width 483 height 17
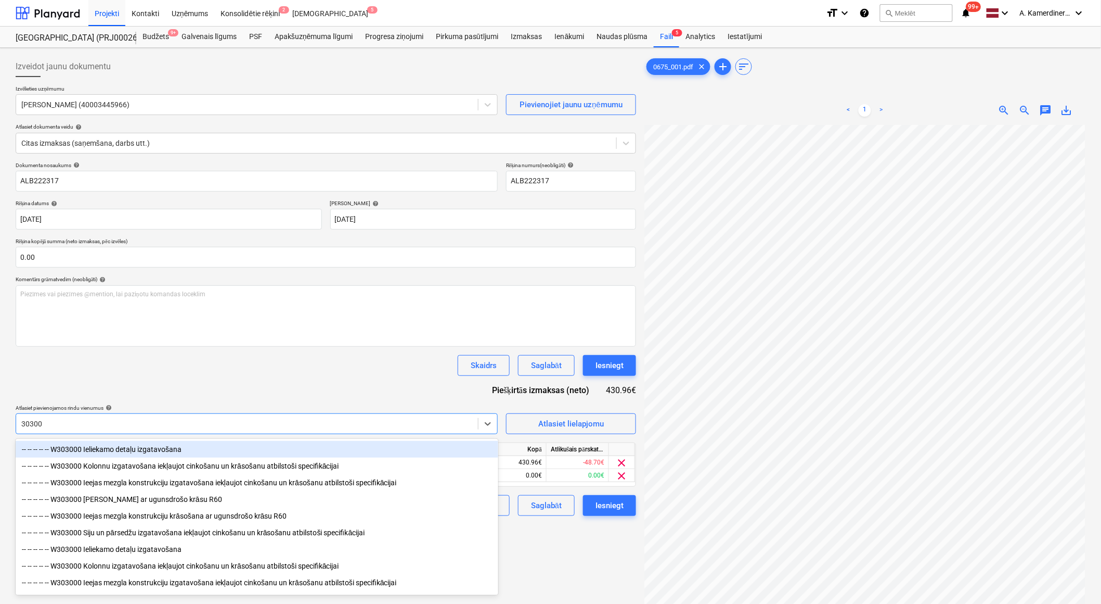
type input "303000"
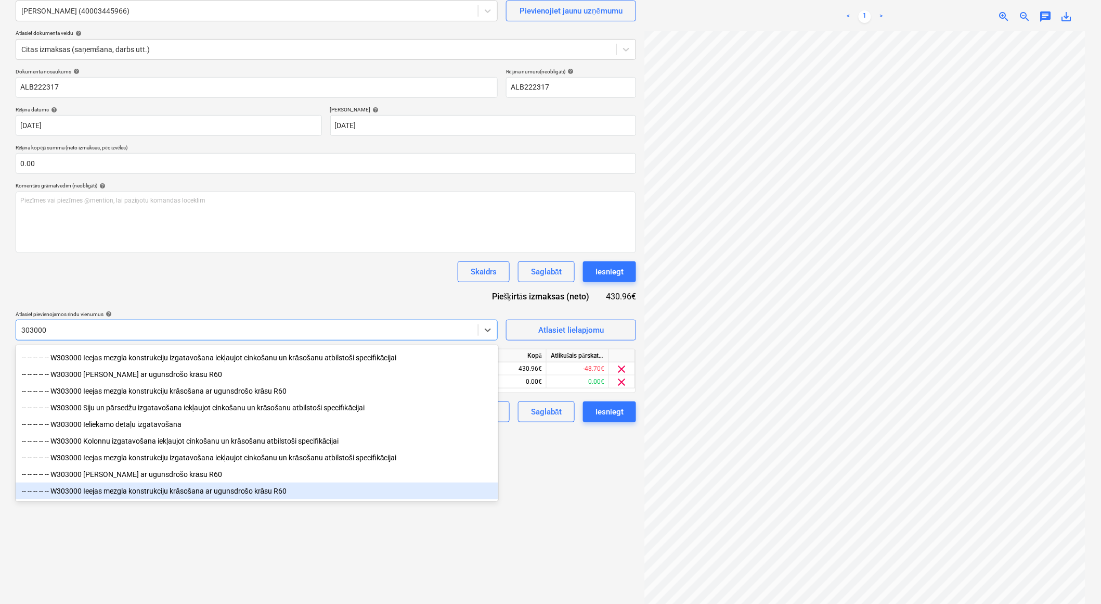
scroll to position [104, 0]
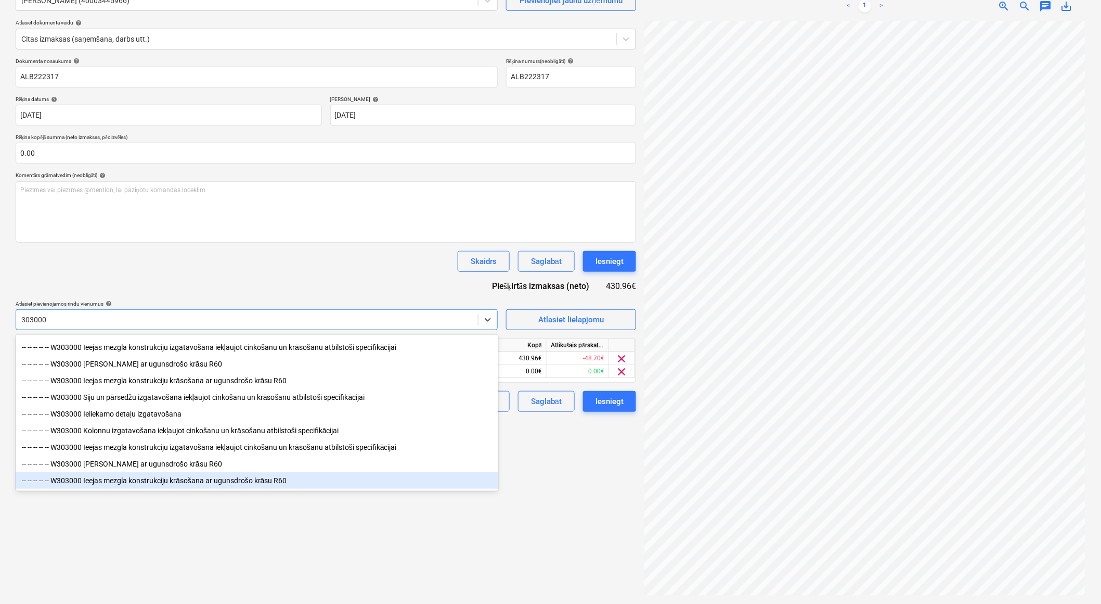
click at [217, 478] on div "-- -- -- -- -- W303000 Ieejas mezgla konstrukciju krāsošana ar ugunsdrošo krāsu…" at bounding box center [257, 480] width 483 height 17
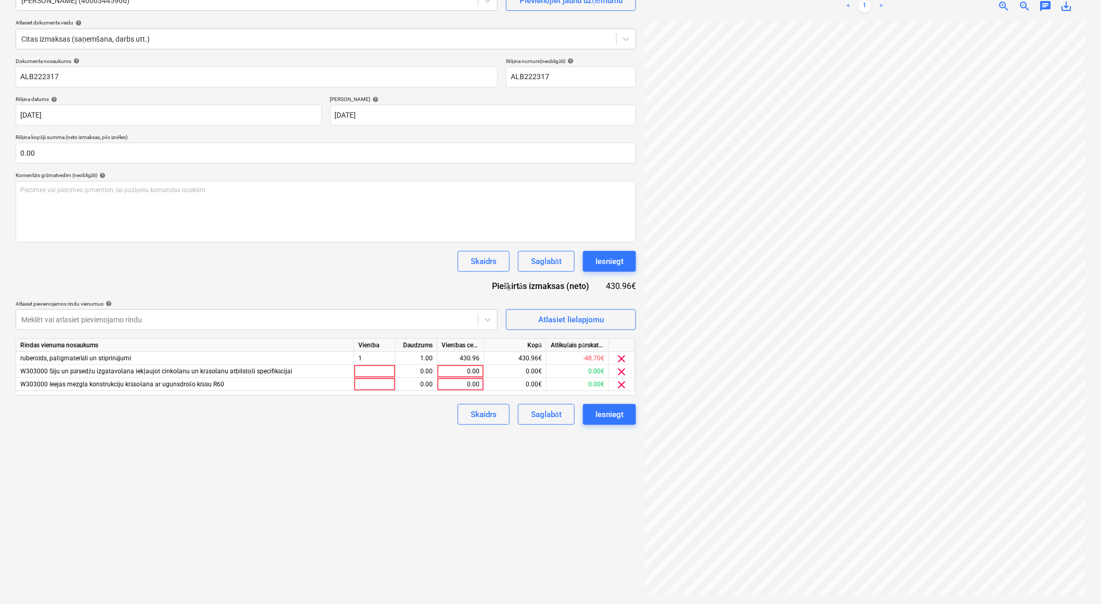
click at [560, 472] on div "Izveidot jaunu dokumentu Izvēlieties uzņēmumu [PERSON_NAME] SIA (40003445966) P…" at bounding box center [325, 273] width 629 height 651
drag, startPoint x: 299, startPoint y: 372, endPoint x: 48, endPoint y: 374, distance: 250.3
click at [48, 374] on div "W303000 Siju un pārsedžu izgatavošana iekļaujot cinkošanu un krāsošanu atbilsto…" at bounding box center [185, 371] width 338 height 13
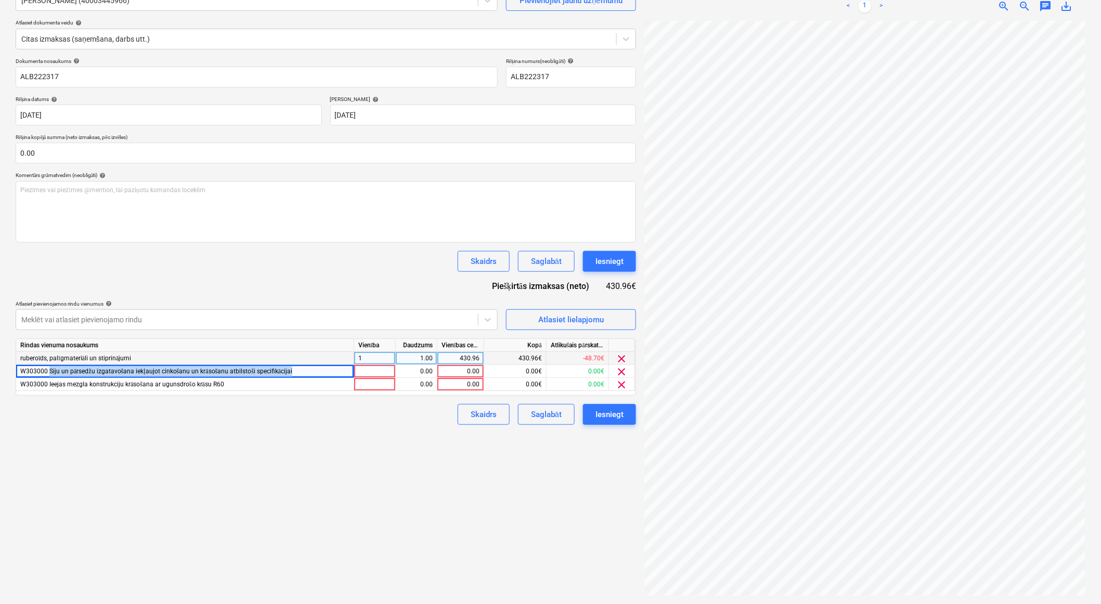
copy span "Siju un pārsedžu izgatavošana iekļaujot cinkošanu un krāsošanu atbilstoši speci…"
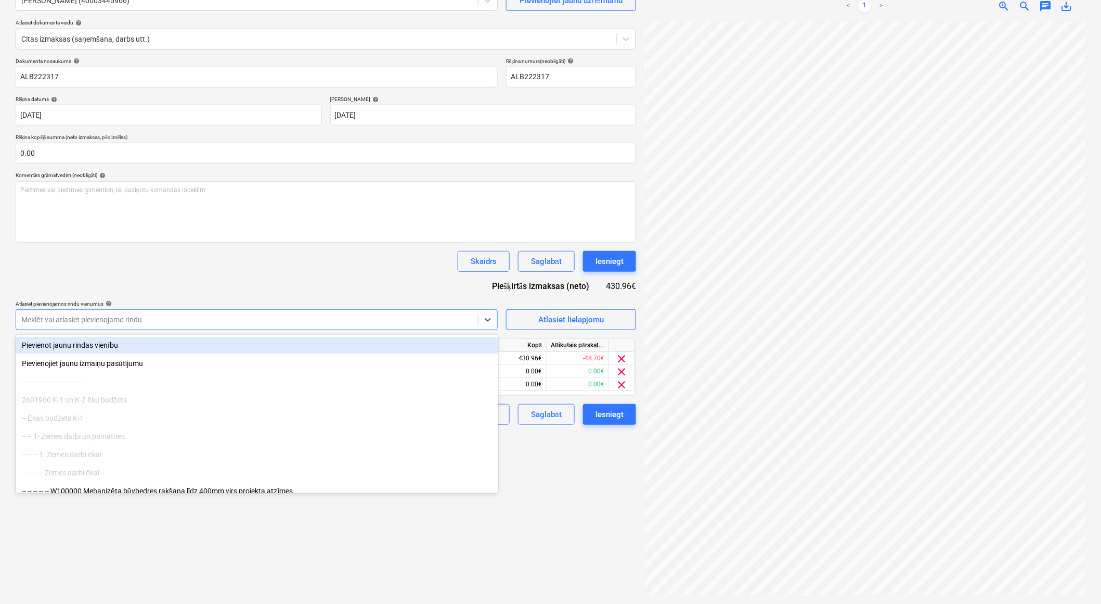
click at [100, 321] on div at bounding box center [247, 319] width 452 height 10
paste input "Siju un pārsedžu izgatavošana iekļaujot cinkošanu un krāsošanu atbilstoši speci…"
type input "Siju un pārsedžu izgatavošana iekļaujot cinkošanu un krāsošanu atbilstoši speci…"
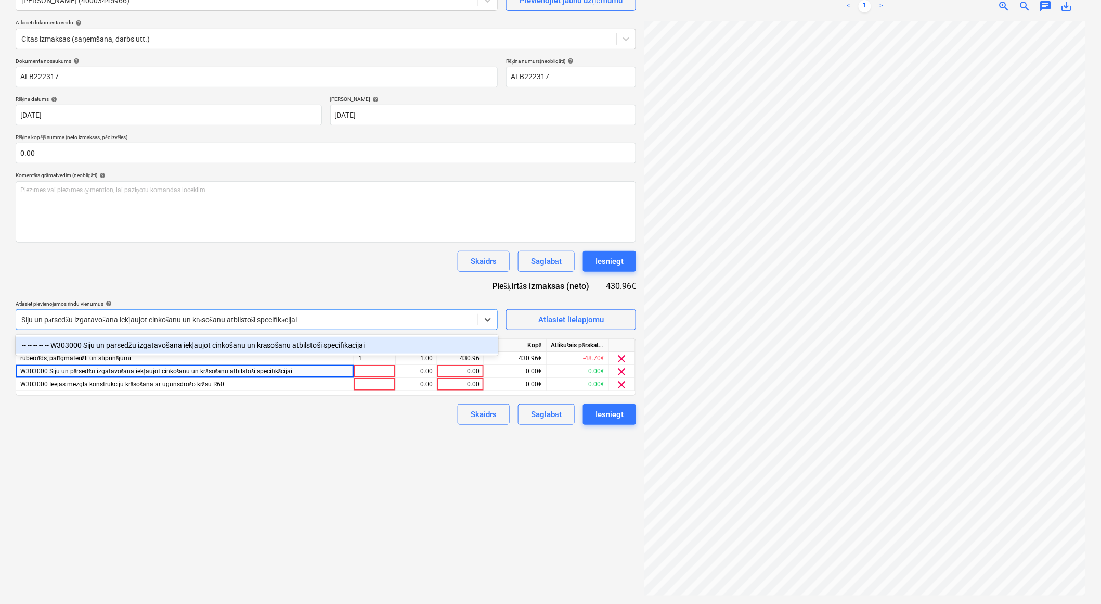
click at [117, 340] on div "-- -- -- -- -- W303000 Siju un pārsedžu izgatavošana iekļaujot cinkošanu un krā…" at bounding box center [257, 345] width 483 height 17
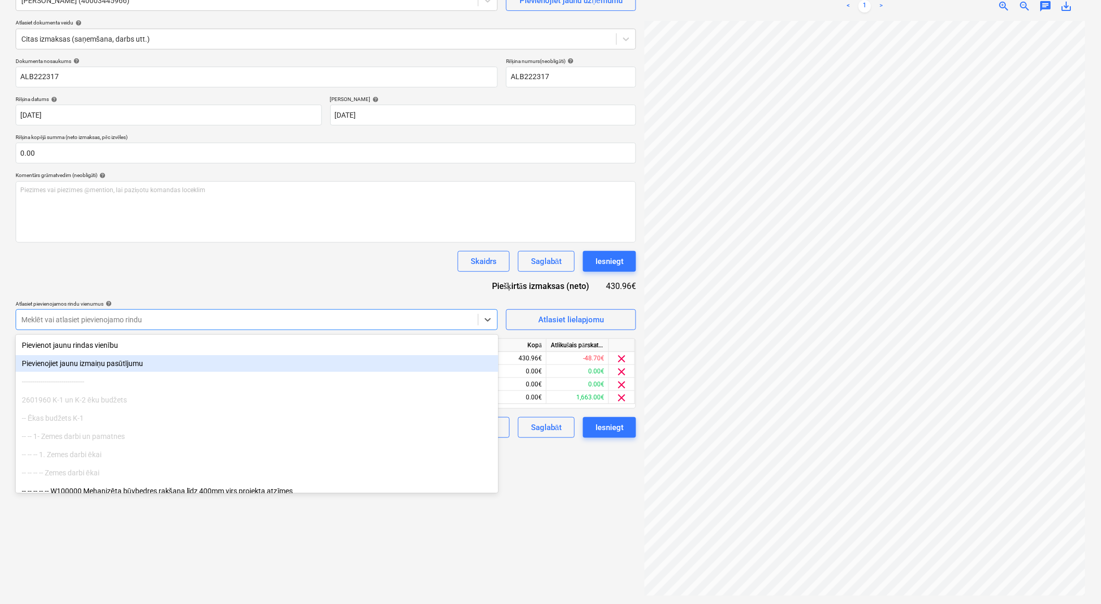
click at [570, 563] on div "Izveidot jaunu dokumentu Izvēlieties uzņēmumu [PERSON_NAME] SIA (40003445966) P…" at bounding box center [325, 273] width 629 height 651
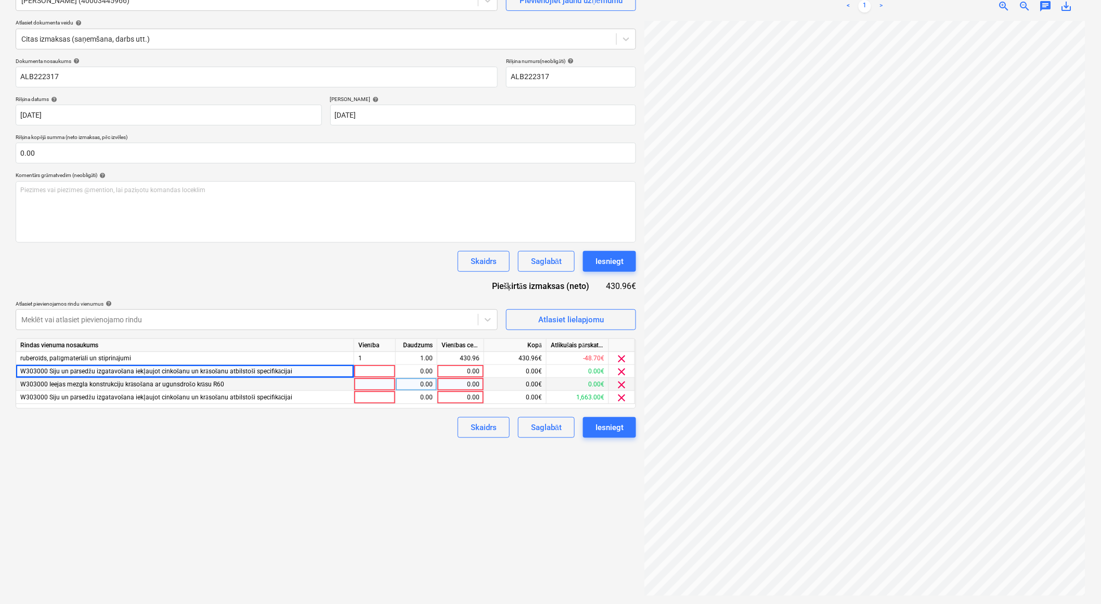
click at [623, 384] on span "clear" at bounding box center [622, 384] width 12 height 12
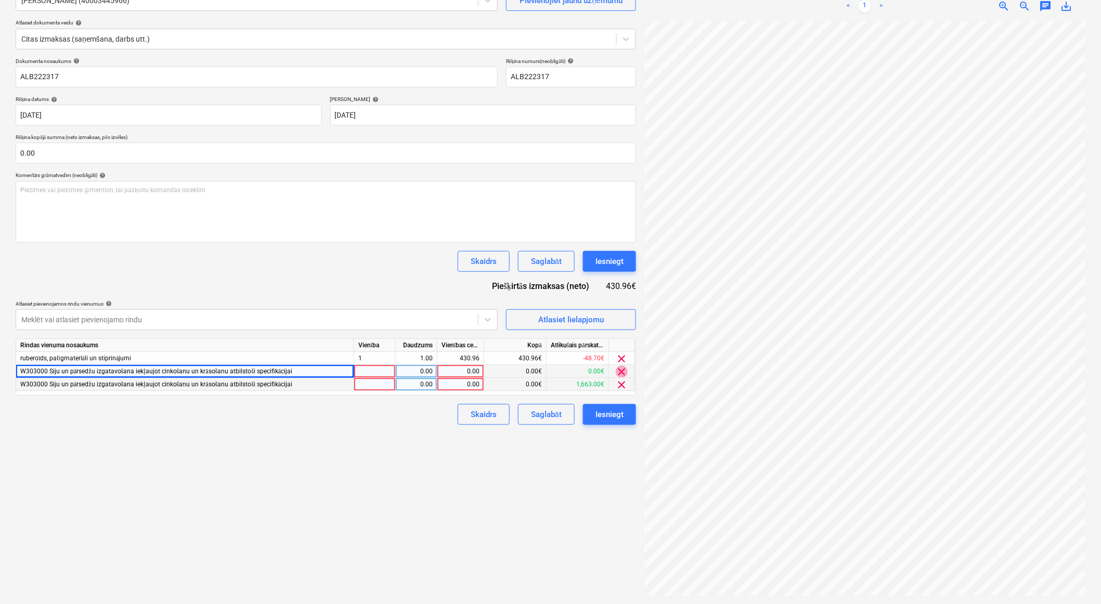
click at [623, 367] on span "clear" at bounding box center [622, 371] width 12 height 12
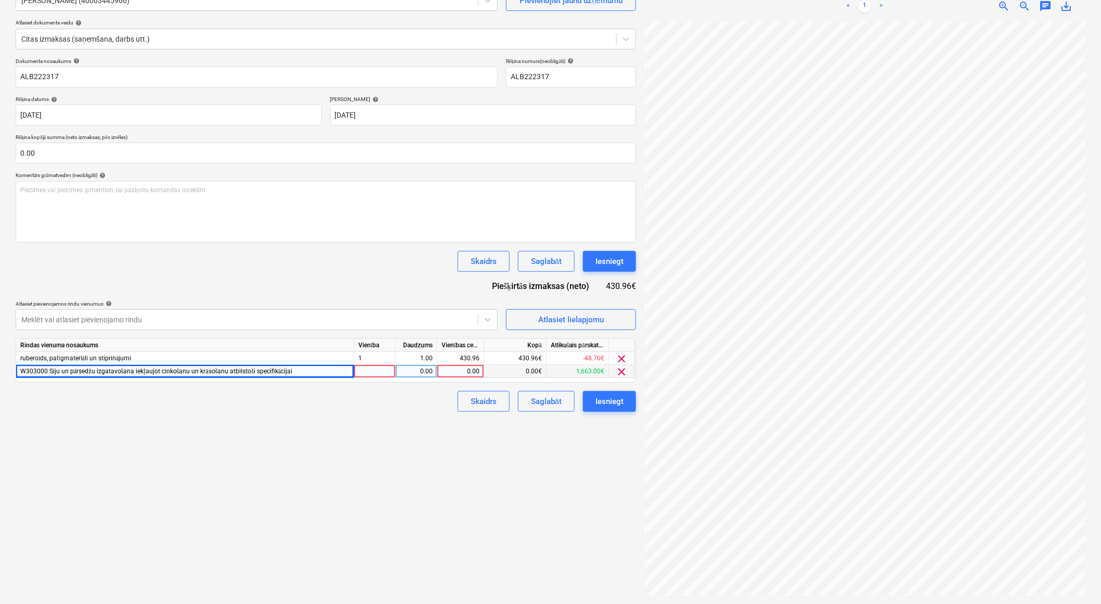
scroll to position [59, 29]
click at [450, 373] on div "0.00" at bounding box center [461, 371] width 38 height 13
type input "430.96"
click at [421, 370] on div "0.00" at bounding box center [416, 371] width 33 height 13
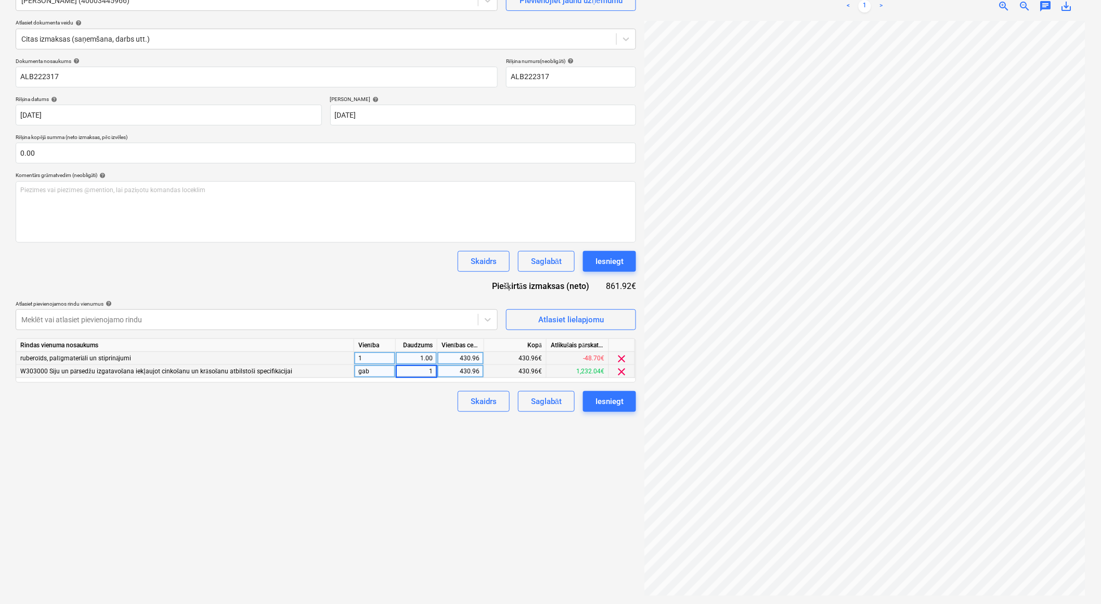
click at [449, 359] on div "430.96" at bounding box center [461, 358] width 38 height 13
click at [614, 357] on div "clear" at bounding box center [622, 358] width 26 height 13
click at [620, 356] on span "clear" at bounding box center [622, 358] width 12 height 12
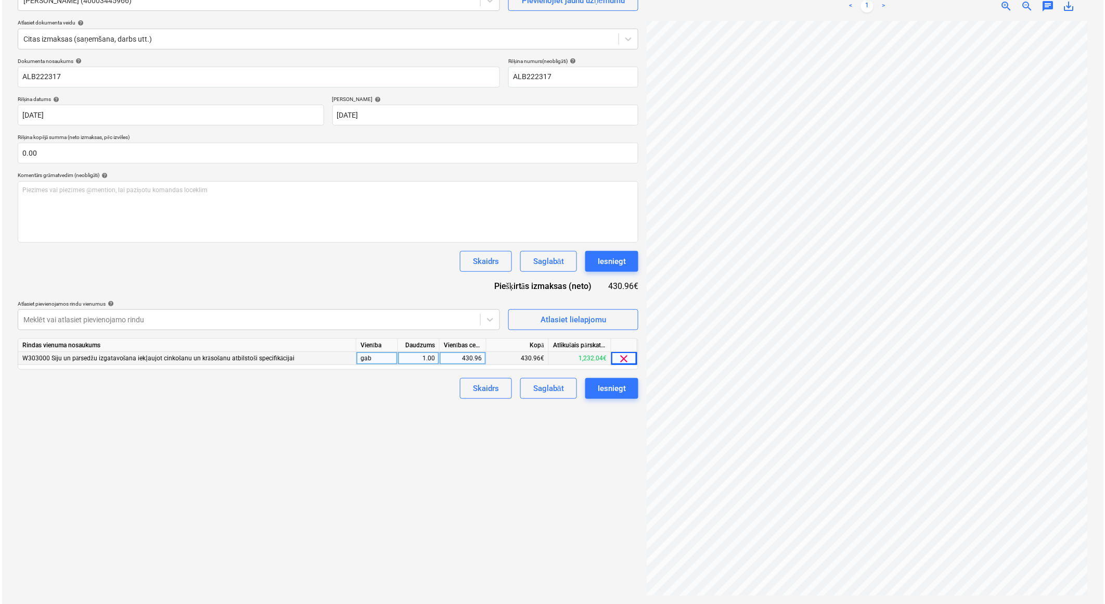
scroll to position [30, 28]
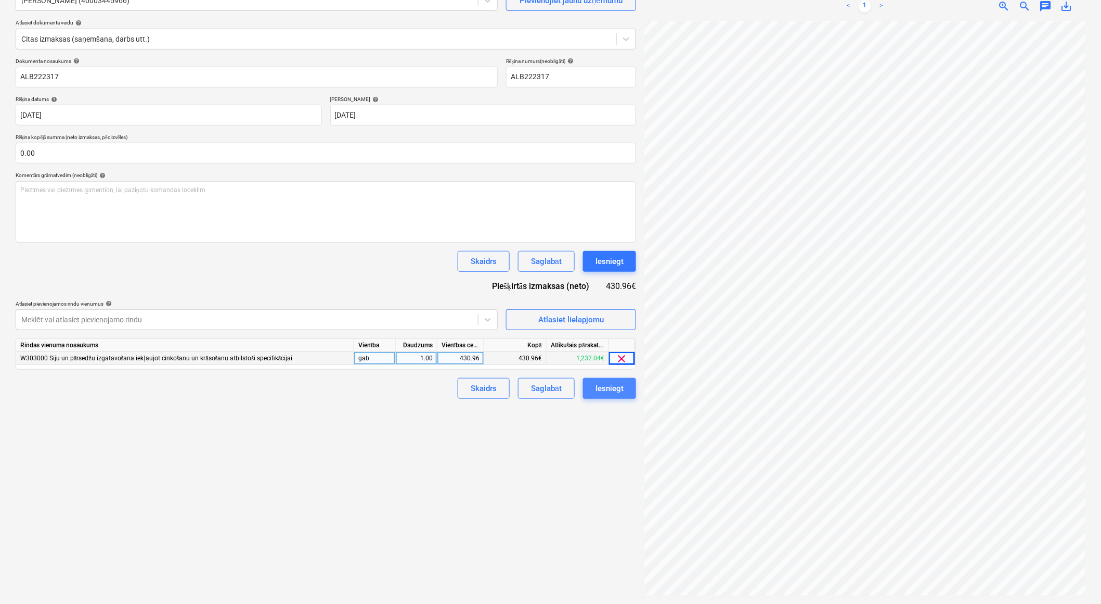
click at [610, 386] on div "Iesniegt" at bounding box center [610, 388] width 28 height 14
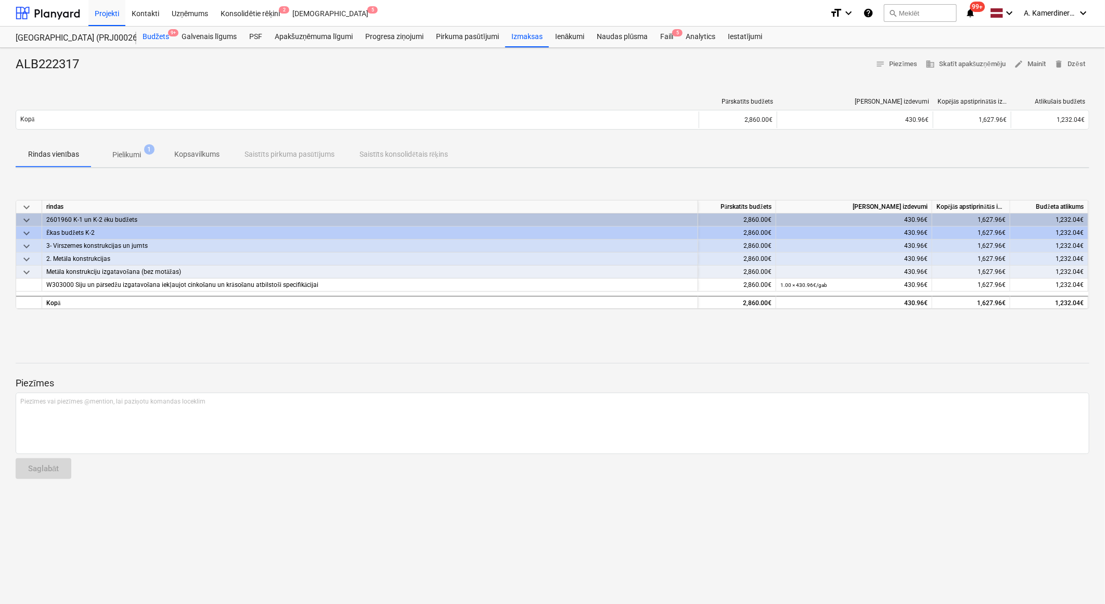
click at [158, 39] on div "Budžets 9+" at bounding box center [155, 37] width 39 height 21
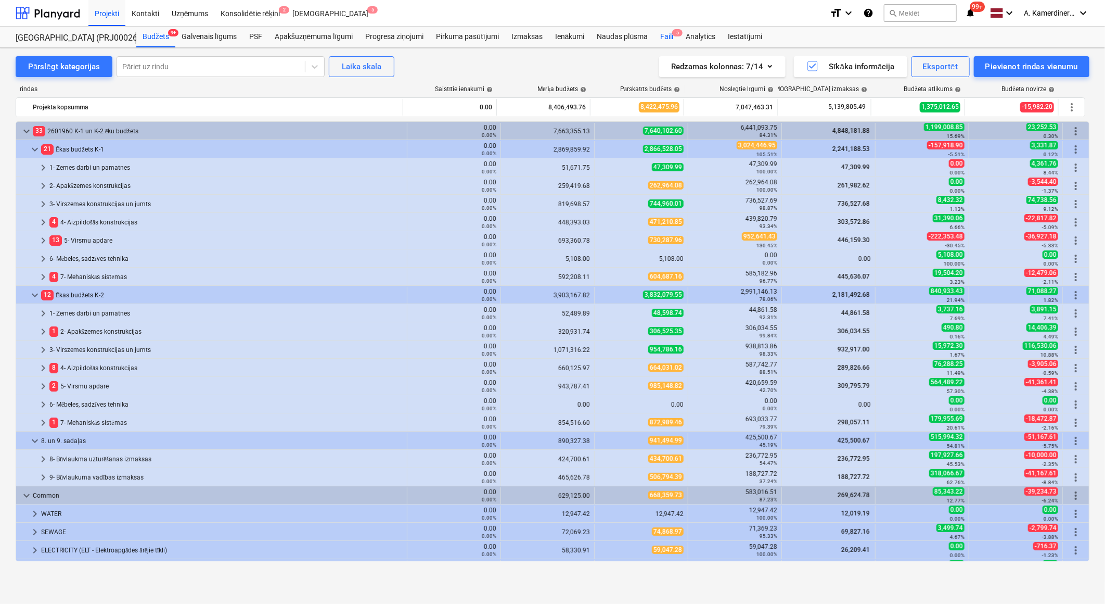
click at [674, 34] on span "5" at bounding box center [677, 32] width 10 height 7
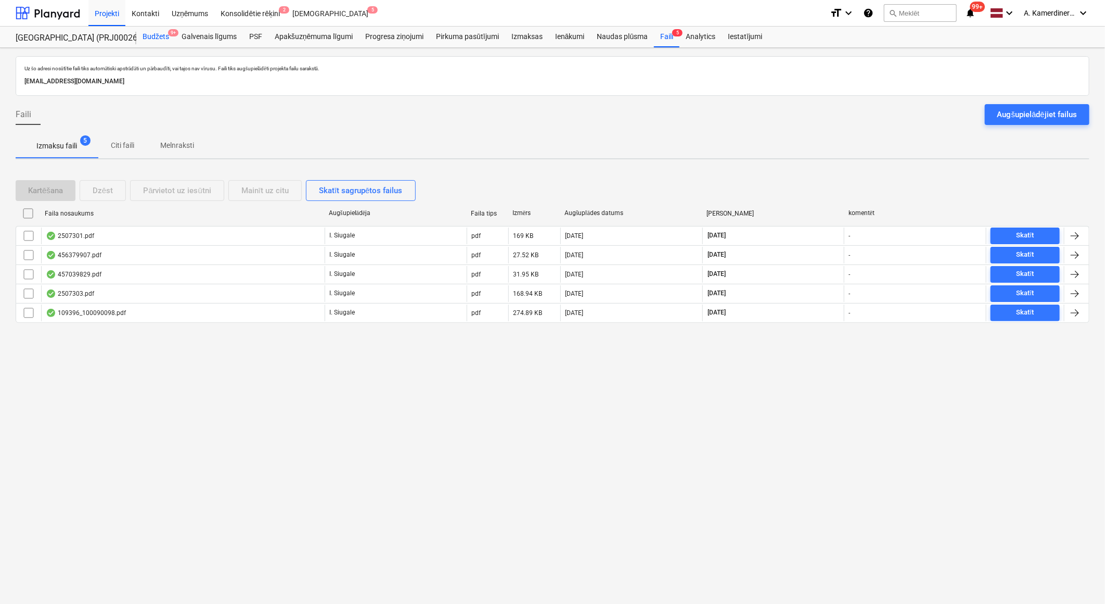
click at [155, 37] on div "Budžets 9+" at bounding box center [155, 37] width 39 height 21
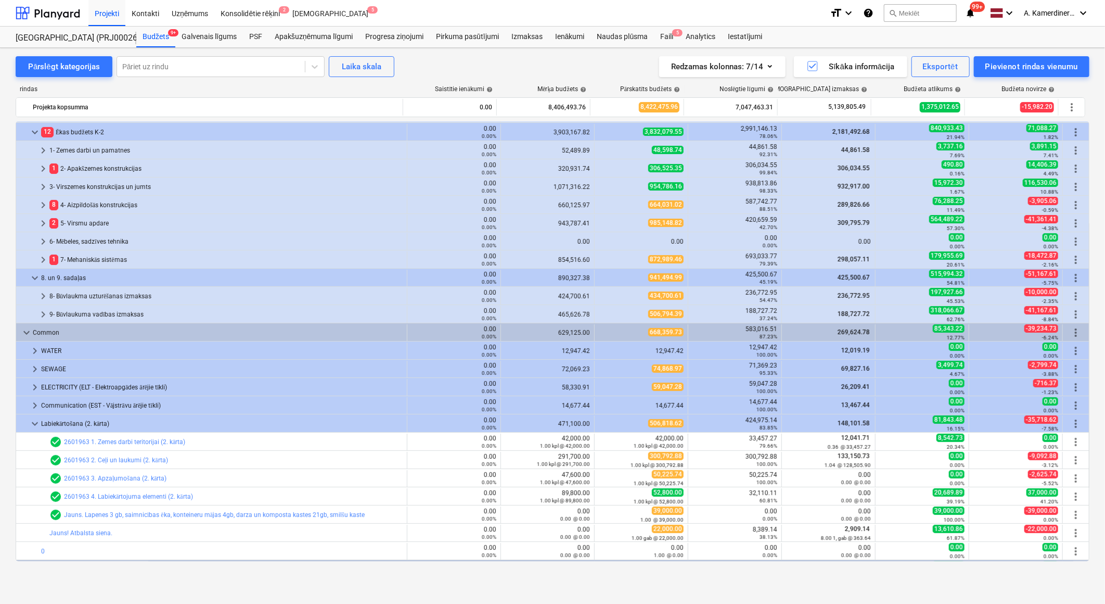
scroll to position [231, 0]
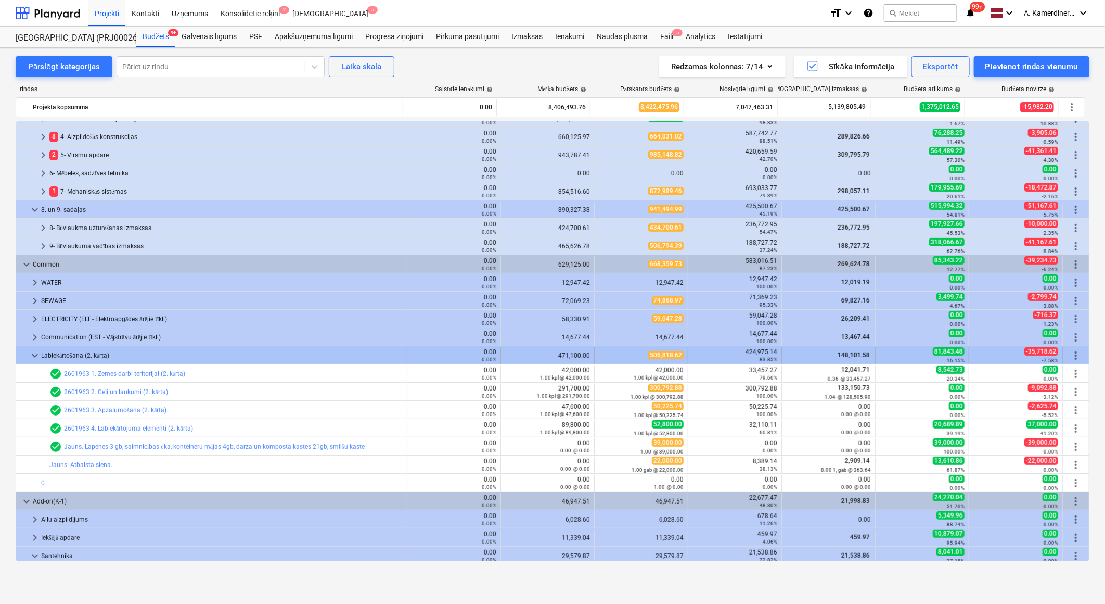
click at [68, 357] on div "Labiekārtošana (2. kārta)" at bounding box center [222, 355] width 362 height 17
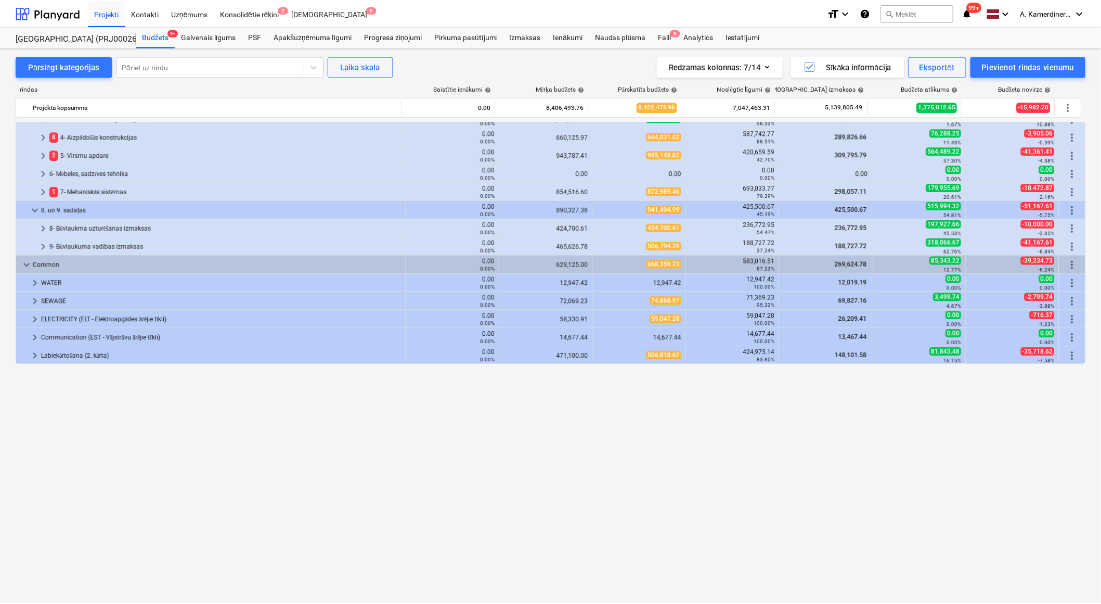
scroll to position [0, 0]
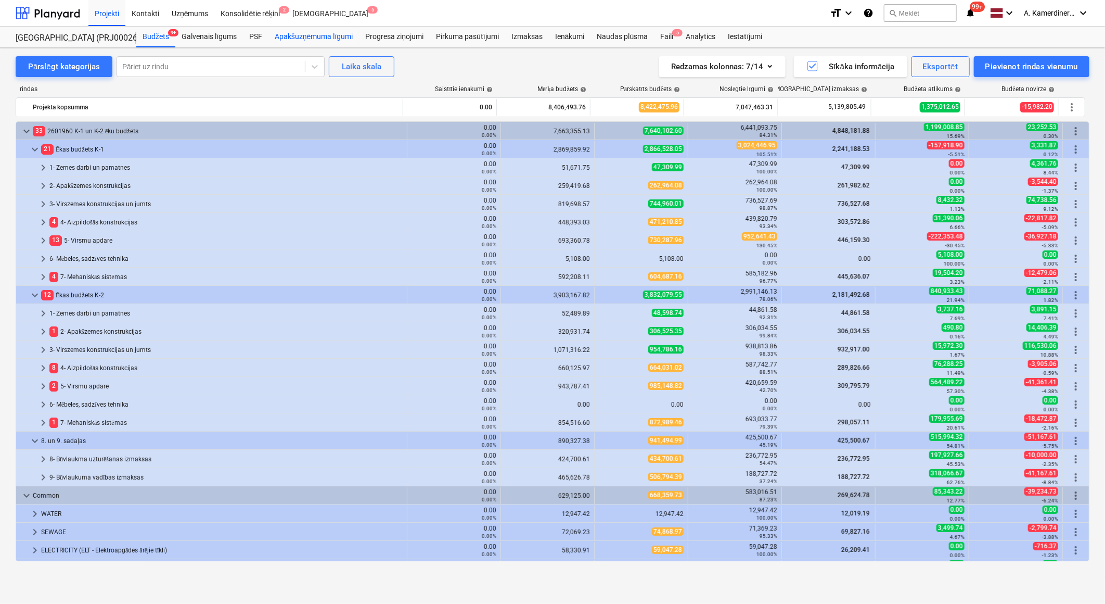
click at [344, 32] on div "Apakšuzņēmuma līgumi" at bounding box center [313, 37] width 91 height 21
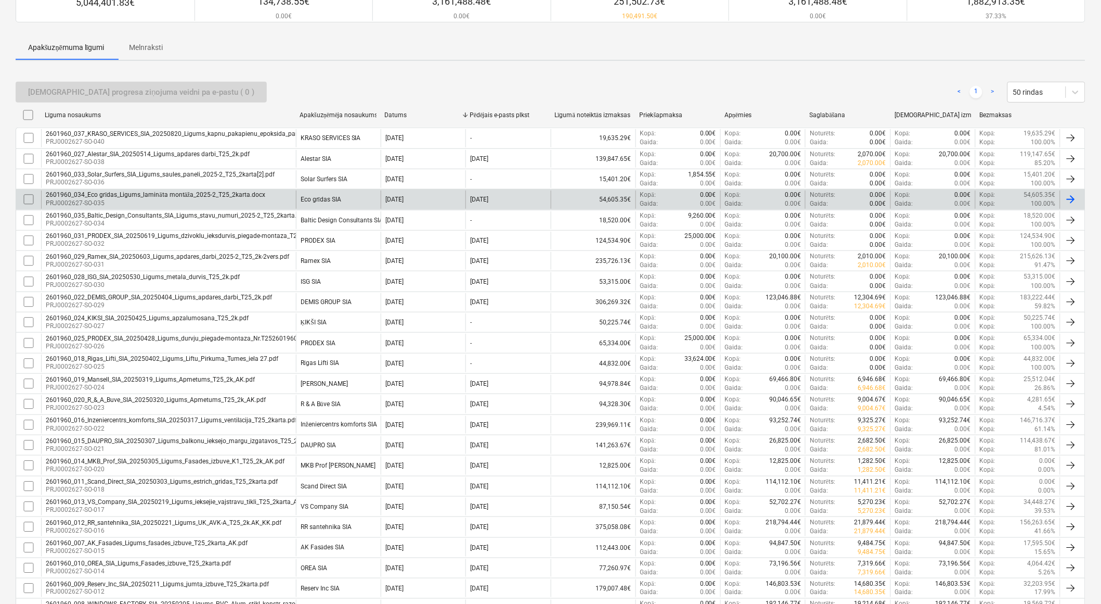
scroll to position [335, 0]
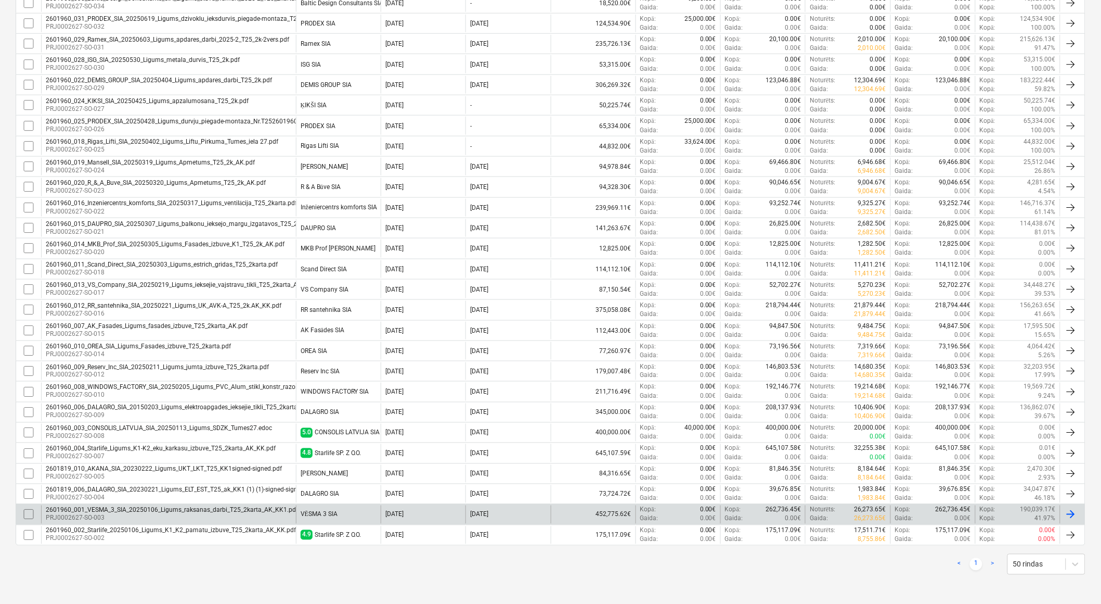
click at [139, 514] on p "PRJ0002627-SO-003" at bounding box center [172, 518] width 252 height 9
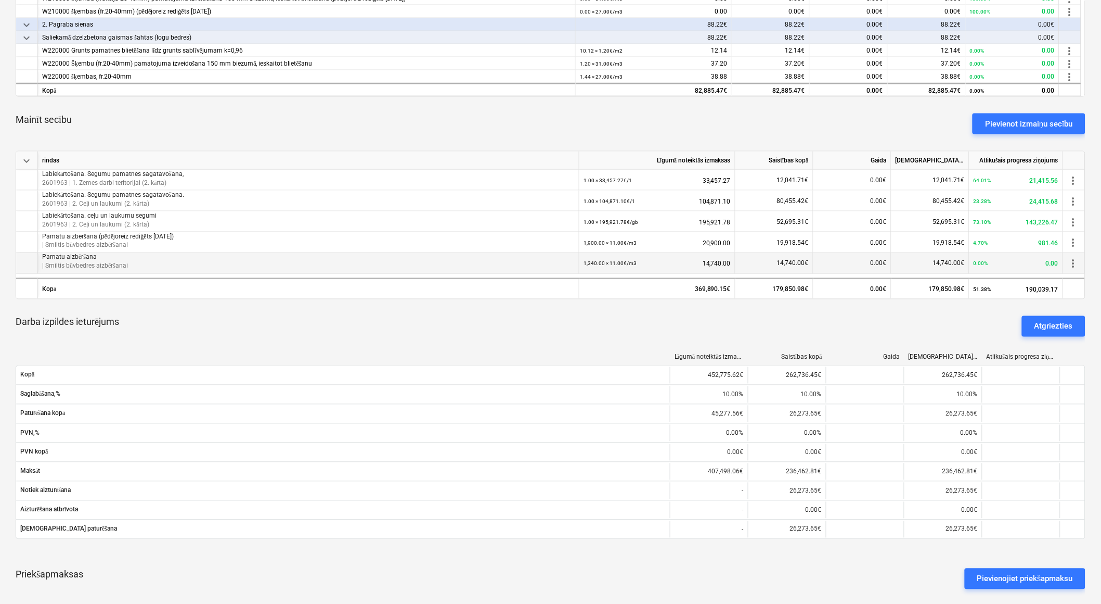
scroll to position [578, 0]
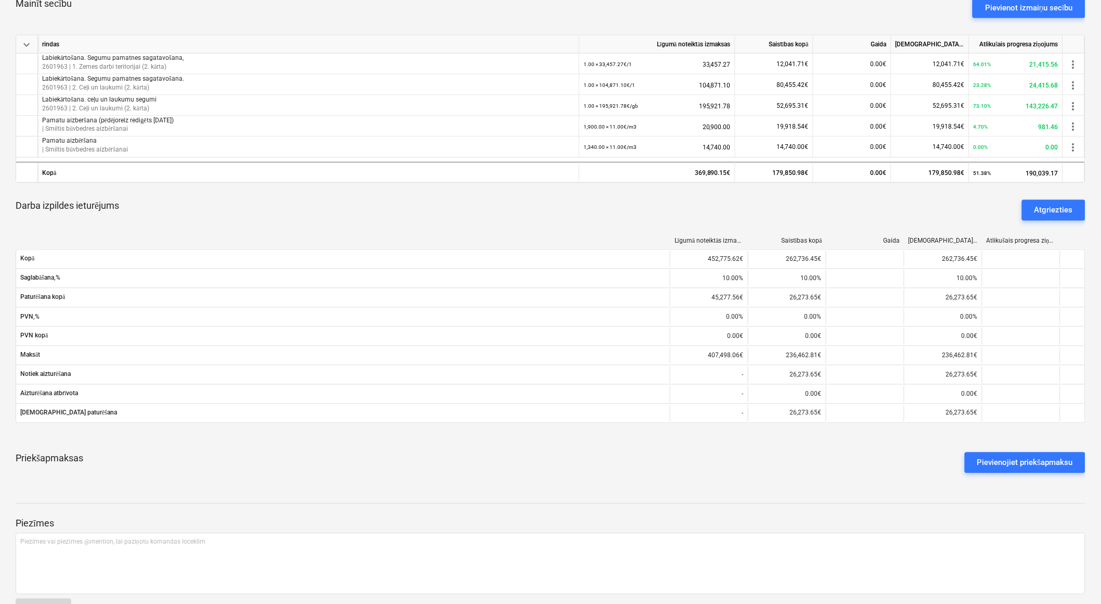
click at [646, 467] on div "Priekšapmaksas Pievienojiet priekšapmaksu" at bounding box center [551, 462] width 1070 height 37
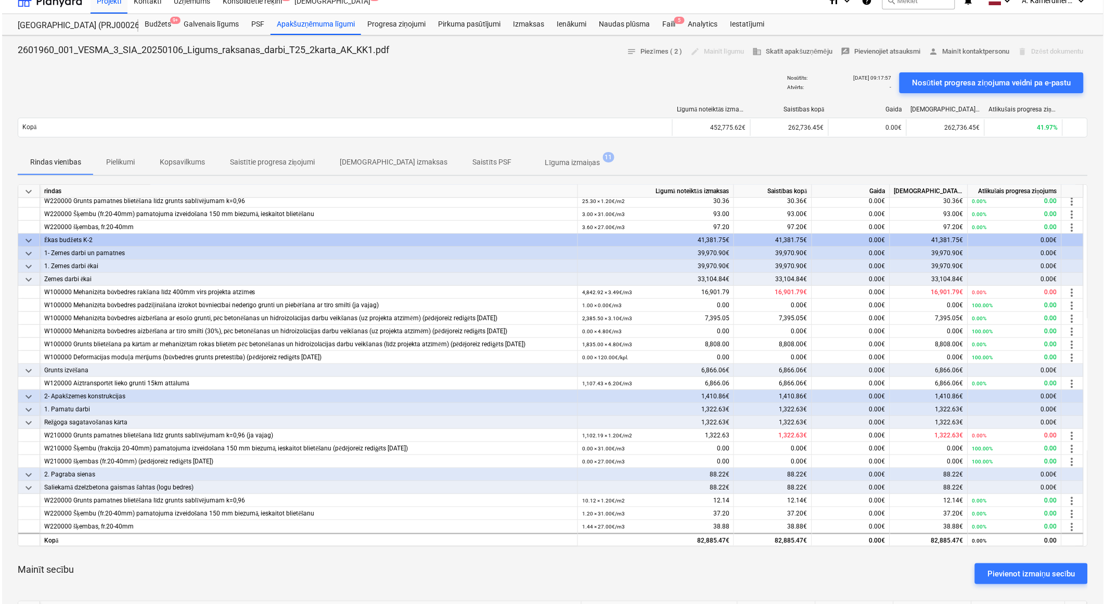
scroll to position [0, 0]
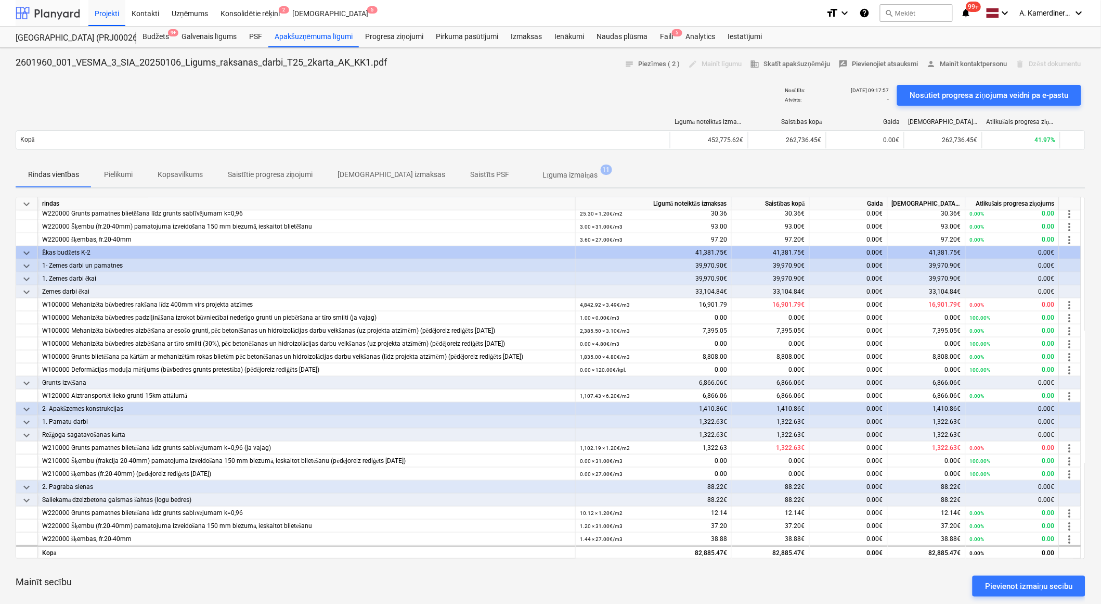
click at [61, 13] on div at bounding box center [48, 13] width 65 height 26
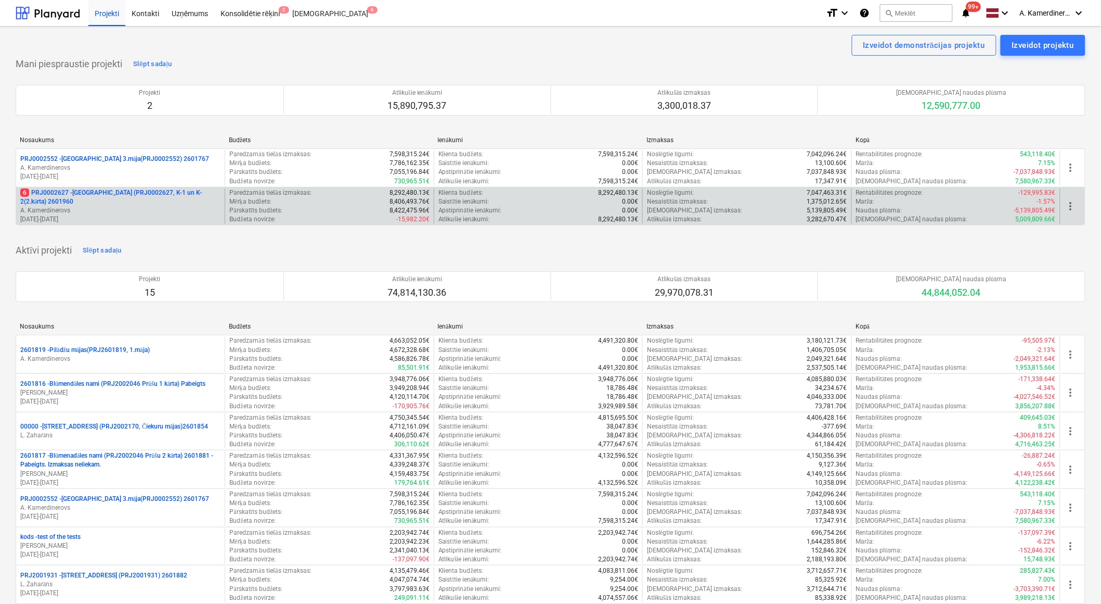
click at [86, 209] on p "A. Kamerdinerovs" at bounding box center [120, 210] width 200 height 9
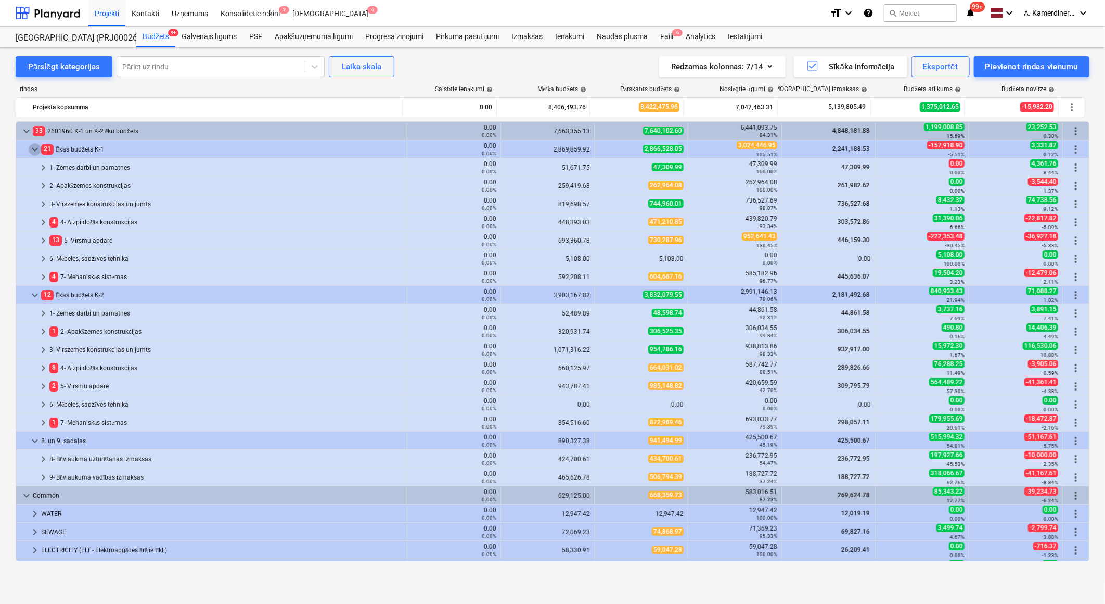
click at [35, 148] on span "keyboard_arrow_down" at bounding box center [35, 149] width 12 height 12
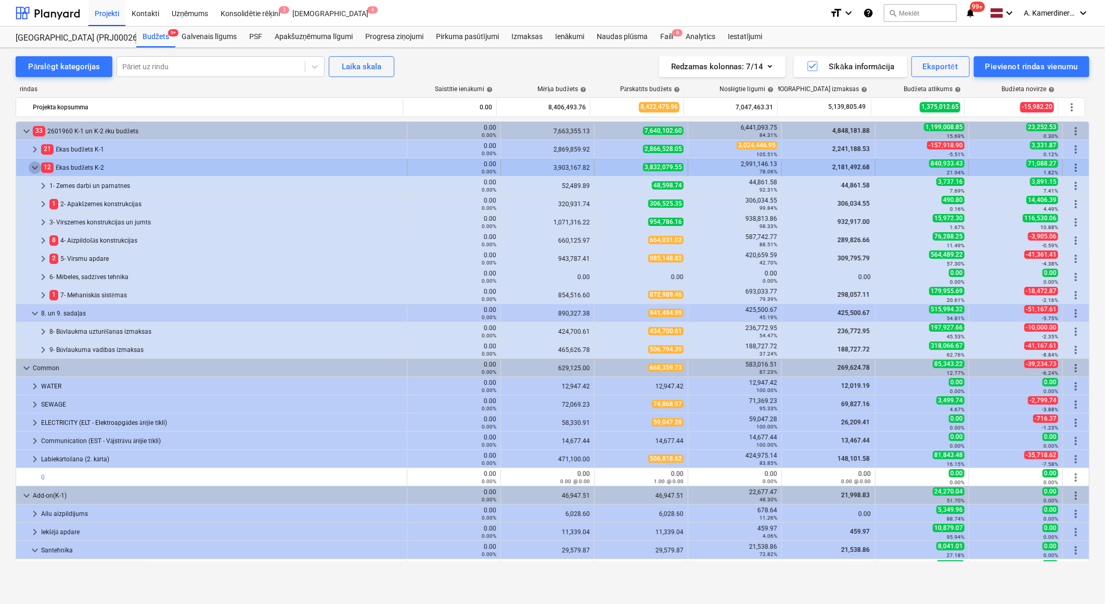
click at [34, 169] on span "keyboard_arrow_down" at bounding box center [35, 167] width 12 height 12
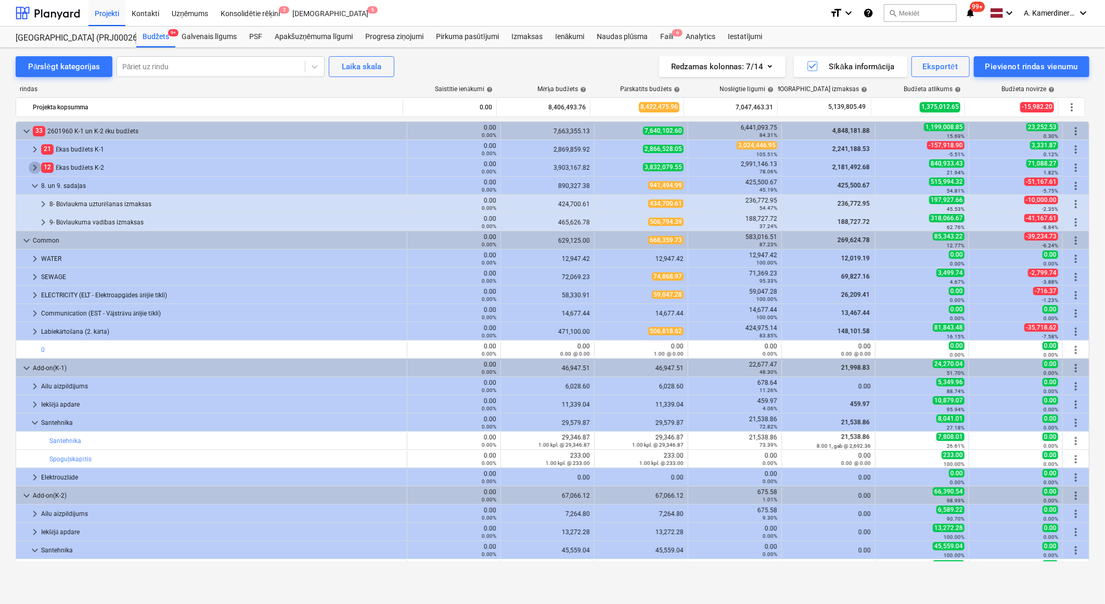
click at [34, 169] on span "keyboard_arrow_right" at bounding box center [35, 167] width 12 height 12
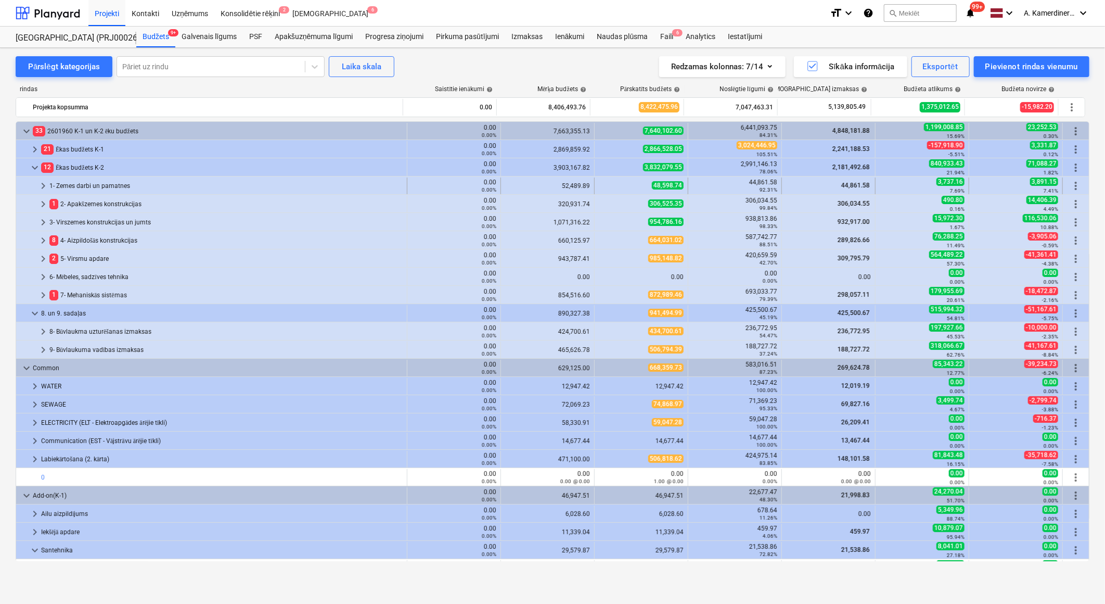
click at [86, 184] on div "1- Zemes darbi un pamatnes" at bounding box center [225, 185] width 353 height 17
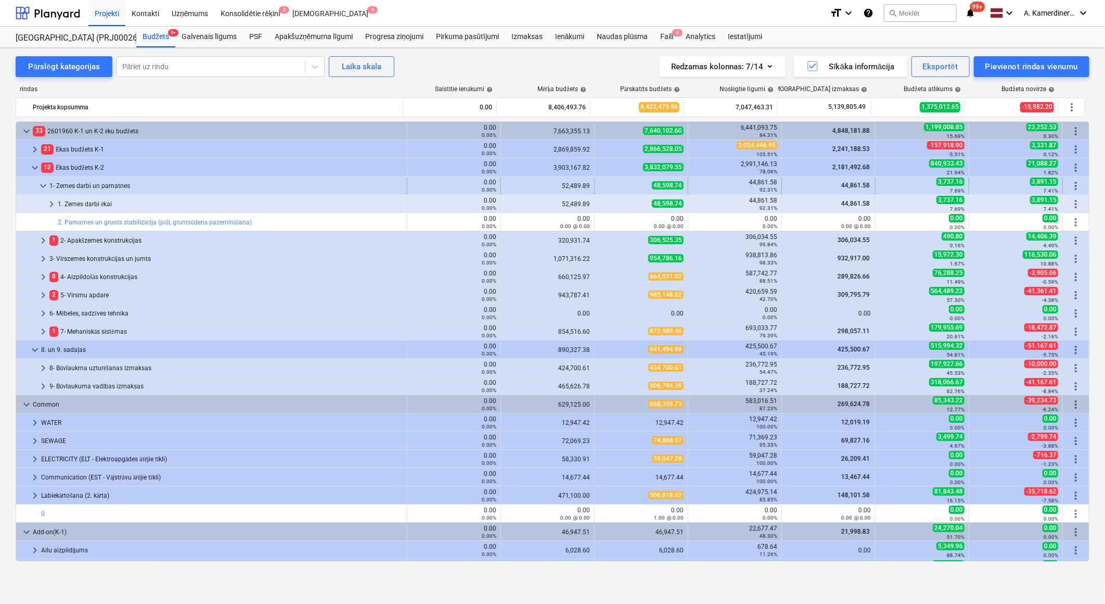
click at [74, 184] on div "1- Zemes darbi un pamatnes" at bounding box center [225, 185] width 353 height 17
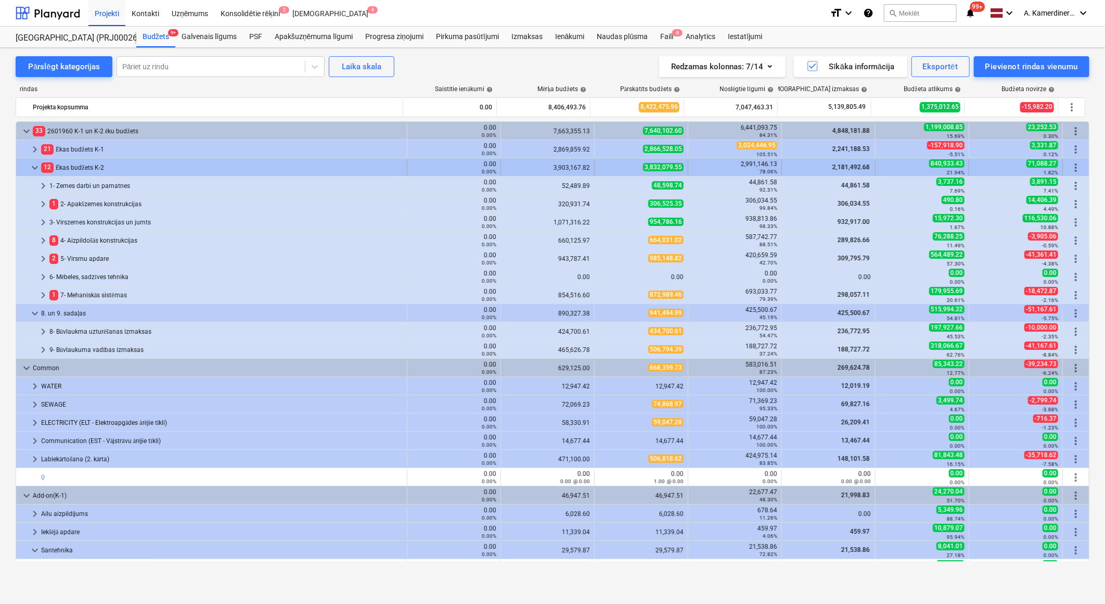
click at [72, 166] on div "12 Ēkas budžets K-2" at bounding box center [222, 167] width 362 height 17
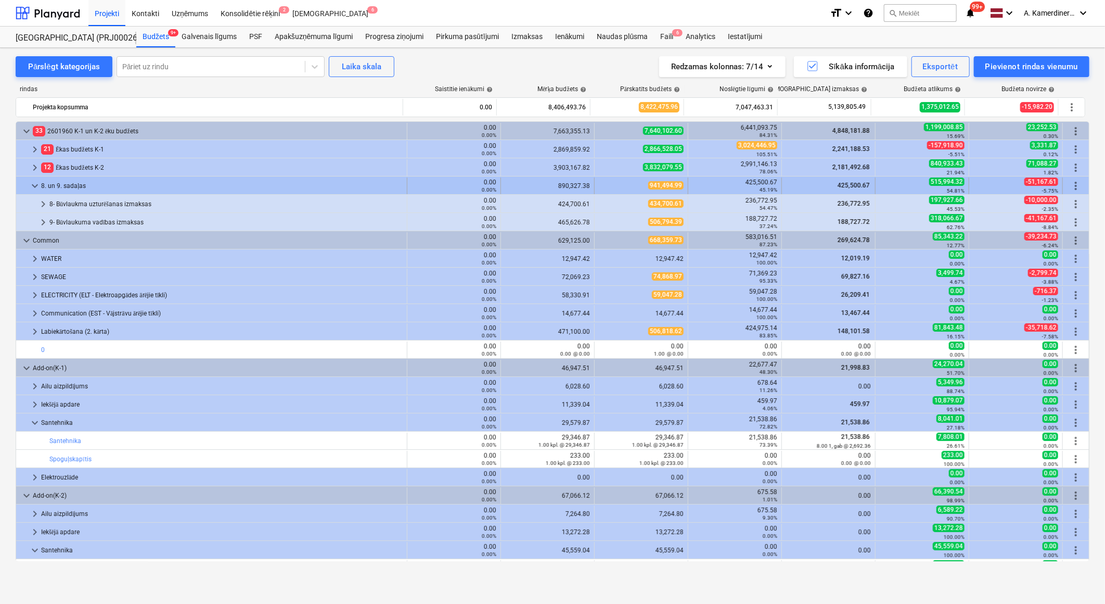
click at [65, 183] on div "8. un 9. sadaļas" at bounding box center [222, 185] width 362 height 17
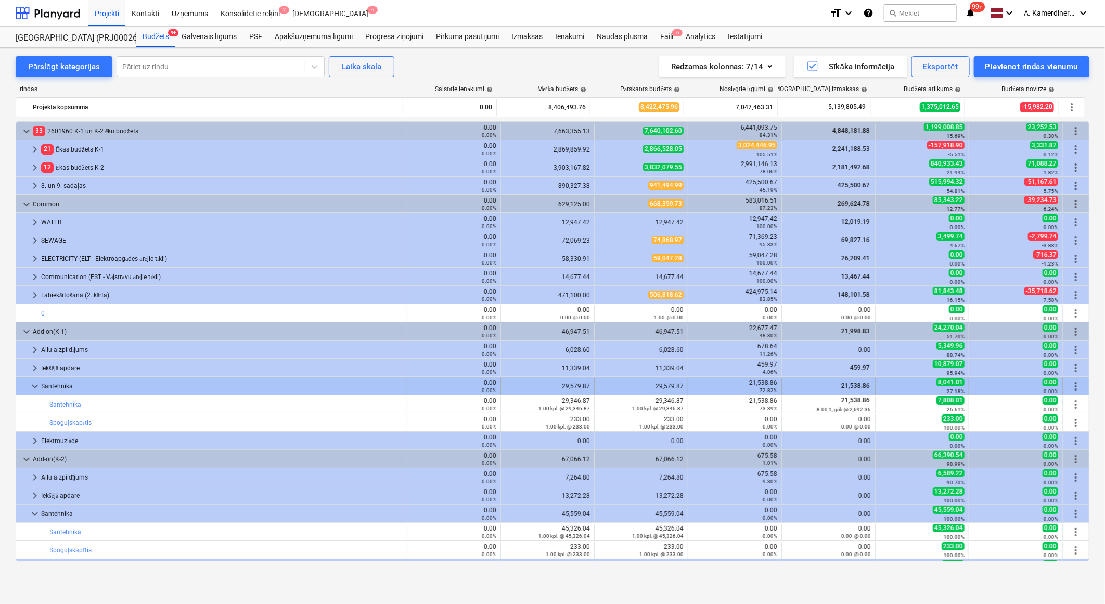
click at [48, 388] on div "Santehnika" at bounding box center [222, 386] width 362 height 17
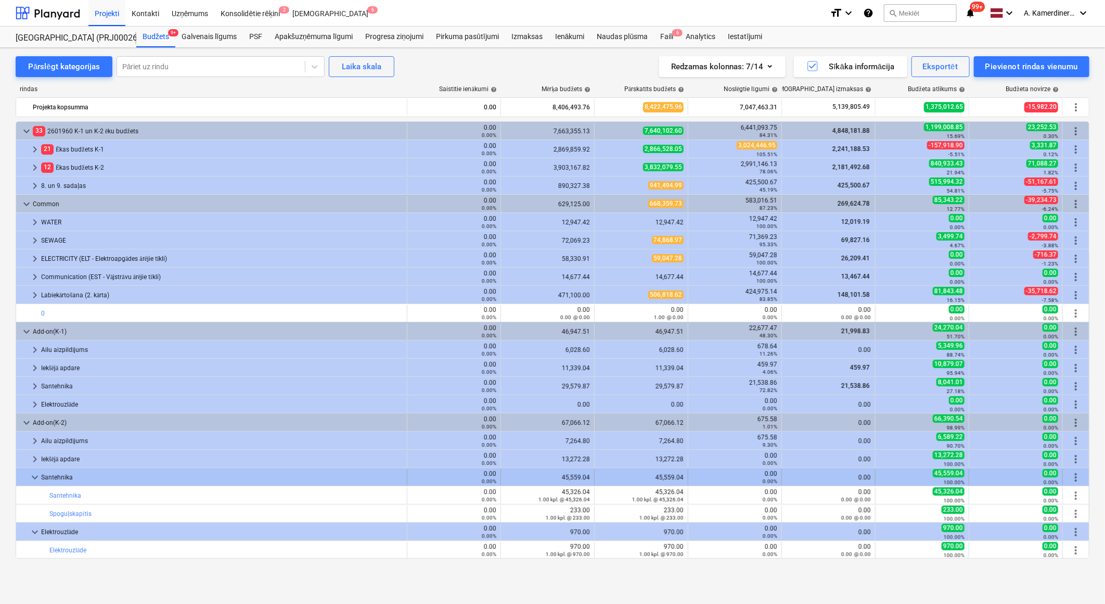
click at [64, 474] on div "Santehnika" at bounding box center [222, 477] width 362 height 17
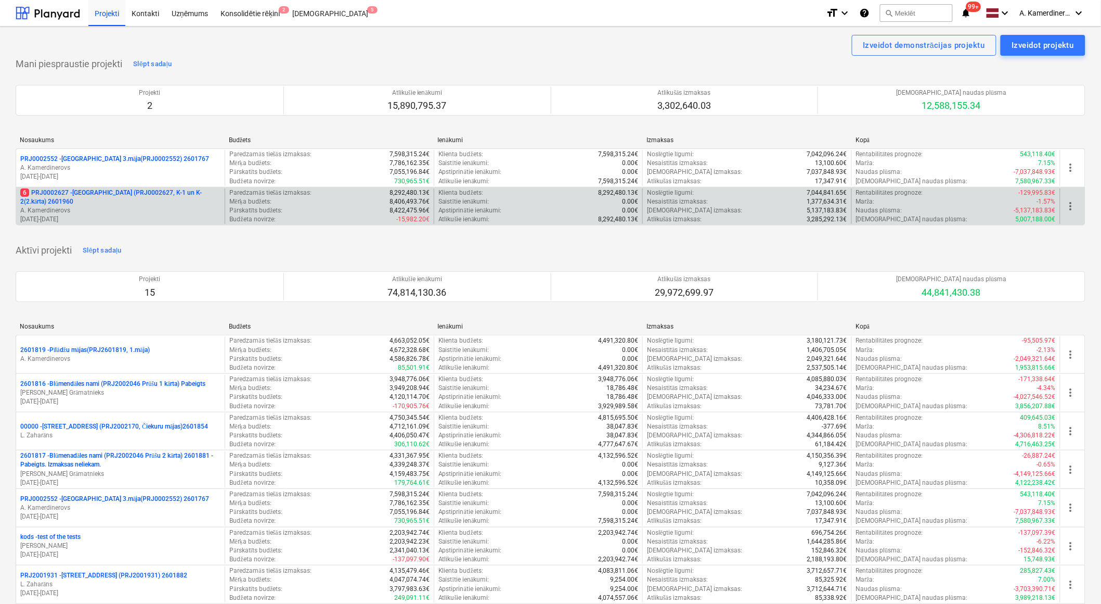
click at [72, 193] on p "6 PRJ0002627 - Tumes iela (PRJ0002627, K-1 un K-2(2.kārta) 2601960" at bounding box center [120, 197] width 200 height 18
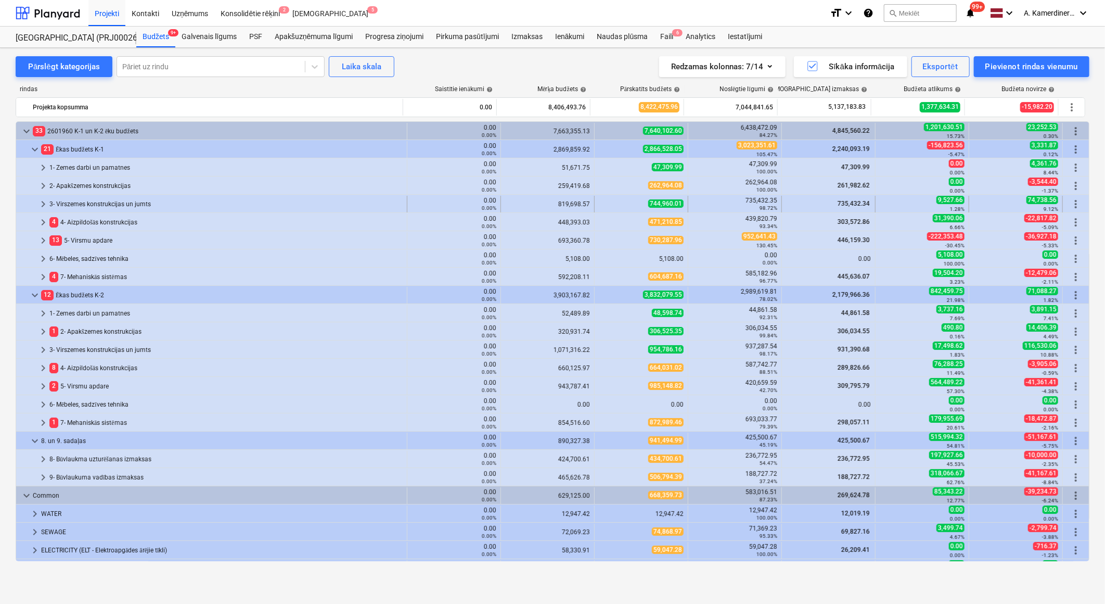
click at [82, 206] on div "3- Virszemes konstrukcijas un jumts" at bounding box center [225, 204] width 353 height 17
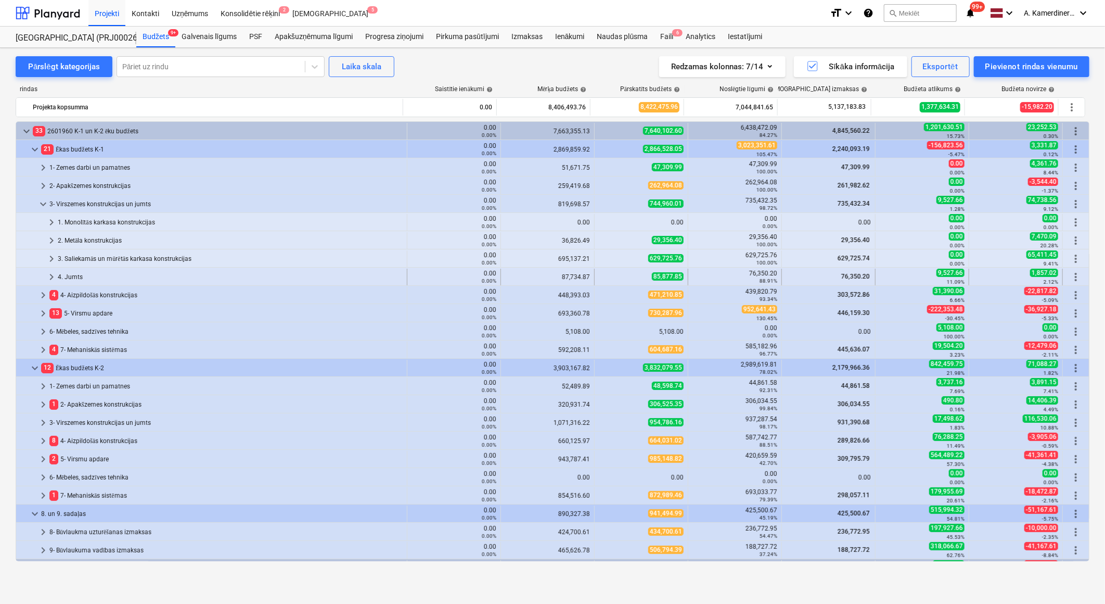
click at [81, 271] on div "4. Jumts" at bounding box center [230, 276] width 345 height 17
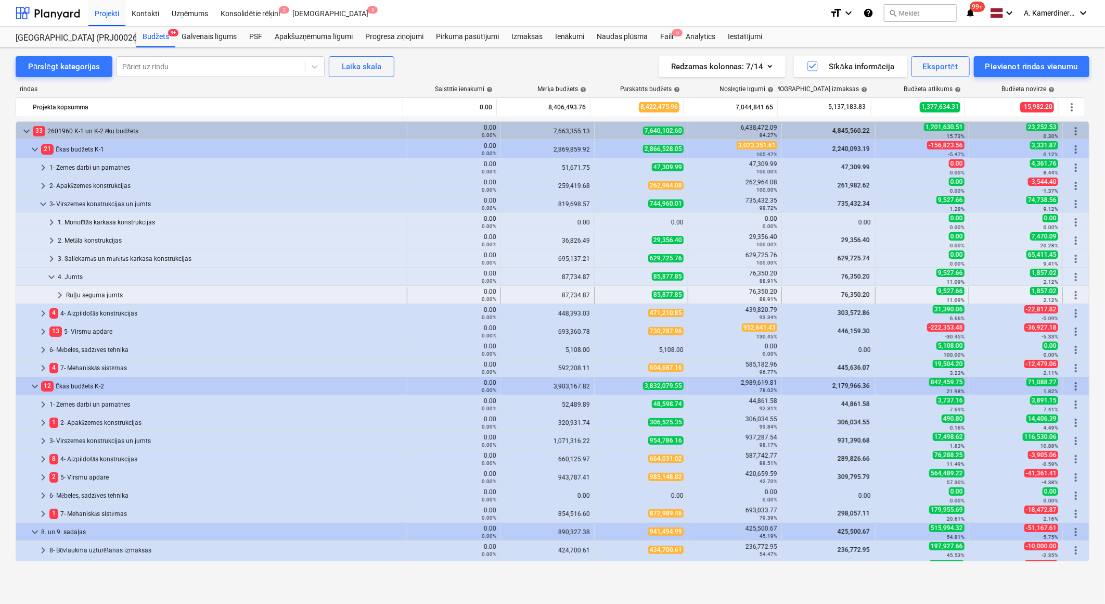
click at [73, 287] on div "Ruļļu seguma jumts" at bounding box center [234, 295] width 337 height 17
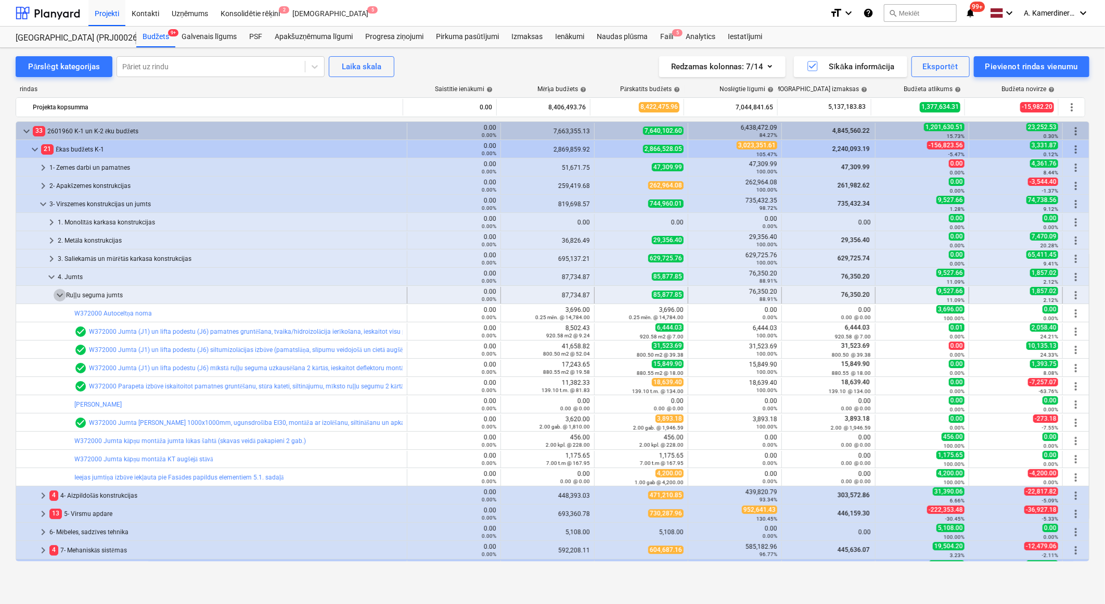
click at [60, 294] on span "keyboard_arrow_down" at bounding box center [60, 295] width 12 height 12
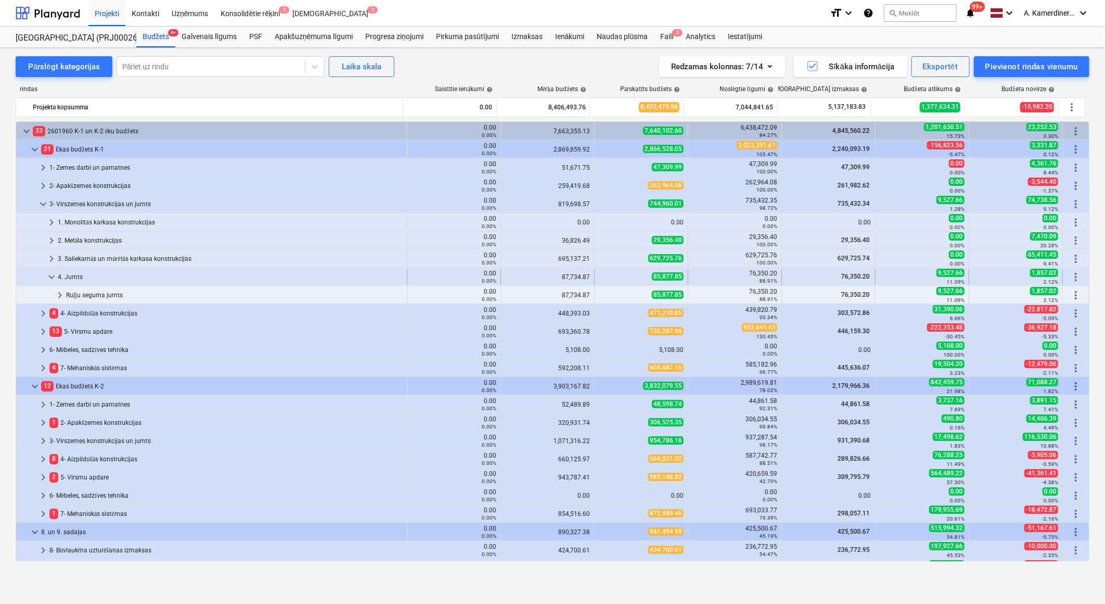
click at [59, 277] on div "4. Jumts" at bounding box center [230, 276] width 345 height 17
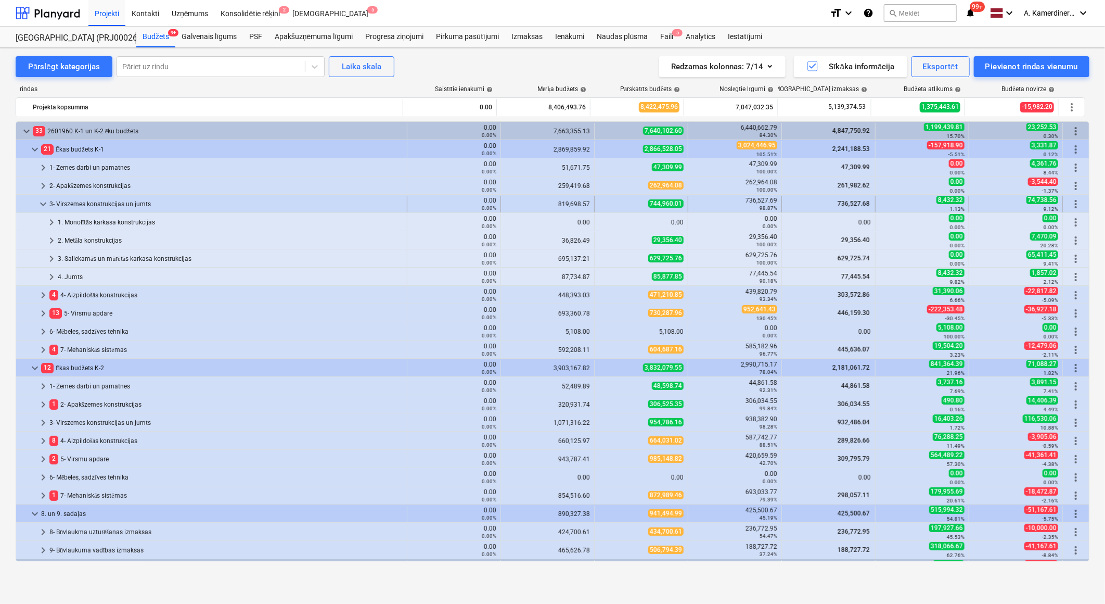
click at [91, 204] on div "3- Virszemes konstrukcijas un jumts" at bounding box center [225, 204] width 353 height 17
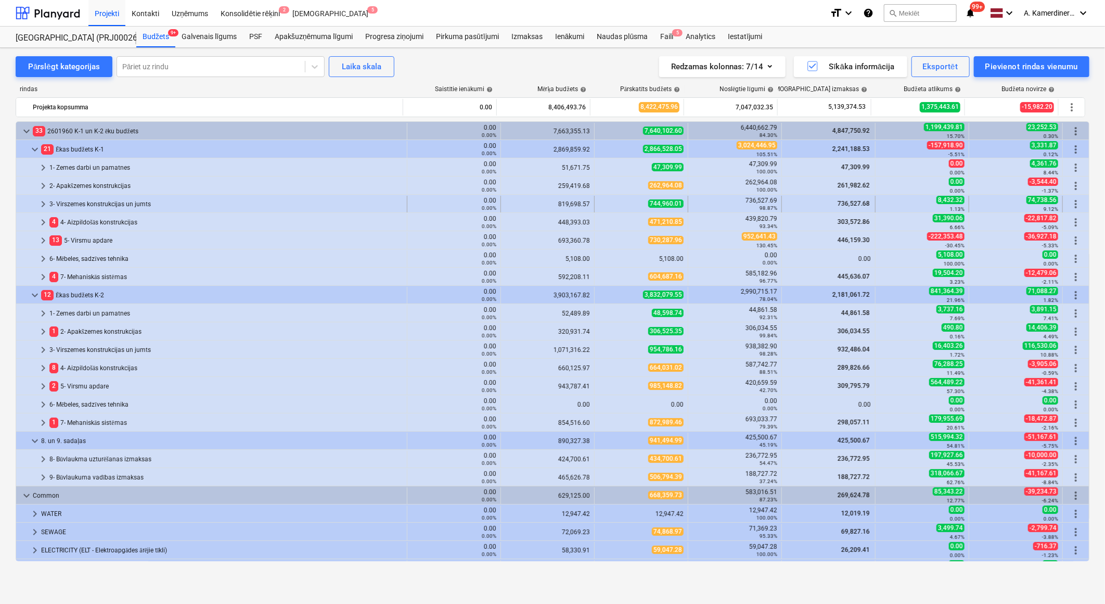
click at [152, 201] on div "3- Virszemes konstrukcijas un jumts" at bounding box center [225, 204] width 353 height 17
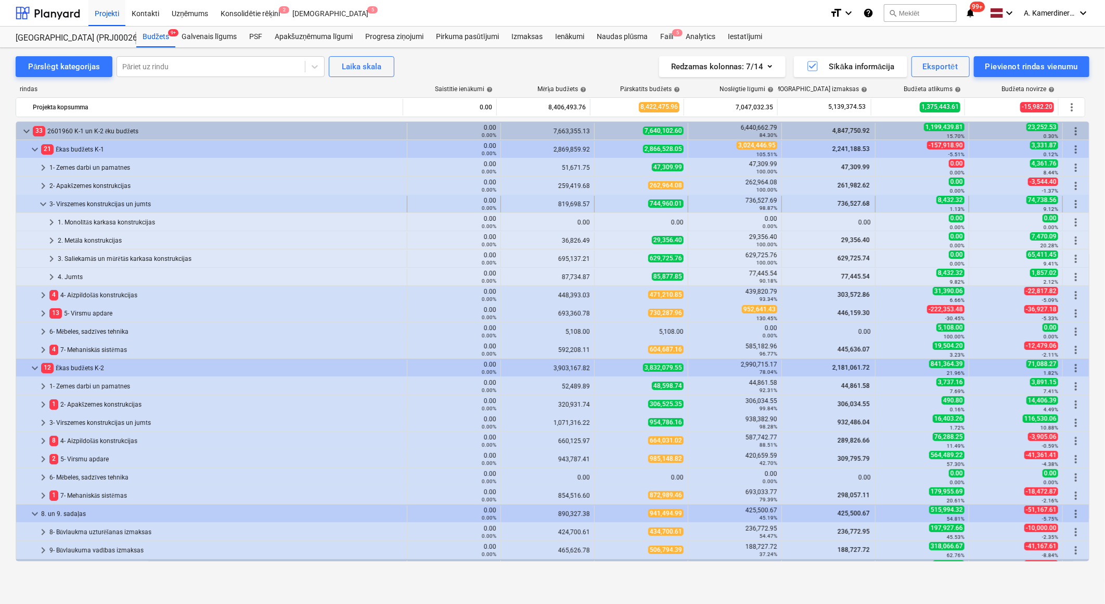
click at [112, 202] on div "3- Virszemes konstrukcijas un jumts" at bounding box center [225, 204] width 353 height 17
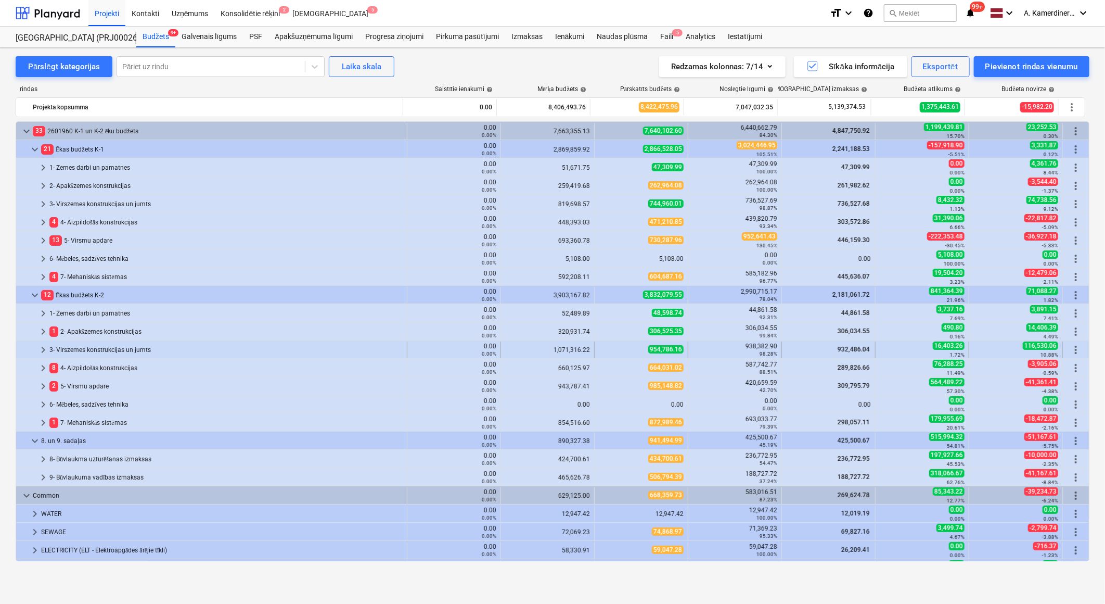
click at [106, 348] on div "3- Virszemes konstrukcijas un jumts" at bounding box center [225, 349] width 353 height 17
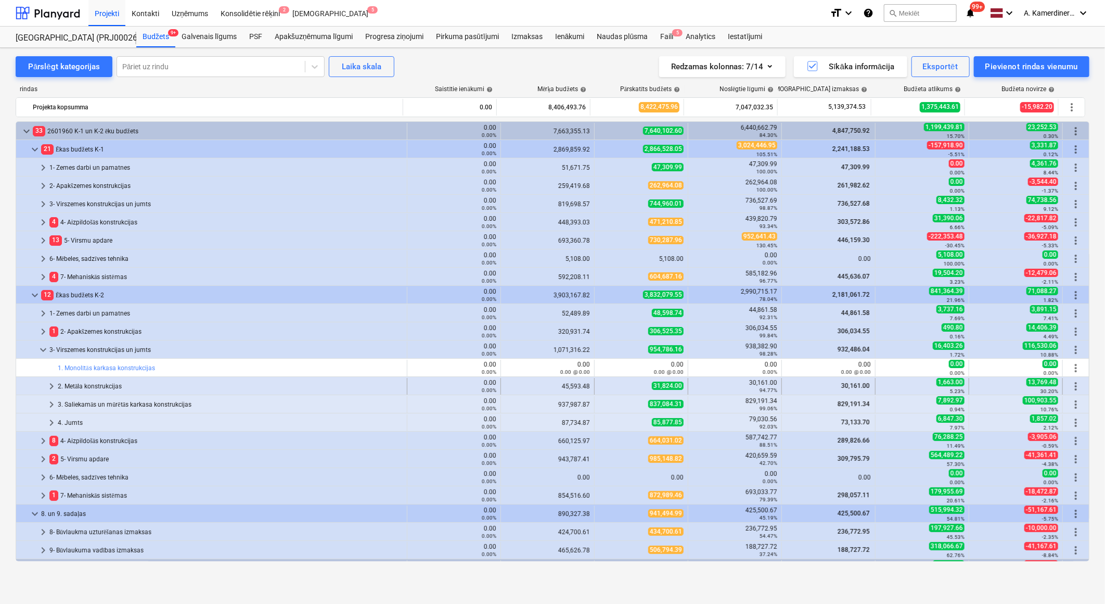
click at [95, 383] on div "2. Metāla konstrukcijas" at bounding box center [230, 386] width 345 height 17
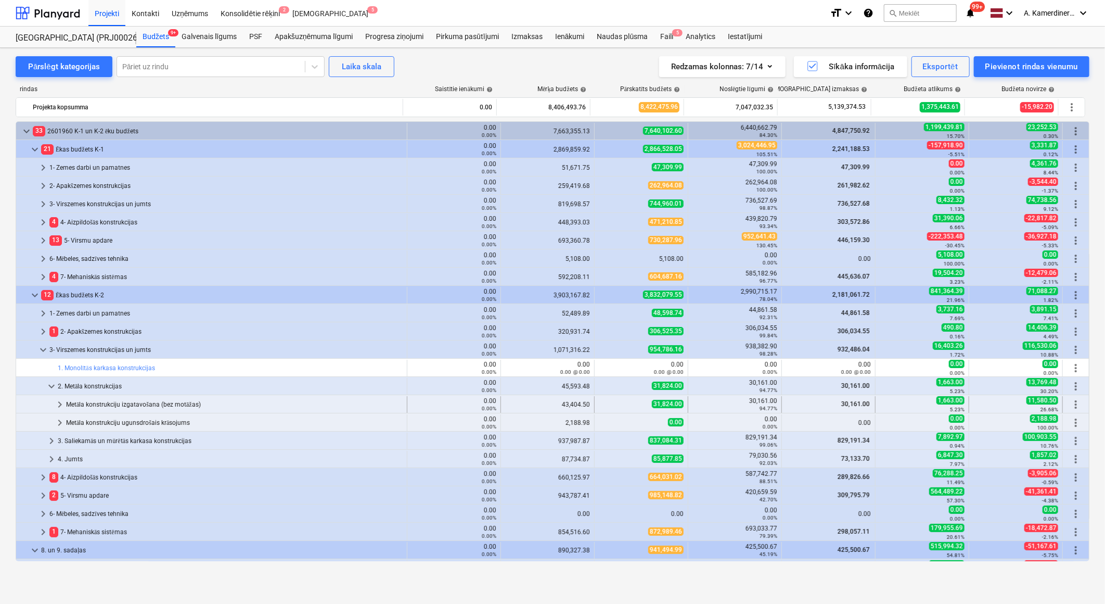
click at [110, 401] on div "Metāla konstrukciju izgatavošana (bez motāžas)" at bounding box center [234, 404] width 337 height 17
